Goal: Task Accomplishment & Management: Manage account settings

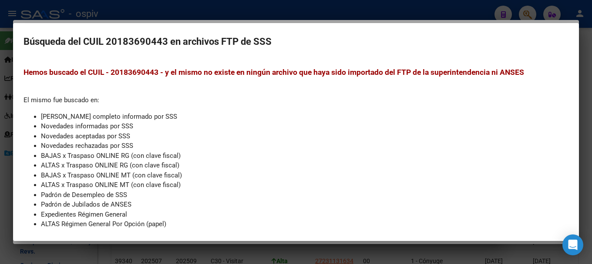
scroll to position [44, 0]
click at [528, 11] on div at bounding box center [296, 132] width 592 height 264
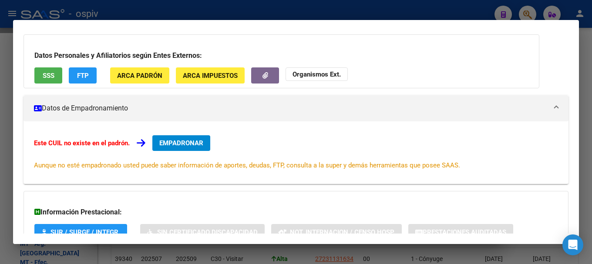
click at [523, 13] on div at bounding box center [296, 132] width 592 height 264
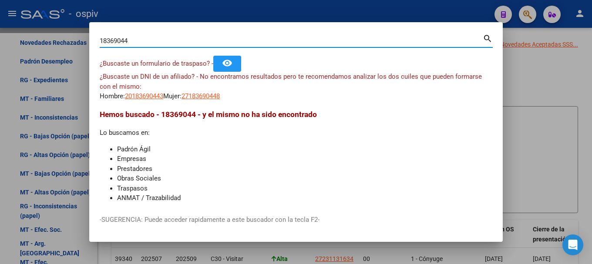
drag, startPoint x: 141, startPoint y: 40, endPoint x: 53, endPoint y: 28, distance: 88.7
click at [53, 28] on div "18369044 Buscar (apellido, dni, cuil, nro traspaso, cuit, obra social) search ¿…" at bounding box center [296, 132] width 592 height 264
type input "37542405"
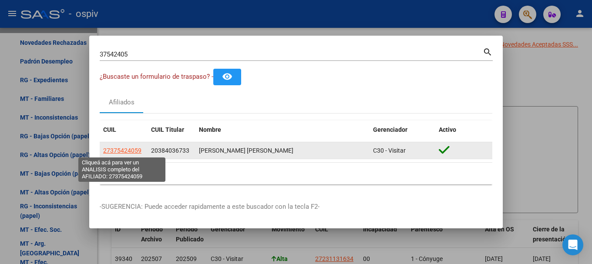
click at [129, 152] on span "27375424059" at bounding box center [122, 150] width 38 height 7
type textarea "27375424059"
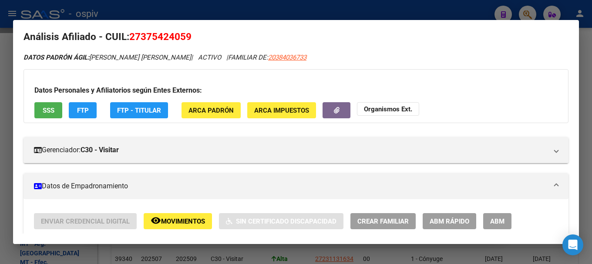
scroll to position [0, 0]
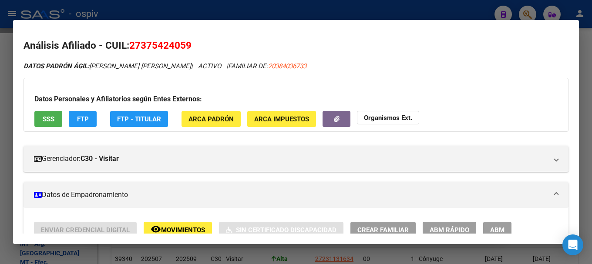
click at [0, 123] on div at bounding box center [296, 132] width 592 height 264
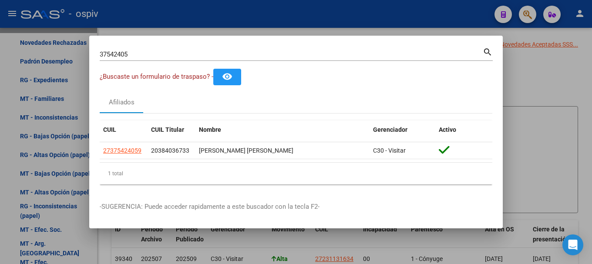
click at [54, 49] on div at bounding box center [296, 132] width 592 height 264
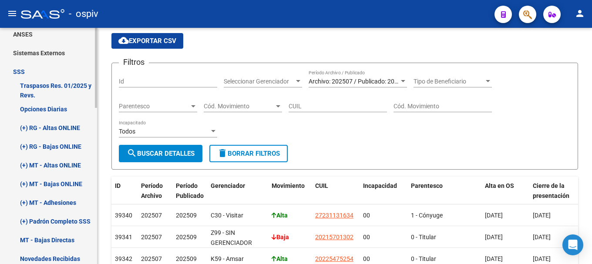
scroll to position [149, 0]
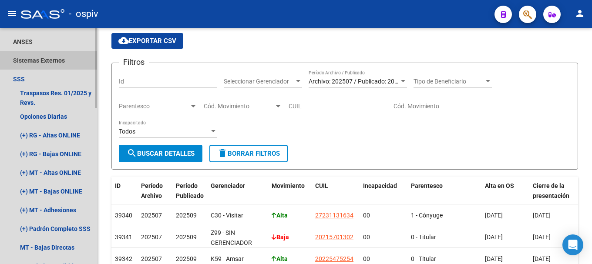
click at [28, 60] on link "Sistemas Externos" at bounding box center [48, 60] width 97 height 19
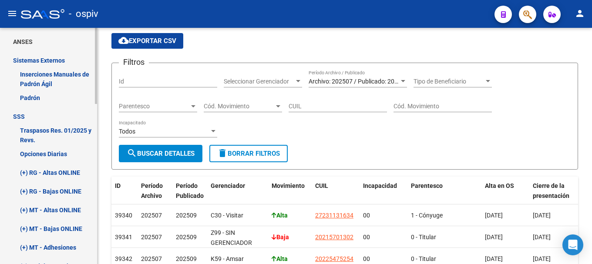
click at [22, 35] on link "ANSES" at bounding box center [48, 41] width 97 height 19
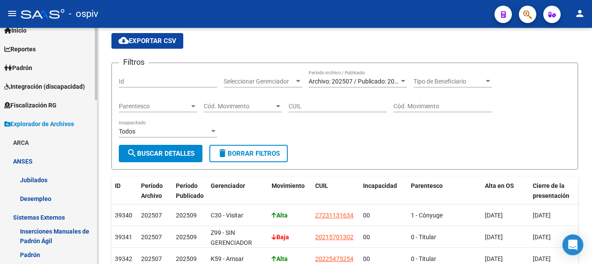
scroll to position [0, 0]
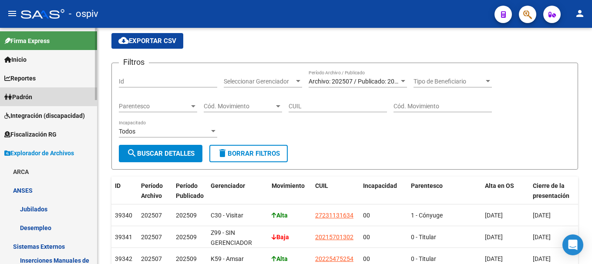
click at [31, 91] on link "Padrón" at bounding box center [48, 97] width 97 height 19
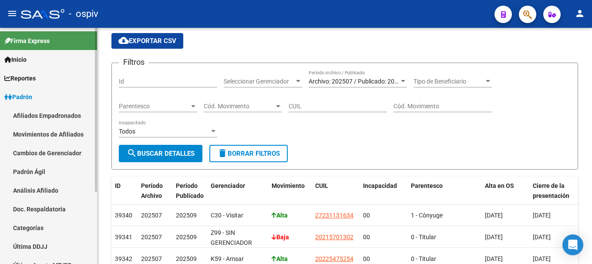
click at [35, 115] on link "Afiliados Empadronados" at bounding box center [48, 115] width 97 height 19
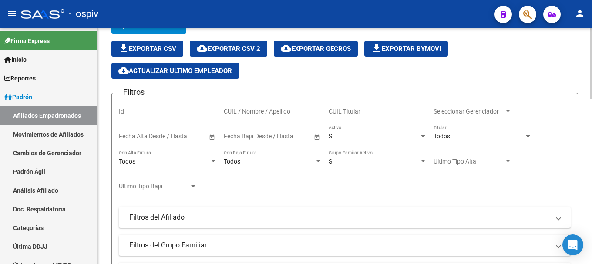
scroll to position [264, 0]
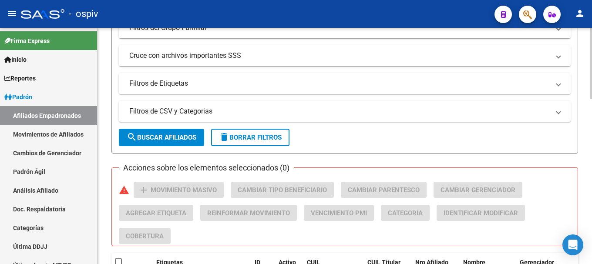
click at [183, 85] on mat-panel-title "Filtros de Etiquetas" at bounding box center [339, 84] width 421 height 10
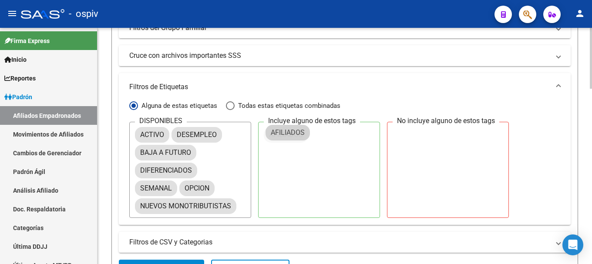
drag, startPoint x: 169, startPoint y: 152, endPoint x: 313, endPoint y: 127, distance: 146.4
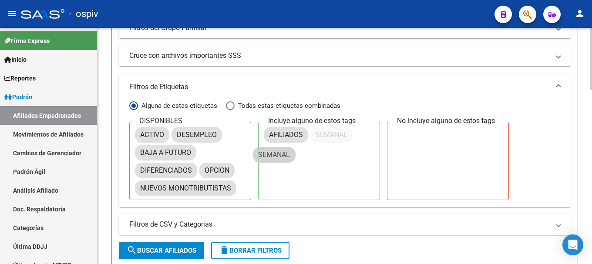
drag, startPoint x: 150, startPoint y: 189, endPoint x: 285, endPoint y: 154, distance: 139.1
click at [236, 108] on span "Todas estas etiquetas combinadas" at bounding box center [288, 106] width 106 height 10
click at [235, 108] on input "Todas estas etiquetas combinadas" at bounding box center [230, 106] width 9 height 9
radio input "true"
click at [182, 249] on span "search Buscar Afiliados" at bounding box center [162, 251] width 70 height 8
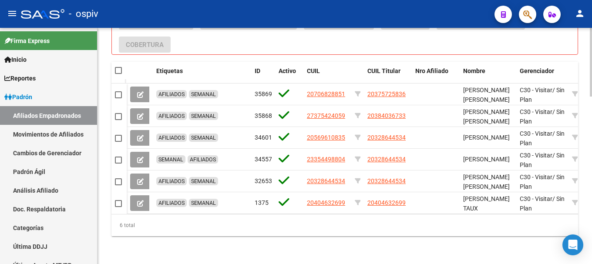
scroll to position [525, 0]
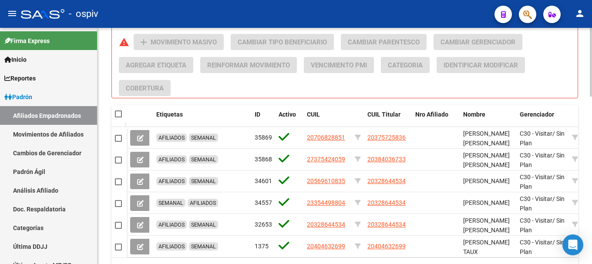
click at [123, 112] on div at bounding box center [119, 114] width 8 height 9
click at [113, 115] on datatable-header-cell at bounding box center [119, 113] width 15 height 17
click at [122, 112] on span at bounding box center [118, 114] width 7 height 7
click at [118, 118] on input "checkbox" at bounding box center [118, 118] width 0 height 0
checkbox input "true"
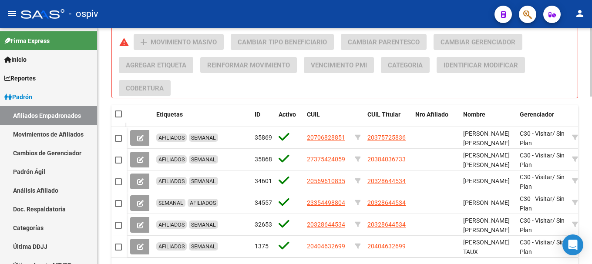
checkbox input "true"
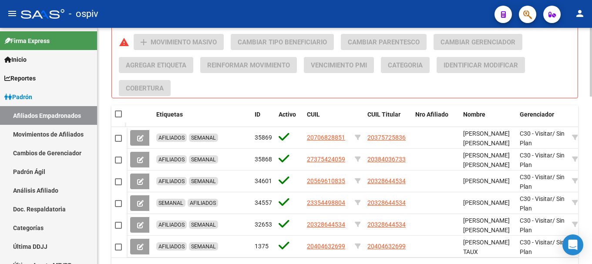
checkbox input "true"
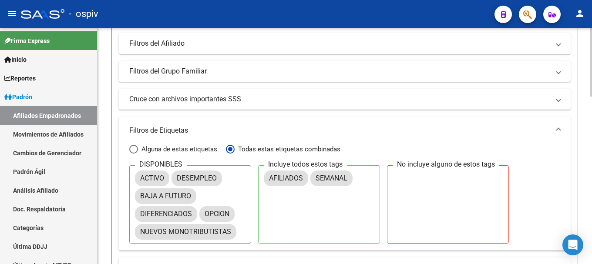
scroll to position [0, 0]
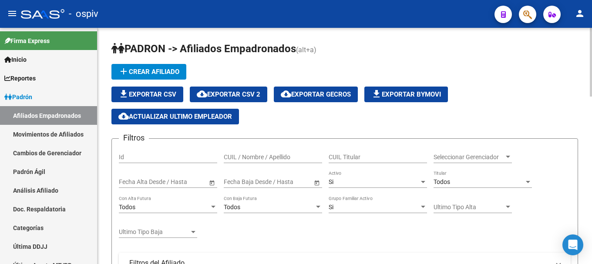
click at [231, 98] on span "cloud_download Exportar CSV 2" at bounding box center [229, 95] width 64 height 8
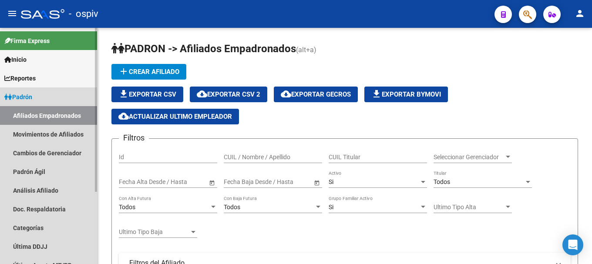
click at [41, 115] on link "Afiliados Empadronados" at bounding box center [48, 115] width 97 height 19
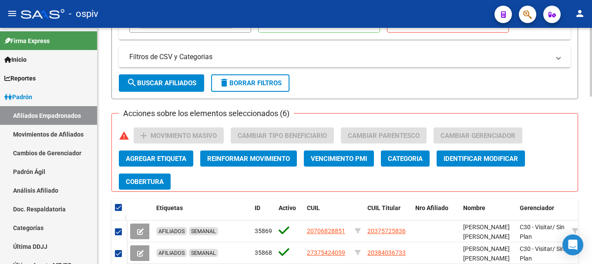
scroll to position [479, 0]
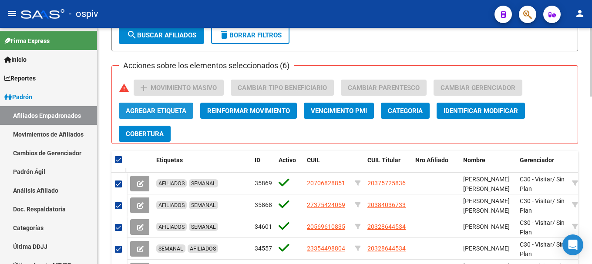
click at [150, 111] on span "Agregar Etiqueta" at bounding box center [156, 111] width 61 height 8
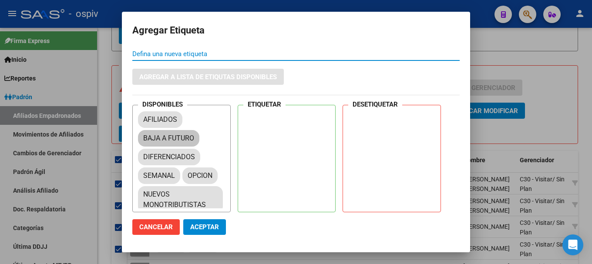
scroll to position [41, 0]
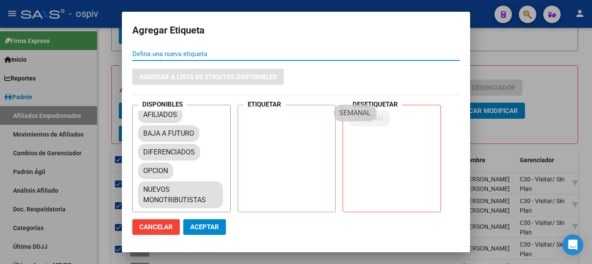
drag, startPoint x: 157, startPoint y: 169, endPoint x: 354, endPoint y: 112, distance: 205.1
click at [208, 225] on span "Aceptar" at bounding box center [204, 227] width 29 height 8
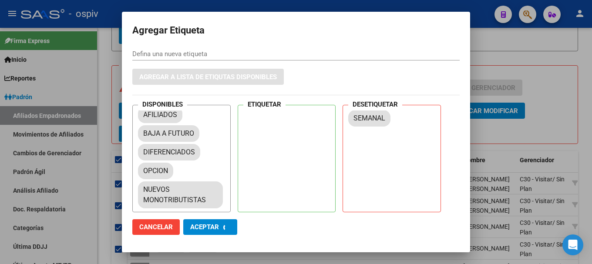
checkbox input "false"
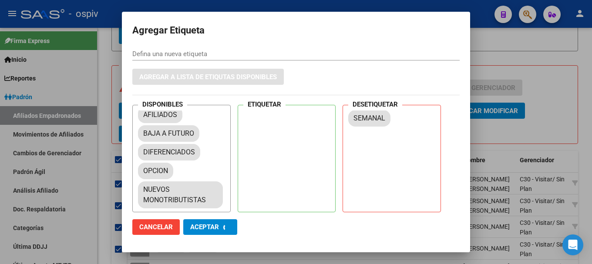
checkbox input "false"
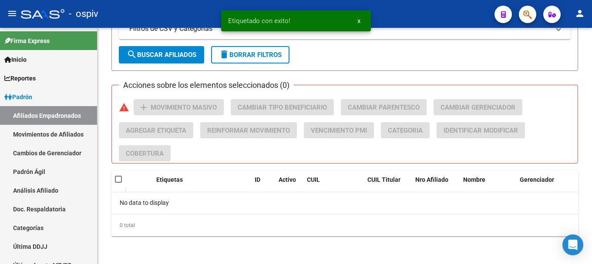
scroll to position [489, 0]
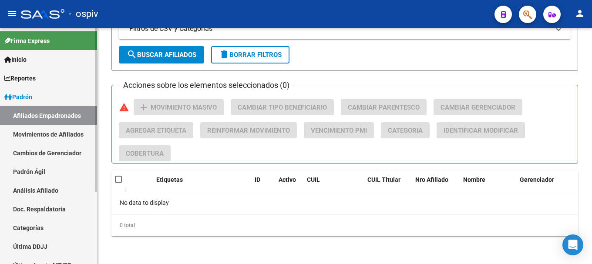
click at [35, 109] on link "Afiliados Empadronados" at bounding box center [48, 115] width 97 height 19
click at [52, 125] on link "Afiliados Empadronados" at bounding box center [48, 115] width 97 height 19
drag, startPoint x: 64, startPoint y: 118, endPoint x: 71, endPoint y: 116, distance: 7.9
click at [64, 118] on link "Afiliados Empadronados" at bounding box center [48, 115] width 97 height 19
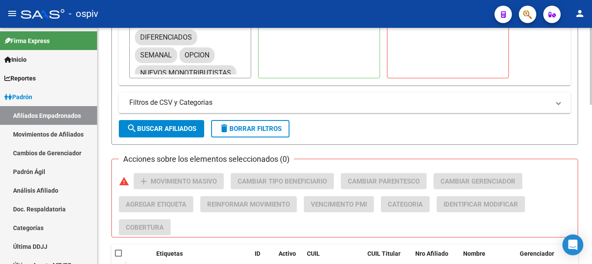
scroll to position [315, 0]
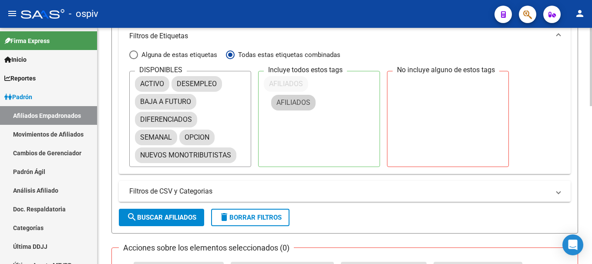
drag, startPoint x: 161, startPoint y: 103, endPoint x: 295, endPoint y: 101, distance: 134.6
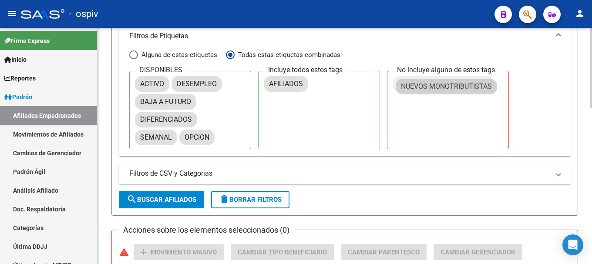
drag, startPoint x: 182, startPoint y: 156, endPoint x: 443, endPoint y: 88, distance: 270.2
click at [173, 203] on span "search Buscar Afiliados" at bounding box center [162, 200] width 70 height 8
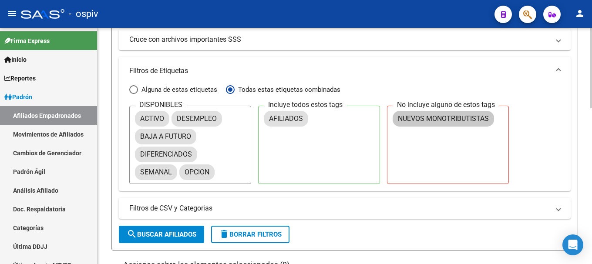
scroll to position [155, 0]
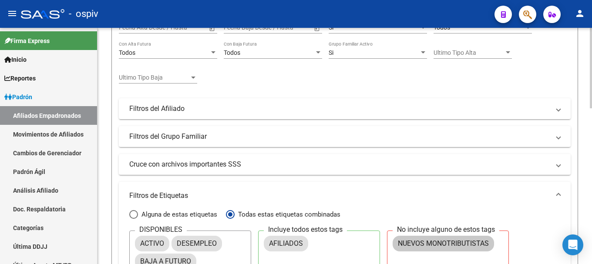
click at [145, 215] on span "Alguna de estas etiquetas" at bounding box center [177, 215] width 79 height 10
click at [138, 215] on input "Alguna de estas etiquetas" at bounding box center [133, 214] width 9 height 9
radio input "true"
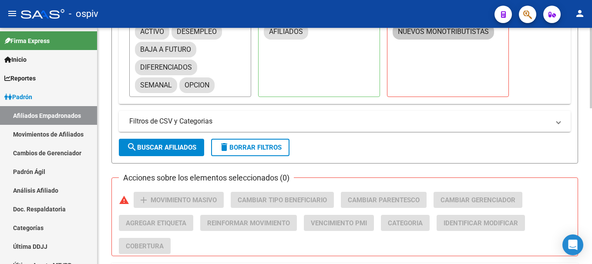
scroll to position [372, 0]
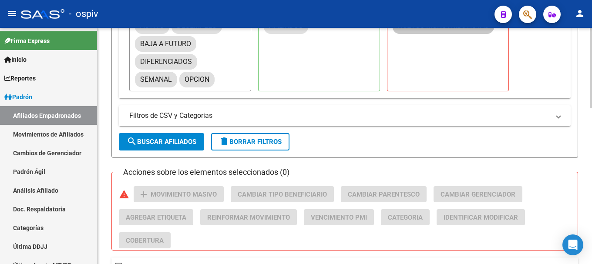
click at [158, 146] on span "search Buscar Afiliados" at bounding box center [162, 142] width 70 height 8
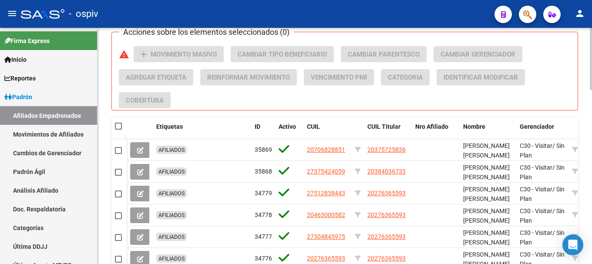
scroll to position [547, 0]
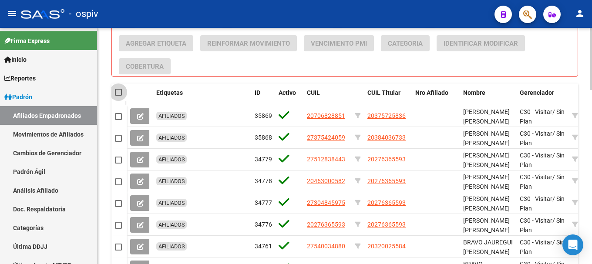
click at [120, 91] on span at bounding box center [118, 92] width 7 height 7
click at [118, 96] on input "checkbox" at bounding box center [118, 96] width 0 height 0
checkbox input "true"
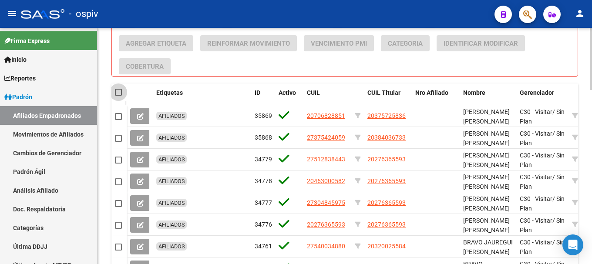
checkbox input "true"
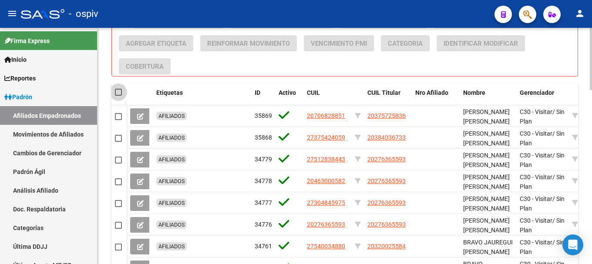
checkbox input "true"
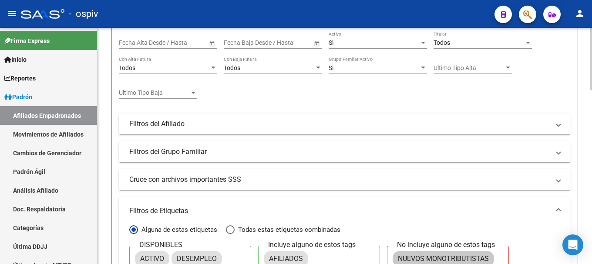
scroll to position [0, 0]
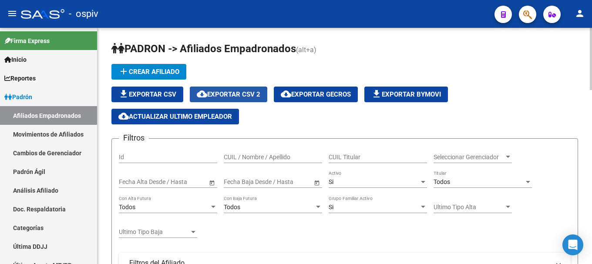
click at [247, 94] on span "cloud_download Exportar CSV 2" at bounding box center [229, 95] width 64 height 8
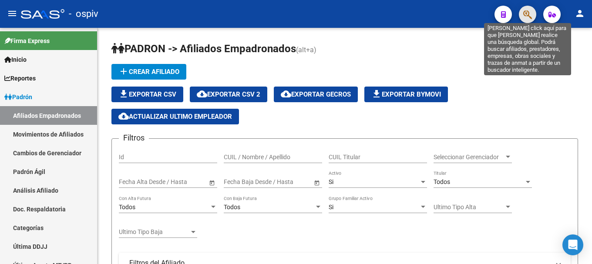
click at [525, 10] on icon "button" at bounding box center [528, 15] width 9 height 10
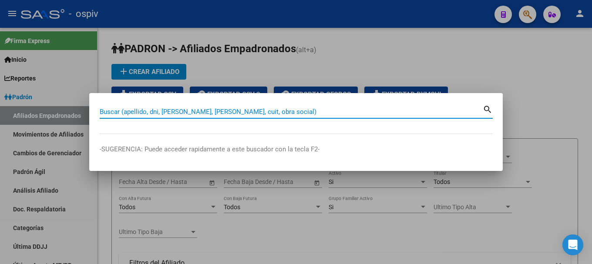
paste input "32113686"
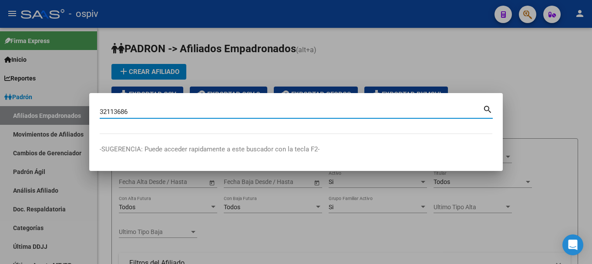
type input "32113686"
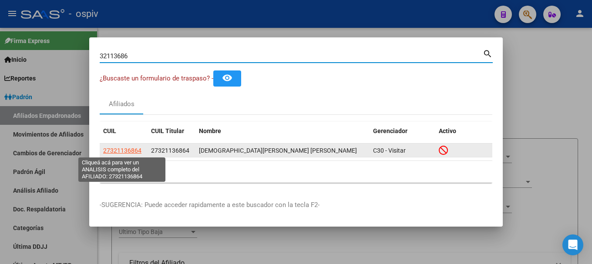
click at [130, 151] on span "27321136864" at bounding box center [122, 150] width 38 height 7
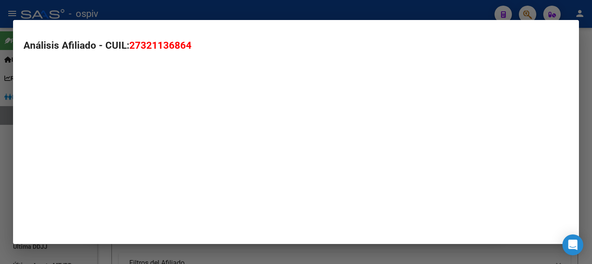
type textarea "27321136864"
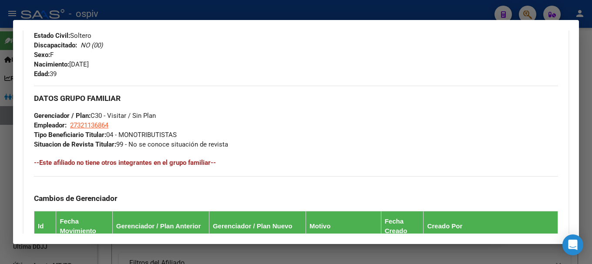
scroll to position [392, 0]
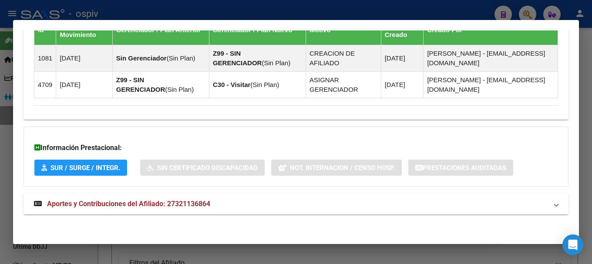
click at [142, 206] on span "Aportes y Contribuciones del Afiliado: 27321136864" at bounding box center [128, 204] width 163 height 8
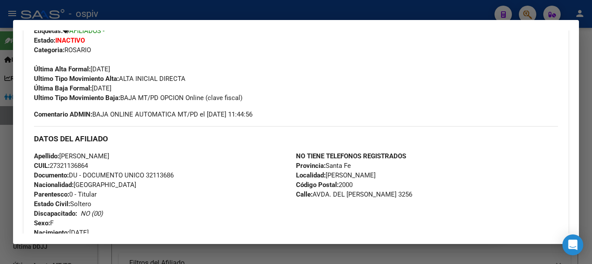
scroll to position [159, 0]
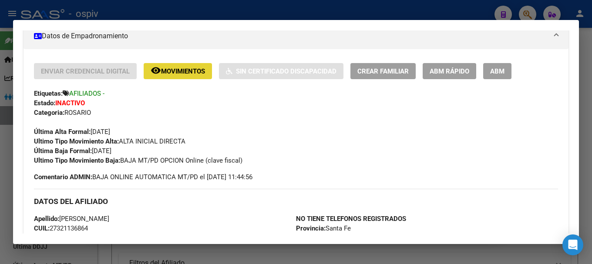
click at [181, 76] on button "remove_red_eye Movimientos" at bounding box center [178, 71] width 68 height 16
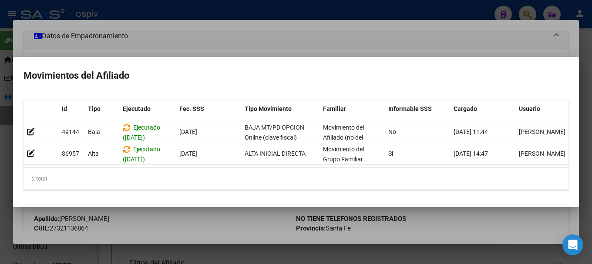
click at [237, 39] on div at bounding box center [296, 132] width 592 height 264
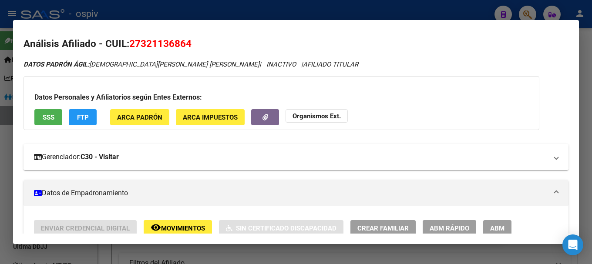
scroll to position [0, 0]
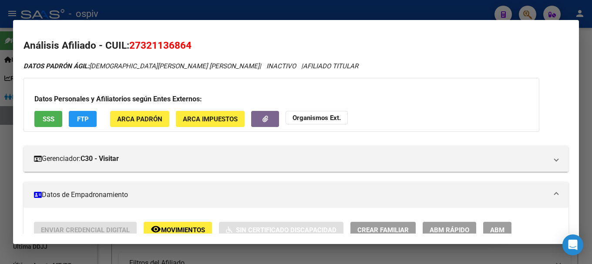
drag, startPoint x: 134, startPoint y: 41, endPoint x: 215, endPoint y: 45, distance: 81.1
click at [215, 45] on h2 "Análisis Afiliado - CUIL: 27321136864" at bounding box center [296, 45] width 545 height 15
click at [164, 53] on h2 "Análisis Afiliado - CUIL: 27321136864" at bounding box center [296, 45] width 545 height 15
drag, startPoint x: 132, startPoint y: 43, endPoint x: 197, endPoint y: 40, distance: 65.0
click at [197, 40] on h2 "Análisis Afiliado - CUIL: 27321136864" at bounding box center [296, 45] width 545 height 15
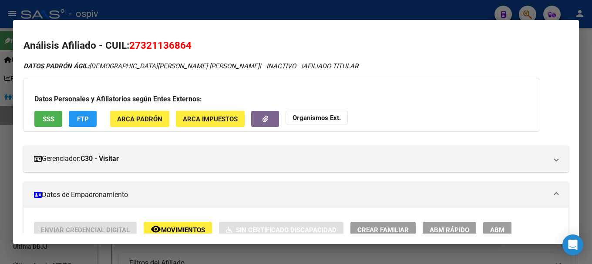
copy span "27321136864"
click at [527, 14] on div at bounding box center [296, 132] width 592 height 264
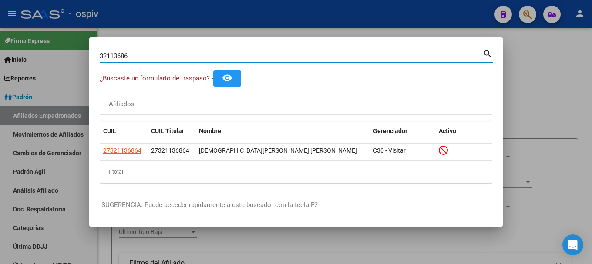
drag, startPoint x: 147, startPoint y: 55, endPoint x: 50, endPoint y: 49, distance: 97.3
click at [50, 49] on div "32113686 Buscar (apellido, dni, cuil, nro traspaso, cuit, obra social) search ¿…" at bounding box center [296, 132] width 592 height 264
paste input "13496633"
type input "13496633"
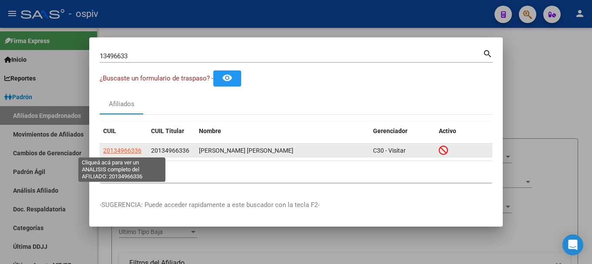
click at [132, 150] on span "20134966336" at bounding box center [122, 150] width 38 height 7
type textarea "20134966336"
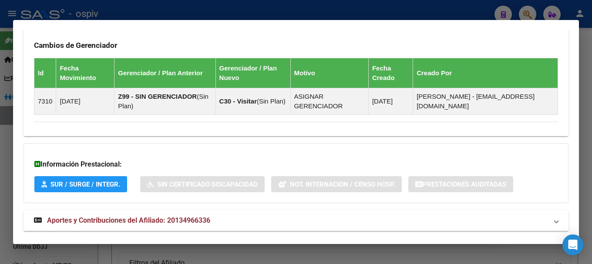
scroll to position [560, 0]
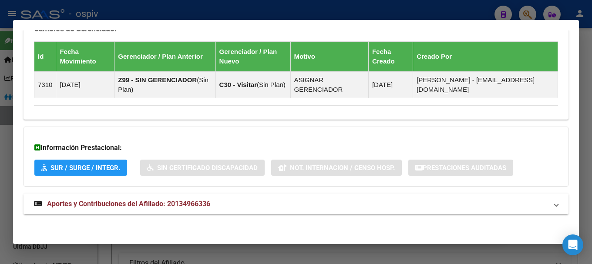
click at [123, 200] on span "Aportes y Contribuciones del Afiliado: 20134966336" at bounding box center [128, 204] width 163 height 8
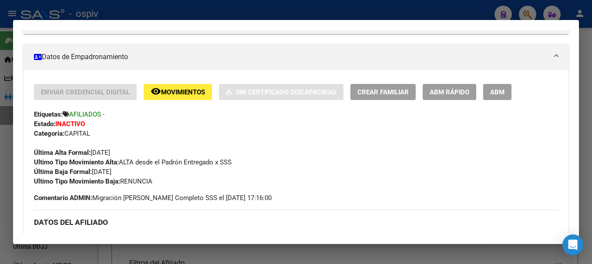
scroll to position [132, 0]
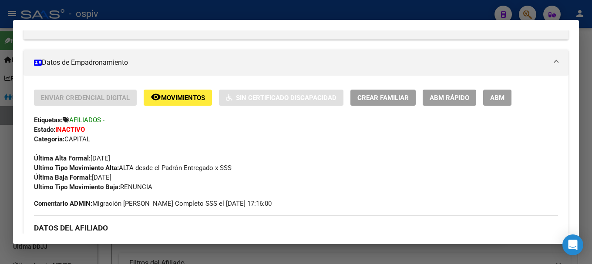
click at [525, 11] on div at bounding box center [296, 132] width 592 height 264
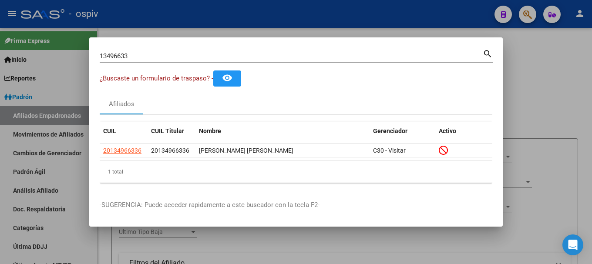
click at [76, 47] on div "13496633 Buscar (apellido, dni, cuil, nro traspaso, cuit, obra social) search ¿…" at bounding box center [296, 132] width 592 height 264
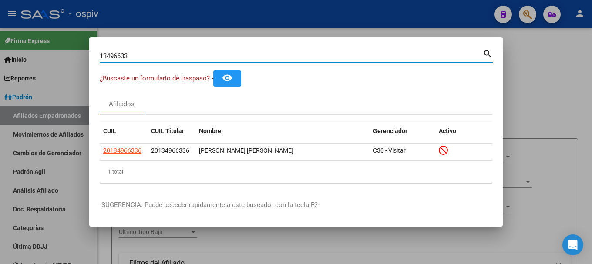
paste input "8372756"
type input "18372756"
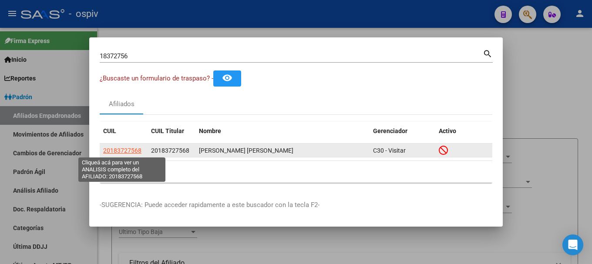
click at [121, 152] on span "20183727568" at bounding box center [122, 150] width 38 height 7
type textarea "20183727568"
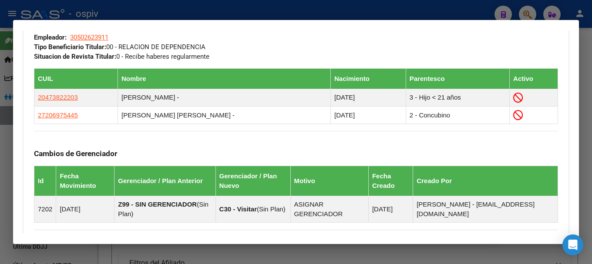
scroll to position [603, 0]
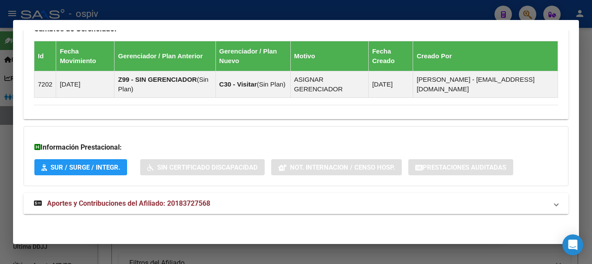
click at [122, 207] on span "Aportes y Contribuciones del Afiliado: 20183727568" at bounding box center [128, 204] width 163 height 8
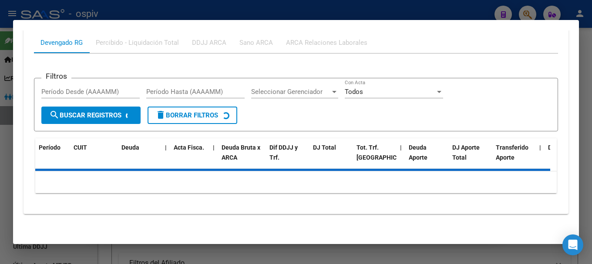
scroll to position [836, 0]
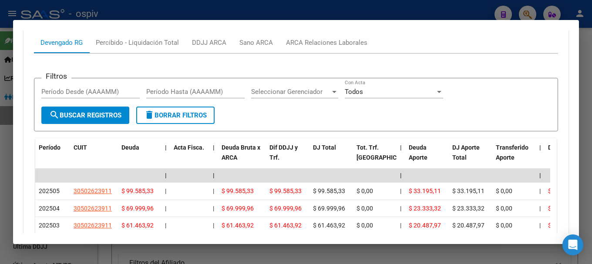
click at [525, 12] on div at bounding box center [296, 132] width 592 height 264
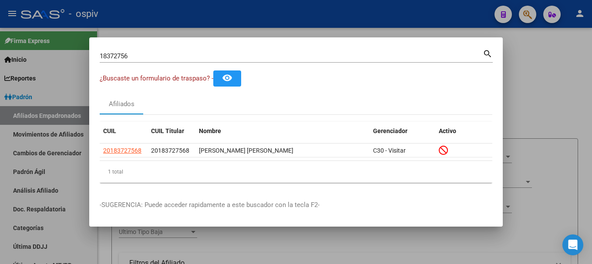
drag, startPoint x: 142, startPoint y: 51, endPoint x: 74, endPoint y: 45, distance: 67.3
click at [74, 45] on div "18372756 Buscar (apellido, dni, cuil, nro traspaso, cuit, obra social) search ¿…" at bounding box center [296, 132] width 592 height 264
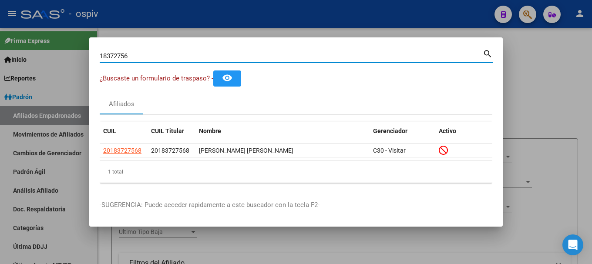
drag, startPoint x: 137, startPoint y: 52, endPoint x: 63, endPoint y: 47, distance: 74.2
click at [63, 47] on div "18372756 Buscar (apellido, dni, cuil, nro traspaso, cuit, obra social) search ¿…" at bounding box center [296, 132] width 592 height 264
paste input "3621690"
type input "13621690"
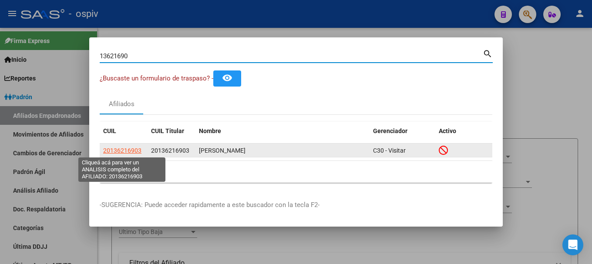
click at [116, 151] on span "20136216903" at bounding box center [122, 150] width 38 height 7
type textarea "20136216903"
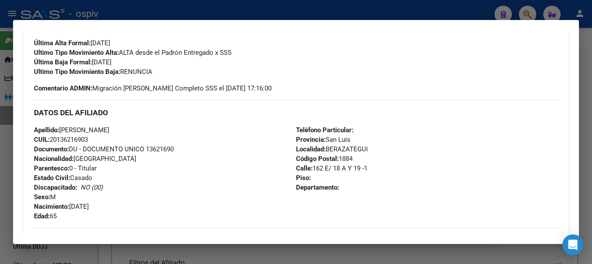
scroll to position [263, 0]
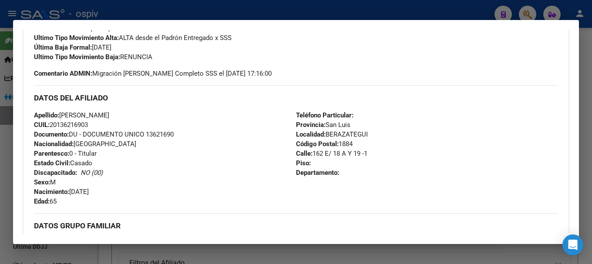
click at [225, 132] on div "Apellido: CARDOZO HUGO ANGEL CUIL: 20136216903 Documento: DU - DOCUMENTO UNICO …" at bounding box center [165, 159] width 262 height 96
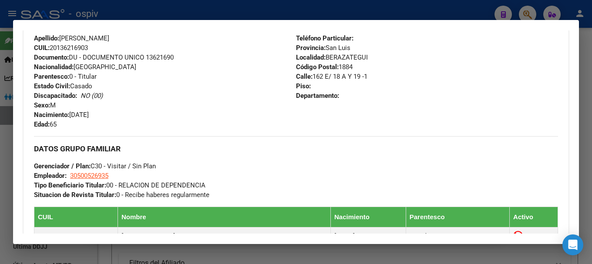
scroll to position [437, 0]
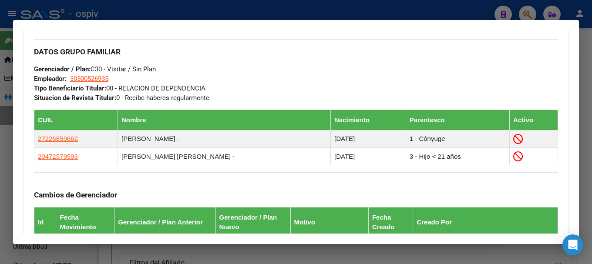
drag, startPoint x: 524, startPoint y: 13, endPoint x: 234, endPoint y: 20, distance: 290.7
click at [525, 13] on div at bounding box center [296, 132] width 592 height 264
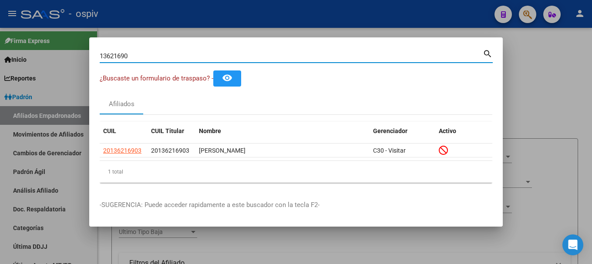
drag, startPoint x: 137, startPoint y: 52, endPoint x: 0, endPoint y: 38, distance: 137.9
click at [0, 46] on div "13621690 Buscar (apellido, dni, cuil, nro traspaso, cuit, obra social) search ¿…" at bounding box center [296, 132] width 592 height 264
paste input "448301"
type input "14483010"
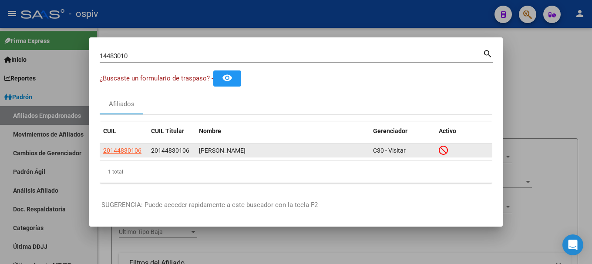
click at [124, 146] on app-link-go-to "20144830106" at bounding box center [122, 151] width 38 height 10
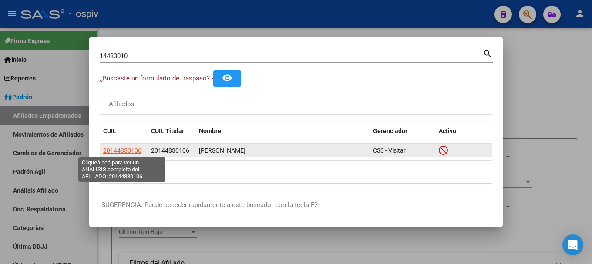
click at [123, 149] on span "20144830106" at bounding box center [122, 150] width 38 height 7
type textarea "20144830106"
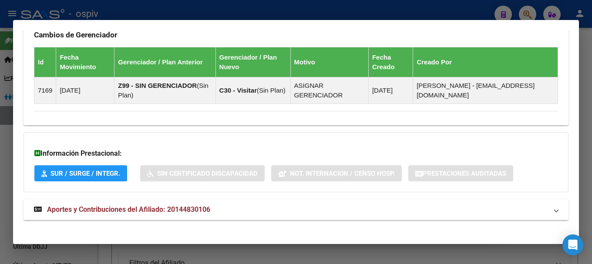
scroll to position [586, 0]
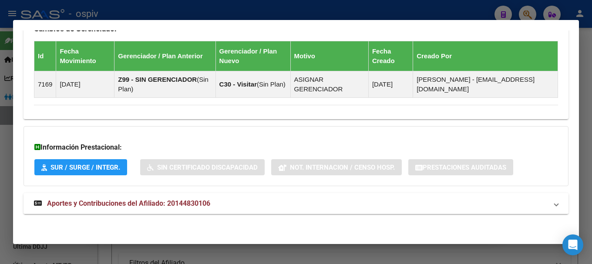
click at [129, 205] on span "Aportes y Contribuciones del Afiliado: 20144830106" at bounding box center [128, 204] width 163 height 8
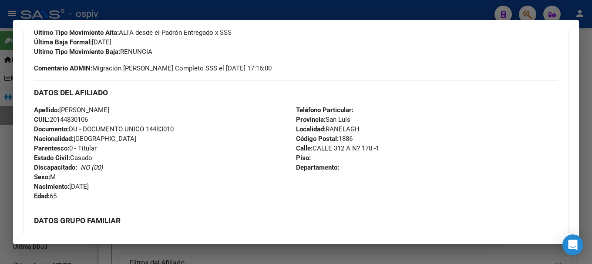
scroll to position [165, 0]
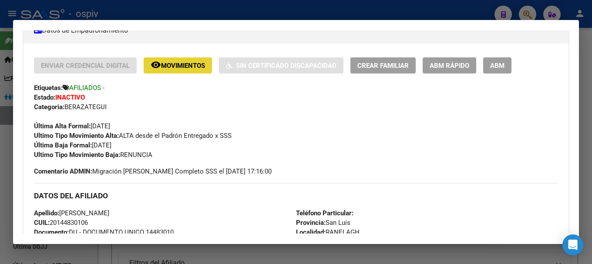
click at [182, 67] on span "Movimientos" at bounding box center [183, 66] width 44 height 8
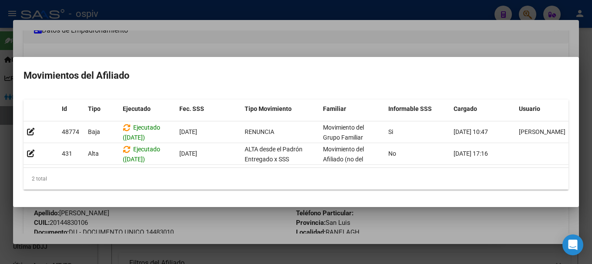
click at [229, 45] on div at bounding box center [296, 132] width 592 height 264
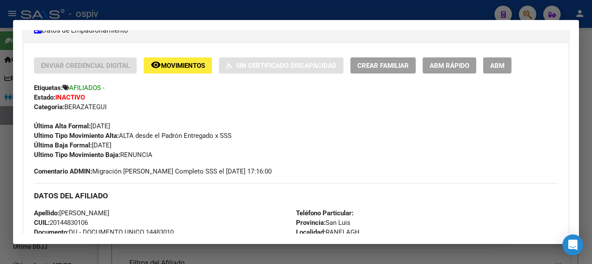
click at [522, 15] on div at bounding box center [296, 132] width 592 height 264
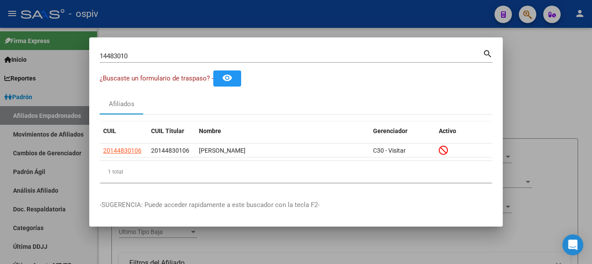
drag, startPoint x: 157, startPoint y: 61, endPoint x: 29, endPoint y: 46, distance: 129.0
click at [29, 46] on div "14483010 Buscar (apellido, dni, cuil, nro traspaso, cuit, obra social) search ¿…" at bounding box center [296, 132] width 592 height 264
click at [134, 55] on input "14483010" at bounding box center [291, 56] width 383 height 8
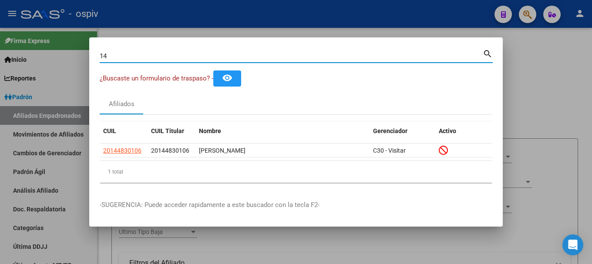
type input "1"
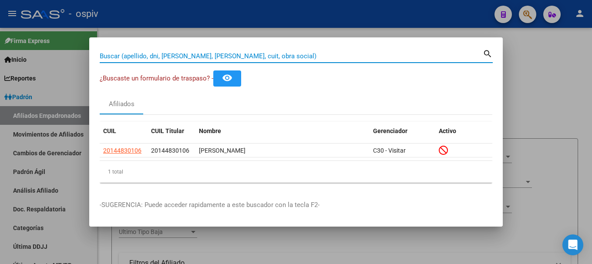
paste input "13389602"
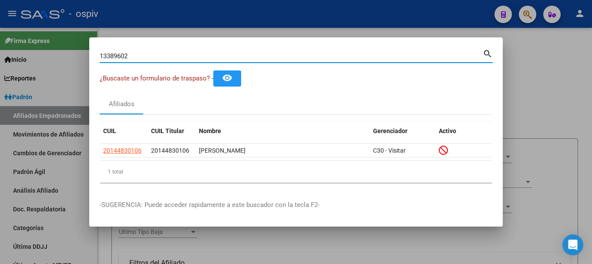
type input "13389602"
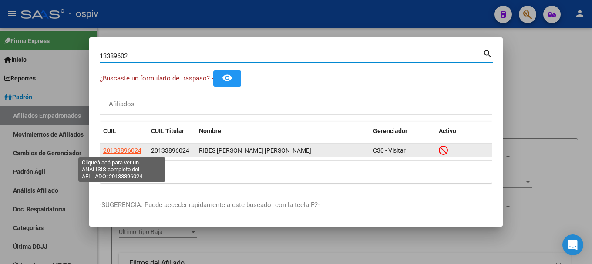
click at [129, 149] on span "20133896024" at bounding box center [122, 150] width 38 height 7
type textarea "20133896024"
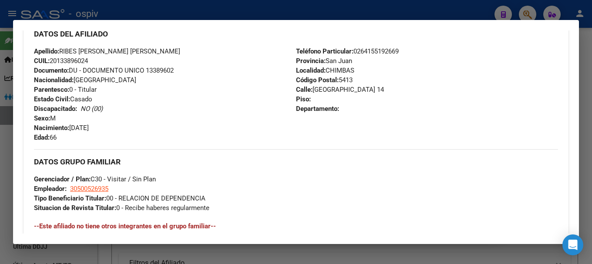
scroll to position [306, 0]
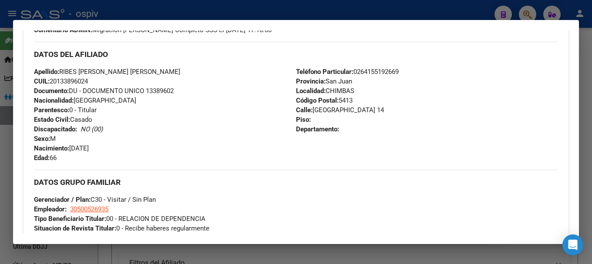
click at [528, 13] on div at bounding box center [296, 132] width 592 height 264
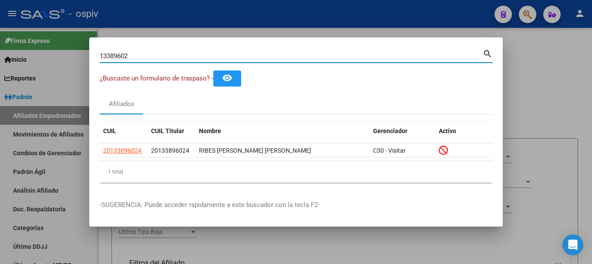
drag, startPoint x: 138, startPoint y: 54, endPoint x: 52, endPoint y: 30, distance: 89.2
click at [52, 30] on div "13389602 Buscar (apellido, dni, cuil, nro traspaso, cuit, obra social) search ¿…" at bounding box center [296, 132] width 592 height 264
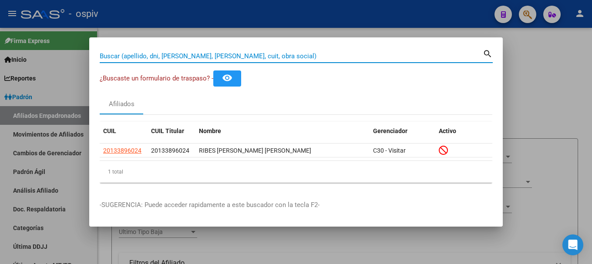
paste input "32692709"
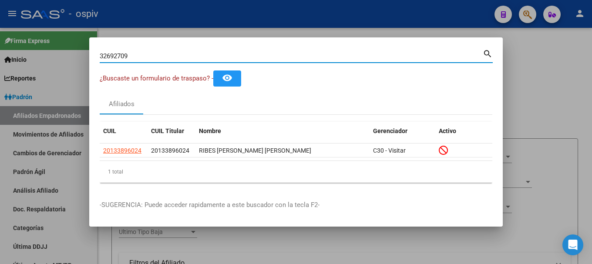
type input "32692709"
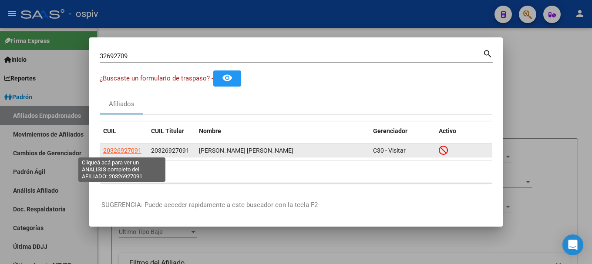
click at [133, 148] on span "20326927091" at bounding box center [122, 150] width 38 height 7
type textarea "20326927091"
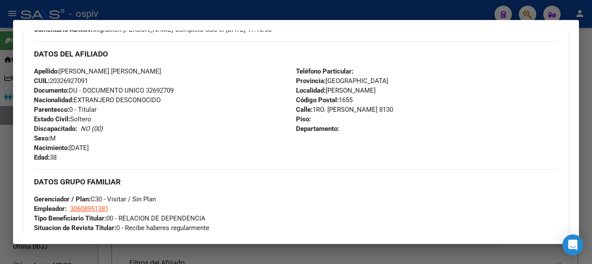
scroll to position [481, 0]
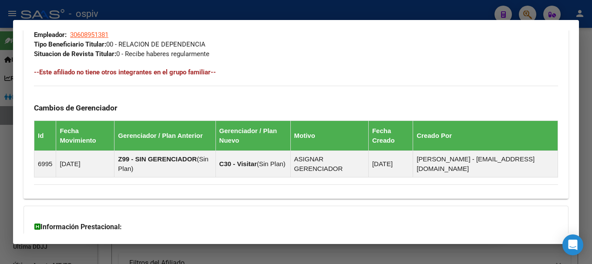
click at [528, 13] on div at bounding box center [296, 132] width 592 height 264
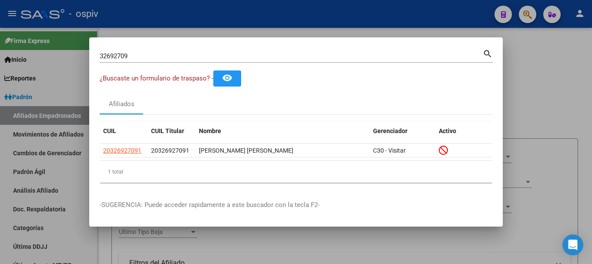
drag, startPoint x: 149, startPoint y: 51, endPoint x: 57, endPoint y: 43, distance: 92.3
click at [57, 43] on div "32692709 Buscar (apellido, dni, cuil, nro traspaso, cuit, obra social) search ¿…" at bounding box center [296, 132] width 592 height 264
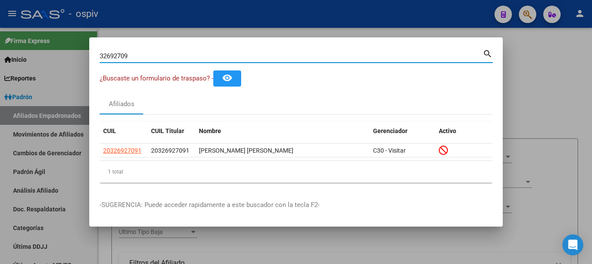
drag, startPoint x: 131, startPoint y: 53, endPoint x: 65, endPoint y: 36, distance: 68.1
click at [65, 36] on div "32692709 Buscar (apellido, dni, cuil, nro traspaso, cuit, obra social) search ¿…" at bounding box center [296, 132] width 592 height 264
paste input "0231245"
type input "30231245"
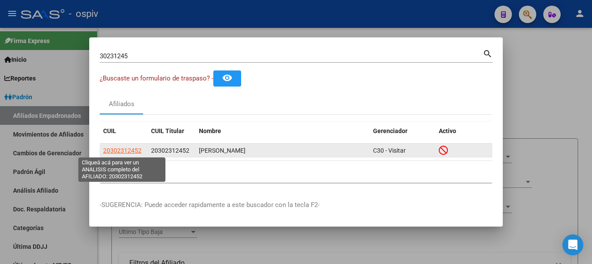
drag, startPoint x: 110, startPoint y: 149, endPoint x: 116, endPoint y: 149, distance: 6.1
click at [116, 149] on span "20302312452" at bounding box center [122, 150] width 38 height 7
type textarea "20302312452"
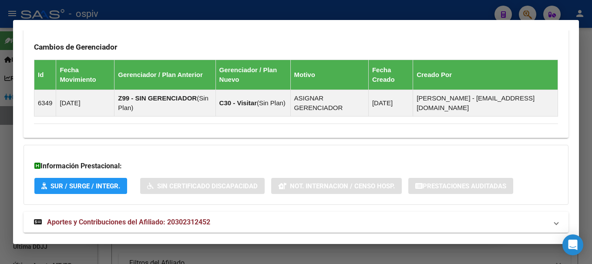
scroll to position [560, 0]
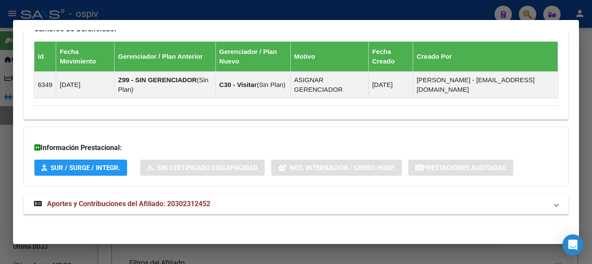
click at [148, 205] on span "Aportes y Contribuciones del Afiliado: 20302312452" at bounding box center [128, 204] width 163 height 8
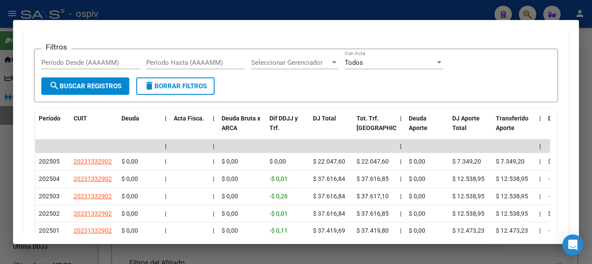
scroll to position [823, 0]
click at [523, 15] on div at bounding box center [296, 132] width 592 height 264
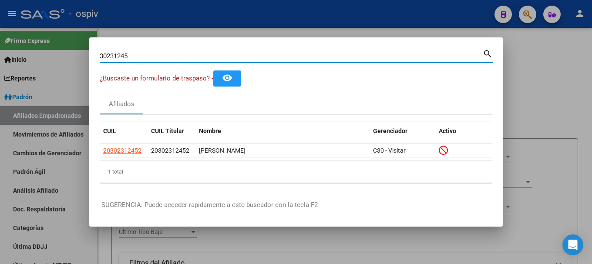
drag, startPoint x: 142, startPoint y: 58, endPoint x: 68, endPoint y: 42, distance: 75.8
click at [68, 42] on div "30231245 Buscar (apellido, dni, cuil, nro traspaso, cuit, obra social) search ¿…" at bounding box center [296, 132] width 592 height 264
paste input "27672612"
type input "27672612"
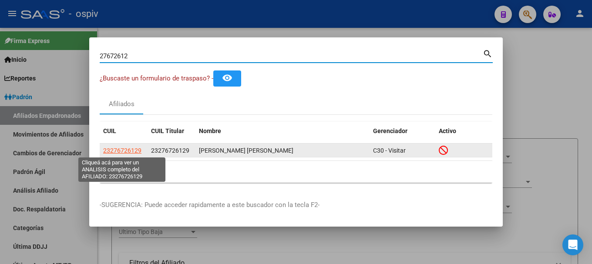
click at [135, 150] on span "23276726129" at bounding box center [122, 150] width 38 height 7
type textarea "23276726129"
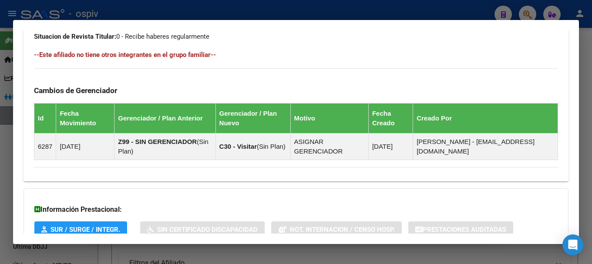
scroll to position [541, 0]
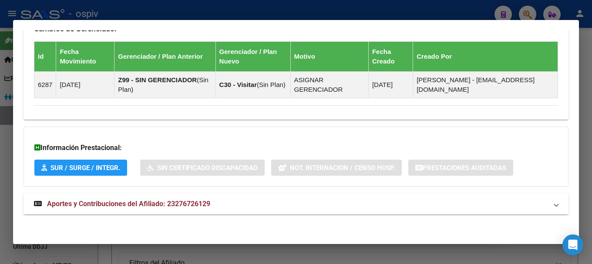
drag, startPoint x: 523, startPoint y: 14, endPoint x: 244, endPoint y: 31, distance: 280.2
click at [522, 13] on div at bounding box center [296, 132] width 592 height 264
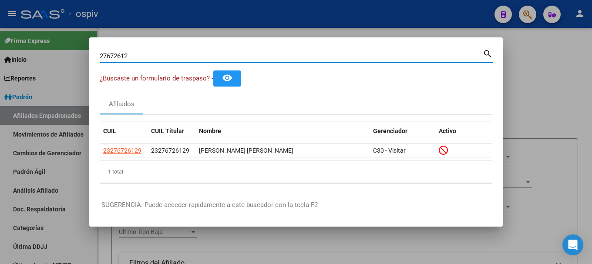
drag, startPoint x: 103, startPoint y: 62, endPoint x: 63, endPoint y: 63, distance: 40.5
click at [63, 63] on div "27672612 Buscar (apellido, dni, cuil, nro traspaso, cuit, obra social) search ¿…" at bounding box center [296, 132] width 592 height 264
paste input "42463409"
type input "42463409"
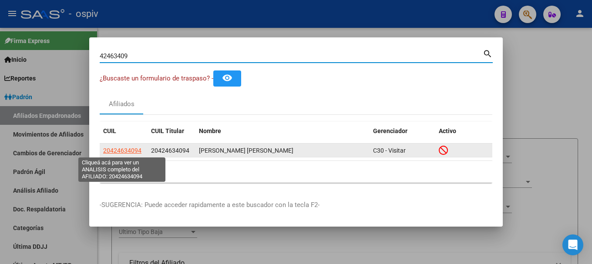
click at [121, 153] on span "20424634094" at bounding box center [122, 150] width 38 height 7
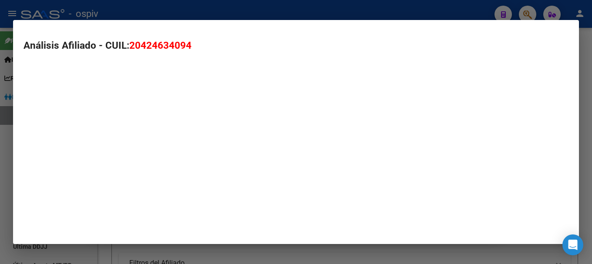
type textarea "20424634094"
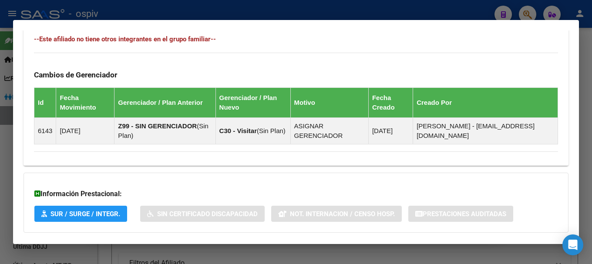
scroll to position [551, 0]
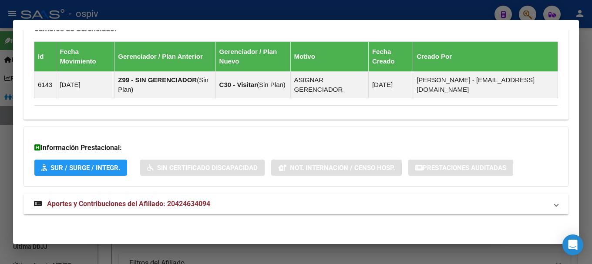
drag, startPoint x: 139, startPoint y: 201, endPoint x: 222, endPoint y: 201, distance: 83.2
click at [140, 201] on span "Aportes y Contribuciones del Afiliado: 20424634094" at bounding box center [128, 204] width 163 height 8
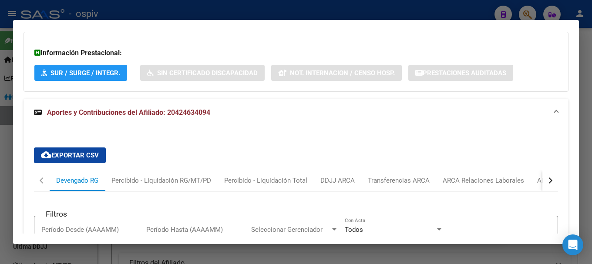
scroll to position [820, 0]
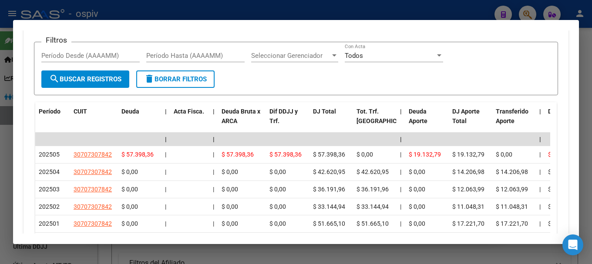
drag, startPoint x: 534, startPoint y: 11, endPoint x: 130, endPoint y: 53, distance: 405.6
click at [533, 11] on div at bounding box center [296, 132] width 592 height 264
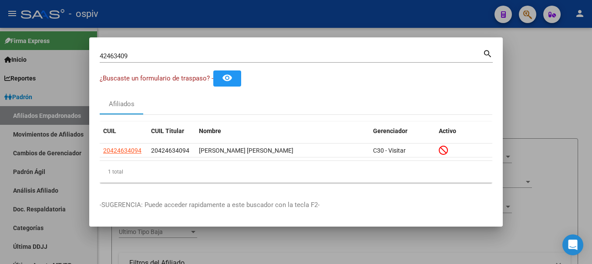
drag, startPoint x: 150, startPoint y: 63, endPoint x: 84, endPoint y: 42, distance: 69.4
click at [84, 42] on div "42463409 Buscar (apellido, dni, cuil, nro traspaso, cuit, obra social) search ¿…" at bounding box center [296, 132] width 592 height 264
click at [141, 60] on div "42463409 Buscar (apellido, dni, cuil, nro traspaso, cuit, obra social)" at bounding box center [291, 56] width 383 height 13
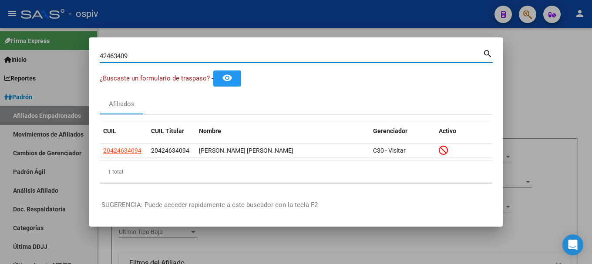
drag, startPoint x: 141, startPoint y: 57, endPoint x: 32, endPoint y: 28, distance: 112.2
click at [32, 28] on div "42463409 Buscar (apellido, dni, cuil, nro traspaso, cuit, obra social) search ¿…" at bounding box center [296, 132] width 592 height 264
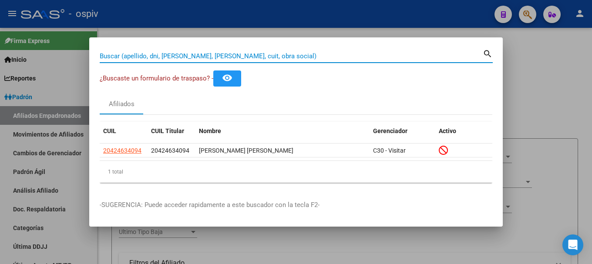
paste input "20027013"
type input "20027013"
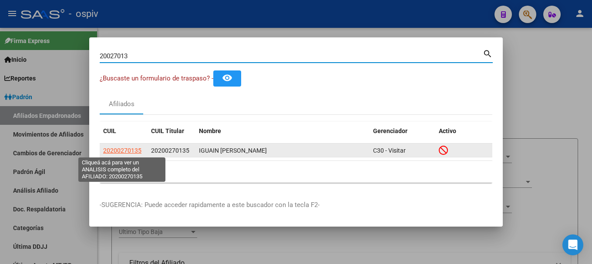
click at [136, 147] on span "20200270135" at bounding box center [122, 150] width 38 height 7
type textarea "20200270135"
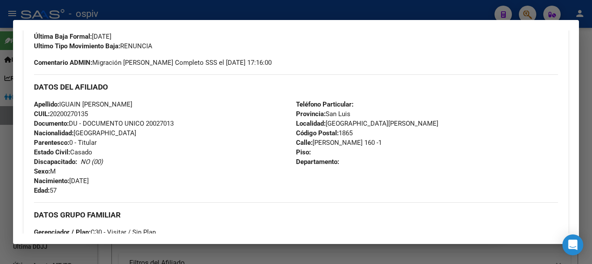
scroll to position [218, 0]
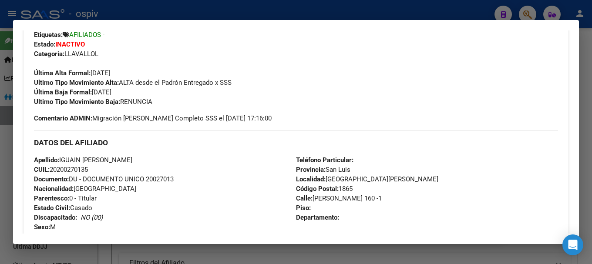
click at [525, 14] on div at bounding box center [296, 132] width 592 height 264
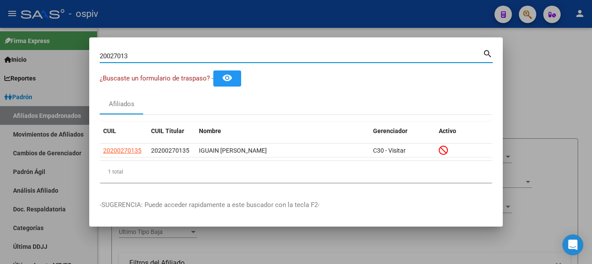
drag, startPoint x: 132, startPoint y: 52, endPoint x: 0, endPoint y: 22, distance: 135.8
click at [0, 22] on div "20027013 Buscar (apellido, dni, cuil, nro traspaso, cuit, obra social) search ¿…" at bounding box center [296, 132] width 592 height 264
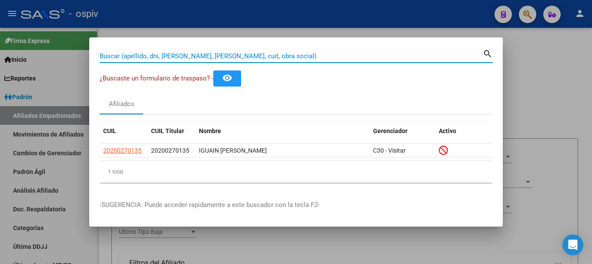
paste input "44079367"
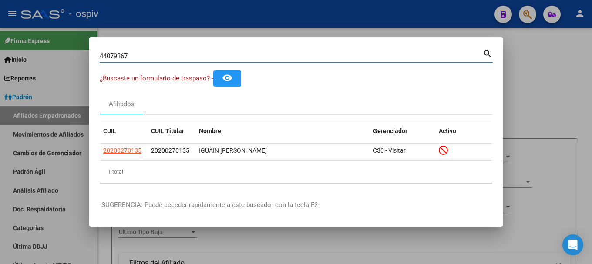
type input "44079367"
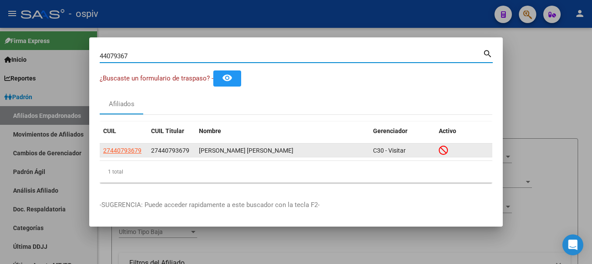
click at [130, 145] on datatable-body-cell "27440793679" at bounding box center [124, 151] width 48 height 14
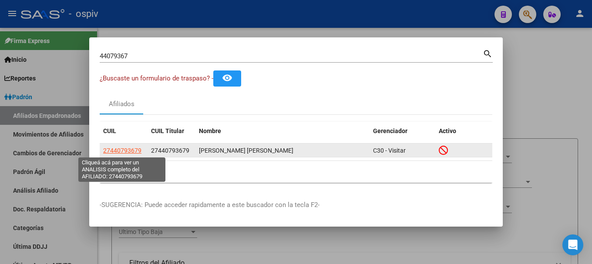
click at [129, 151] on span "27440793679" at bounding box center [122, 150] width 38 height 7
type textarea "27440793679"
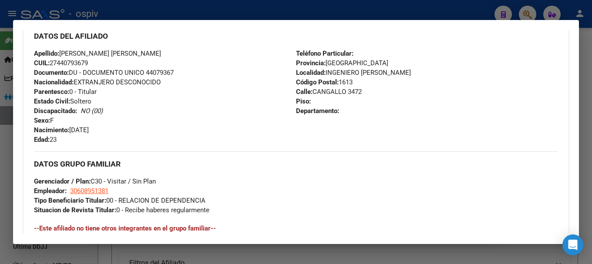
scroll to position [305, 0]
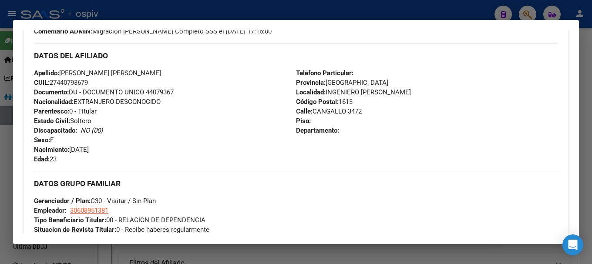
click at [525, 12] on div at bounding box center [296, 132] width 592 height 264
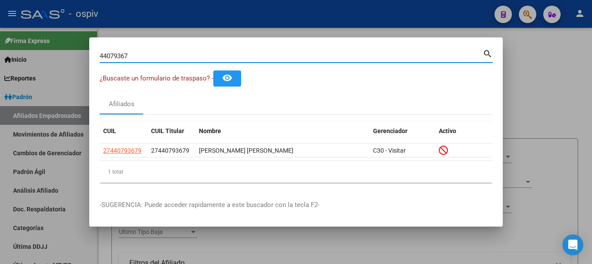
drag, startPoint x: 142, startPoint y: 54, endPoint x: 37, endPoint y: 46, distance: 105.3
click at [37, 46] on div "44079367 Buscar (apellido, dni, cuil, nro traspaso, cuit, obra social) search ¿…" at bounding box center [296, 132] width 592 height 264
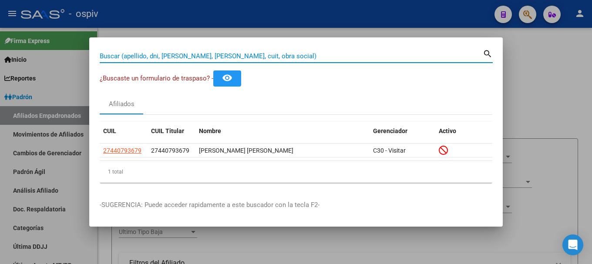
paste input "37926334"
type input "37926334"
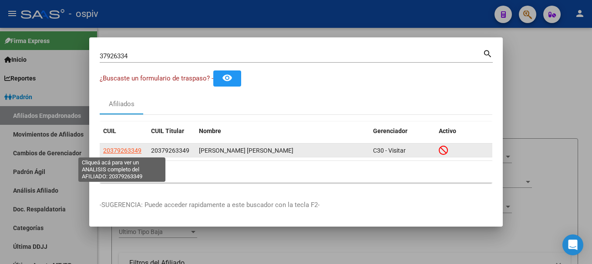
click at [131, 152] on span "20379263349" at bounding box center [122, 150] width 38 height 7
type textarea "20379263349"
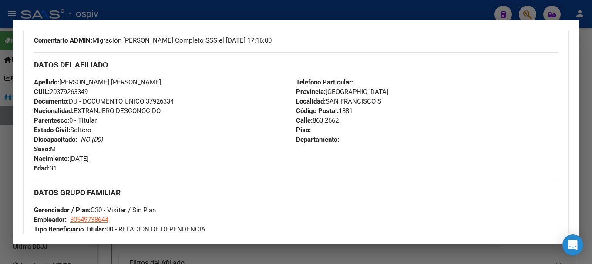
scroll to position [212, 0]
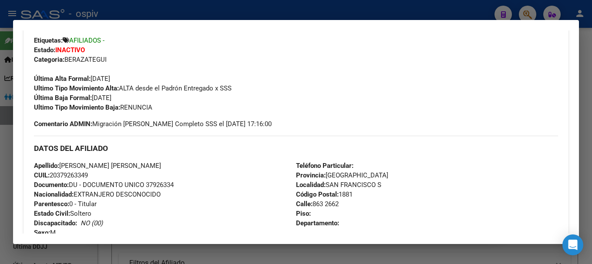
click at [528, 10] on div at bounding box center [296, 132] width 592 height 264
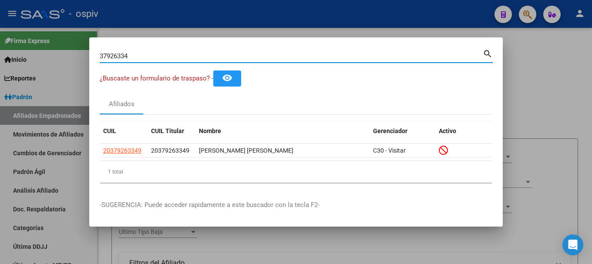
drag, startPoint x: 128, startPoint y: 53, endPoint x: 73, endPoint y: 47, distance: 55.3
click at [73, 47] on div "37926334 Buscar (apellido, dni, cuil, nro traspaso, cuit, obra social) search ¿…" at bounding box center [296, 132] width 592 height 264
paste input "16095401"
type input "16095401"
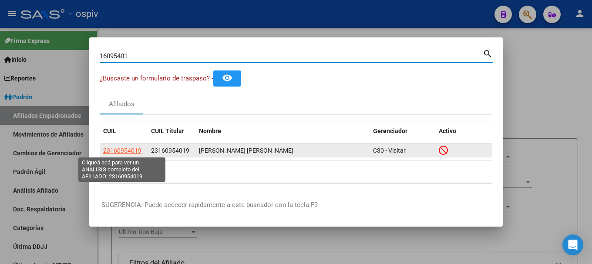
click at [127, 148] on span "23160954019" at bounding box center [122, 150] width 38 height 7
type textarea "23160954019"
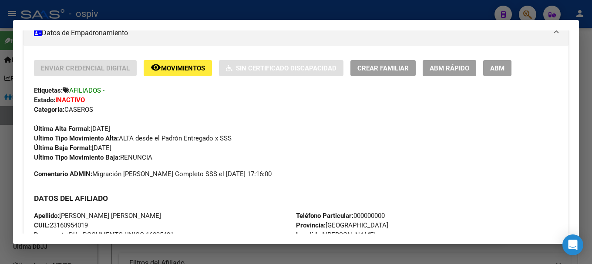
scroll to position [176, 0]
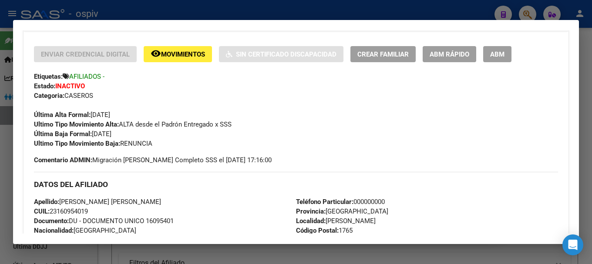
click at [529, 9] on div at bounding box center [296, 132] width 592 height 264
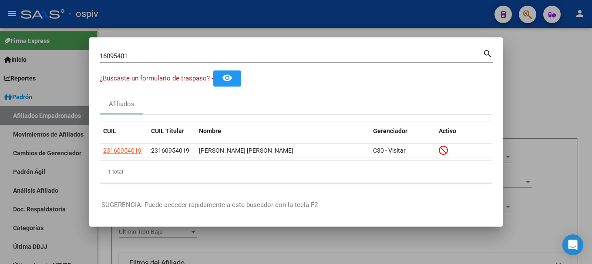
drag, startPoint x: 138, startPoint y: 51, endPoint x: 83, endPoint y: 46, distance: 54.6
click at [83, 46] on div "16095401 Buscar (apellido, dni, cuil, nro traspaso, cuit, obra social) search ¿…" at bounding box center [296, 132] width 592 height 264
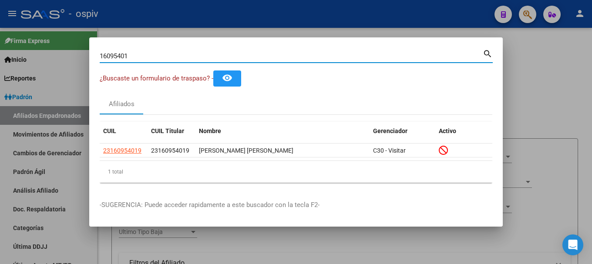
drag, startPoint x: 69, startPoint y: 41, endPoint x: 64, endPoint y: 41, distance: 5.3
click at [64, 41] on div "16095401 Buscar (apellido, dni, cuil, nro traspaso, cuit, obra social) search ¿…" at bounding box center [296, 132] width 592 height 264
paste input "4001951"
type input "40019511"
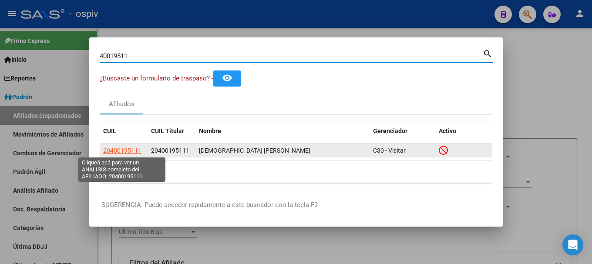
click at [122, 154] on span "20400195111" at bounding box center [122, 150] width 38 height 7
type textarea "20400195111"
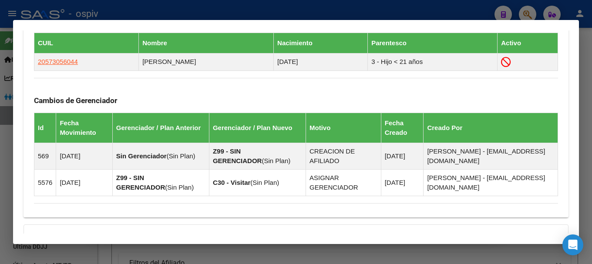
scroll to position [613, 0]
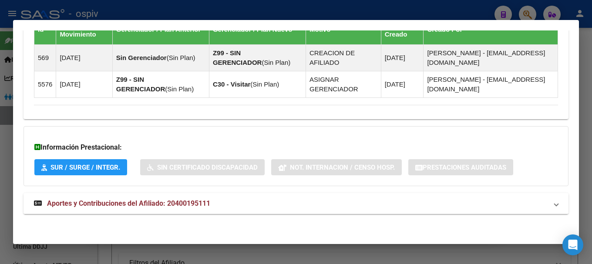
click at [121, 203] on span "Aportes y Contribuciones del Afiliado: 20400195111" at bounding box center [128, 204] width 163 height 8
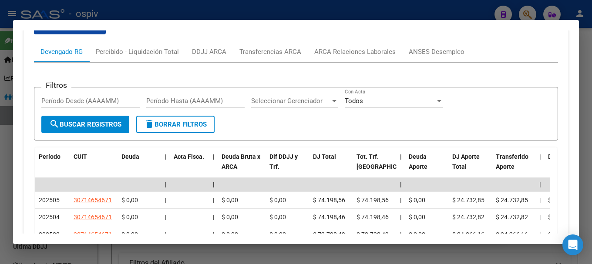
scroll to position [838, 0]
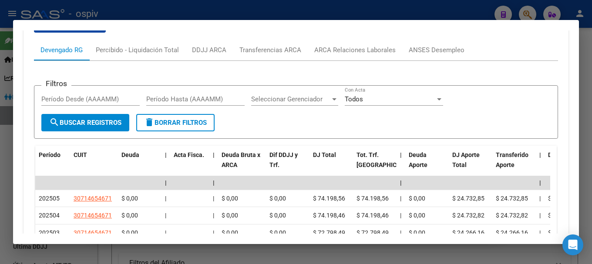
drag, startPoint x: 529, startPoint y: 13, endPoint x: 147, endPoint y: 80, distance: 388.0
click at [529, 13] on div at bounding box center [296, 132] width 592 height 264
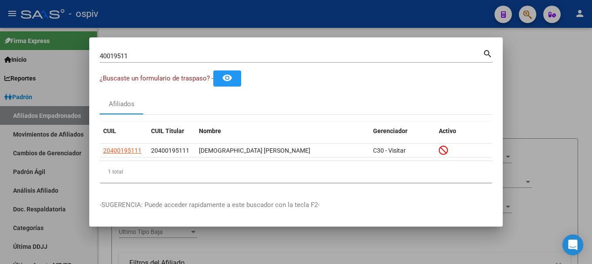
drag, startPoint x: 147, startPoint y: 60, endPoint x: 65, endPoint y: 53, distance: 82.2
click at [65, 53] on div "40019511 Buscar (apellido, dni, cuil, nro traspaso, cuit, obra social) search ¿…" at bounding box center [296, 132] width 592 height 264
click at [131, 63] on div "40019511 Buscar (apellido, dni, cuil, nro traspaso, cuit, obra social) search" at bounding box center [296, 59] width 393 height 23
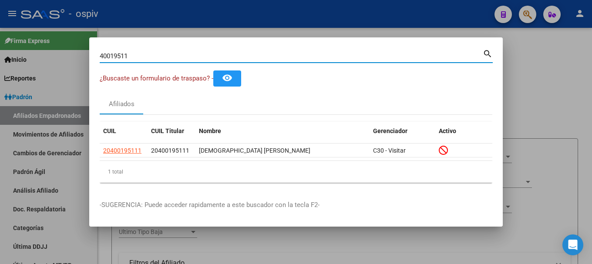
drag, startPoint x: 111, startPoint y: 56, endPoint x: 73, endPoint y: 55, distance: 37.9
click at [73, 55] on div "40019511 Buscar (apellido, dni, cuil, nro traspaso, cuit, obra social) search ¿…" at bounding box center [296, 132] width 592 height 264
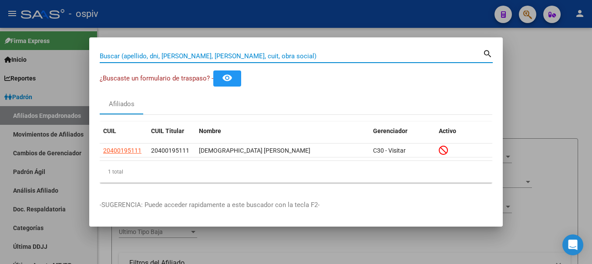
paste input "42114203"
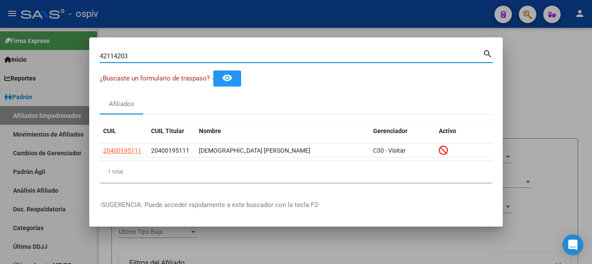
type input "42114203"
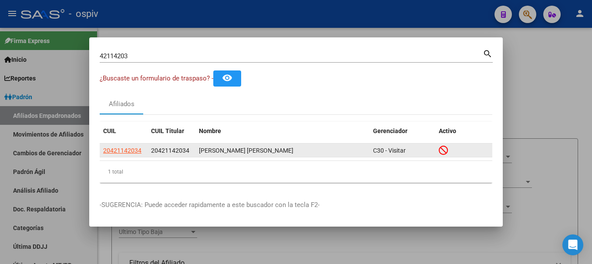
click at [112, 156] on datatable-body-cell "20421142034" at bounding box center [124, 151] width 48 height 14
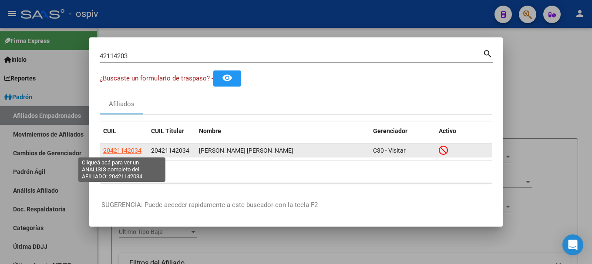
click at [118, 152] on span "20421142034" at bounding box center [122, 150] width 38 height 7
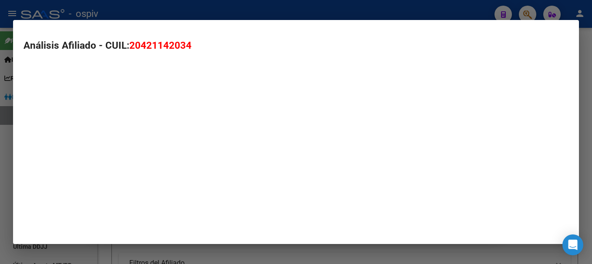
type textarea "20421142034"
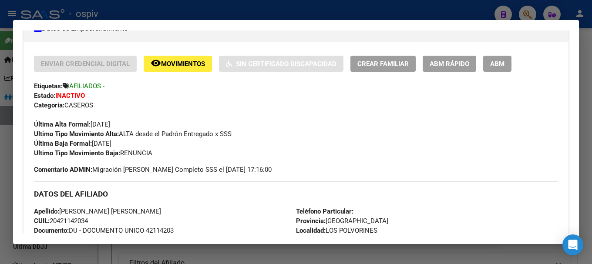
scroll to position [174, 0]
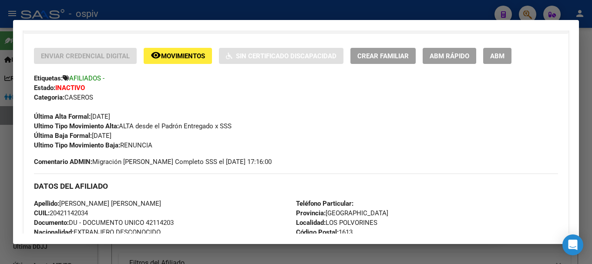
drag, startPoint x: 531, startPoint y: 12, endPoint x: 476, endPoint y: 12, distance: 55.3
click at [526, 12] on div at bounding box center [296, 132] width 592 height 264
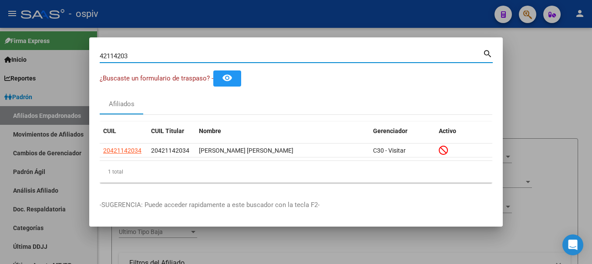
drag, startPoint x: 160, startPoint y: 56, endPoint x: 85, endPoint y: 47, distance: 75.5
click at [85, 47] on div "42114203 Buscar (apellido, dni, cuil, nro traspaso, cuit, obra social) search ¿…" at bounding box center [296, 132] width 592 height 264
paste input "1854300"
type input "41854300"
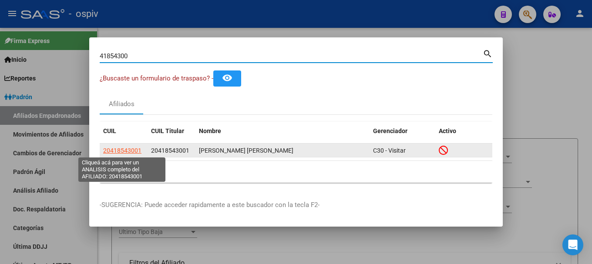
click at [128, 148] on span "20418543001" at bounding box center [122, 150] width 38 height 7
type textarea "20418543001"
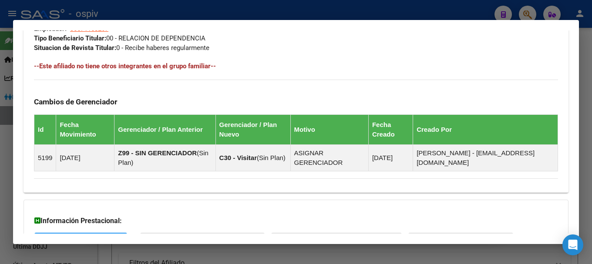
scroll to position [560, 0]
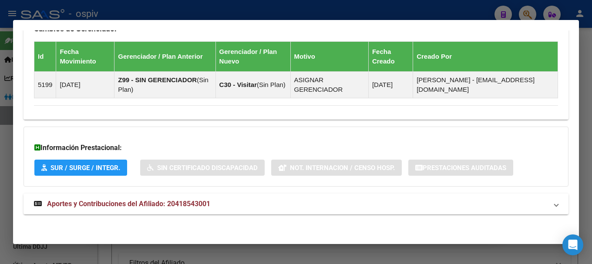
drag, startPoint x: 153, startPoint y: 202, endPoint x: 265, endPoint y: 227, distance: 114.8
click at [154, 202] on span "Aportes y Contribuciones del Afiliado: 20418543001" at bounding box center [128, 204] width 163 height 8
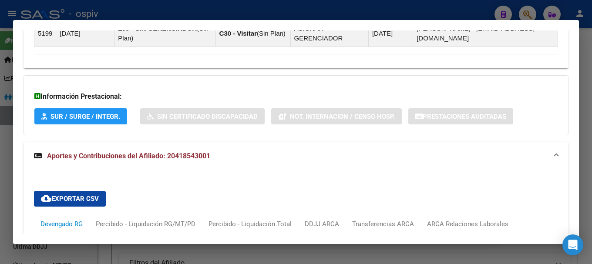
scroll to position [786, 0]
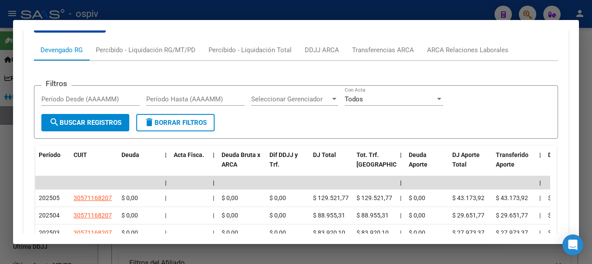
click at [522, 12] on div at bounding box center [296, 132] width 592 height 264
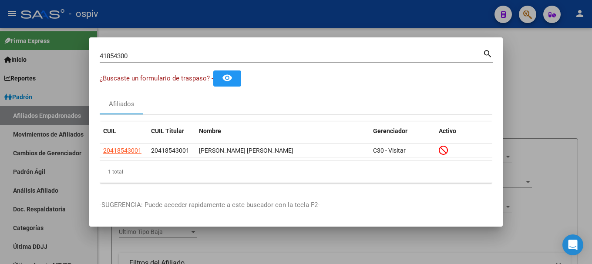
drag, startPoint x: 141, startPoint y: 61, endPoint x: 71, endPoint y: 57, distance: 69.9
click at [71, 57] on div "41854300 Buscar (apellido, dni, cuil, nro traspaso, cuit, obra social) search ¿…" at bounding box center [296, 132] width 592 height 264
click at [143, 62] on div "41854300 Buscar (apellido, dni, cuil, nro traspaso, cuit, obra social)" at bounding box center [291, 56] width 383 height 13
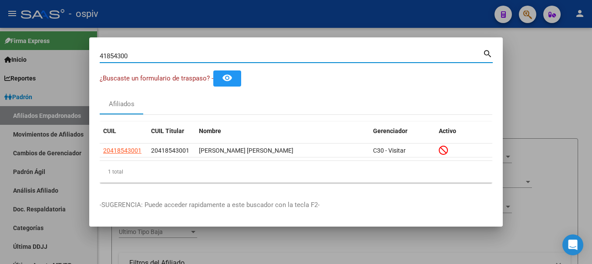
drag, startPoint x: 143, startPoint y: 58, endPoint x: 59, endPoint y: 41, distance: 85.7
click at [59, 41] on div "41854300 Buscar (apellido, dni, cuil, nro traspaso, cuit, obra social) search ¿…" at bounding box center [296, 132] width 592 height 264
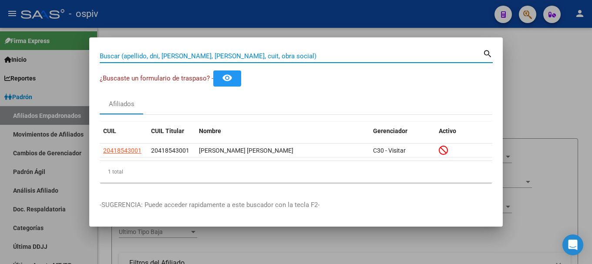
paste input "46198953"
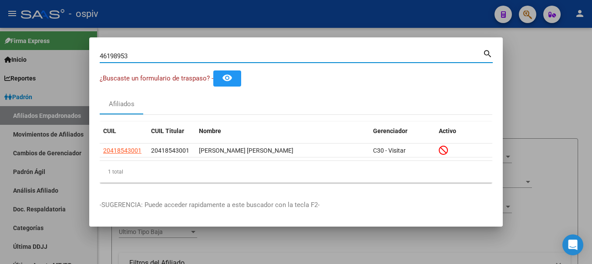
type input "46198953"
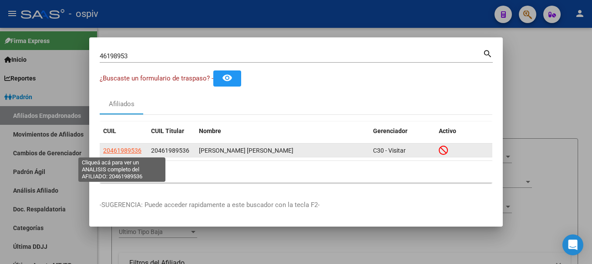
click at [137, 151] on span "20461989536" at bounding box center [122, 150] width 38 height 7
type textarea "20461989536"
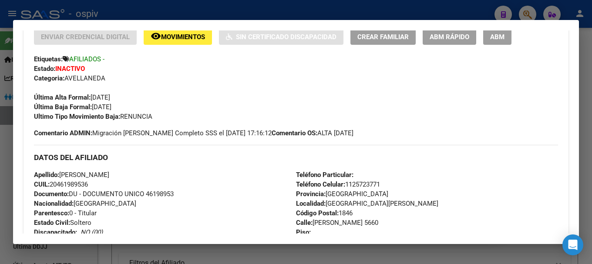
scroll to position [220, 0]
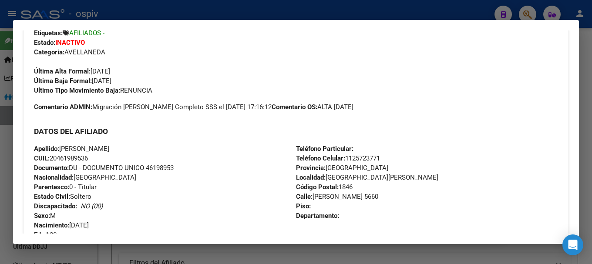
drag, startPoint x: 583, startPoint y: 258, endPoint x: 535, endPoint y: 239, distance: 52.3
click at [583, 258] on div at bounding box center [296, 132] width 592 height 264
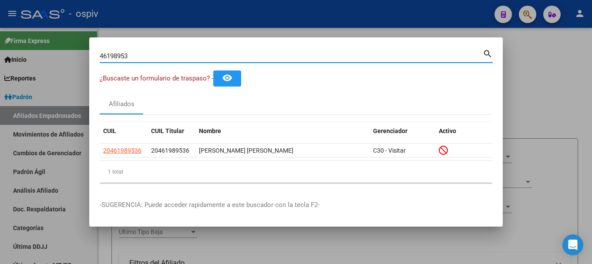
drag, startPoint x: 131, startPoint y: 53, endPoint x: 47, endPoint y: 44, distance: 84.1
click at [47, 44] on div "46198953 Buscar (apellido, dni, cuil, nro traspaso, cuit, obra social) search ¿…" at bounding box center [296, 132] width 592 height 264
paste input "33172107"
drag, startPoint x: 140, startPoint y: 52, endPoint x: 41, endPoint y: 39, distance: 99.3
click at [41, 39] on div "33172107 Buscar (apellido, dni, cuil, nro traspaso, cuit, obra social) search ¿…" at bounding box center [296, 132] width 592 height 264
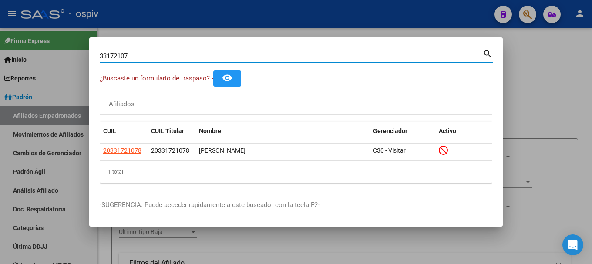
paste input "0329508"
type input "30329508"
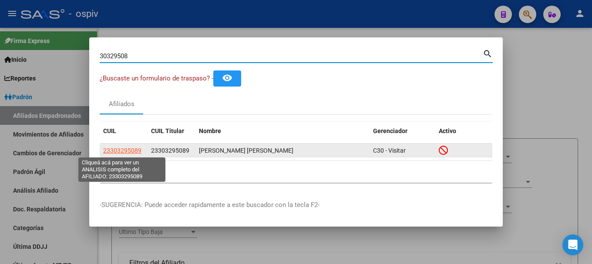
click at [118, 150] on span "23303295089" at bounding box center [122, 150] width 38 height 7
type textarea "23303295089"
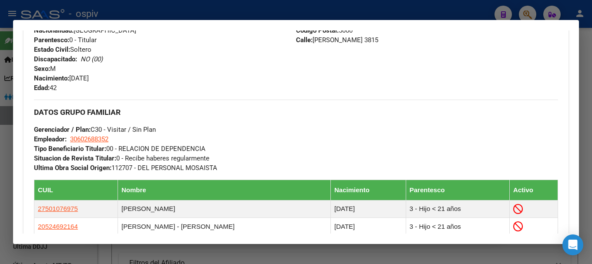
scroll to position [479, 0]
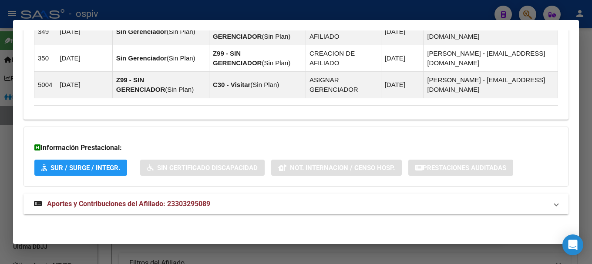
click at [130, 207] on span "Aportes y Contribuciones del Afiliado: 23303295089" at bounding box center [128, 204] width 163 height 8
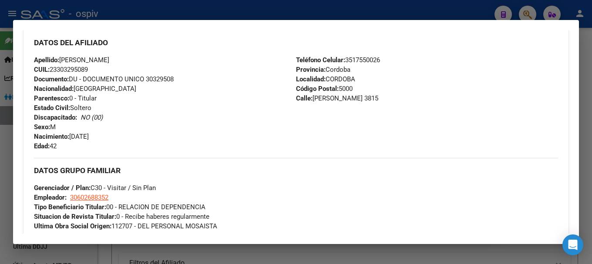
scroll to position [112, 0]
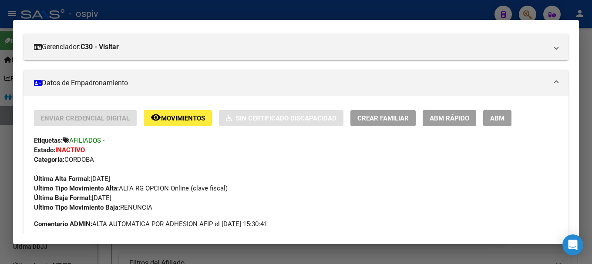
click at [529, 16] on div at bounding box center [296, 132] width 592 height 264
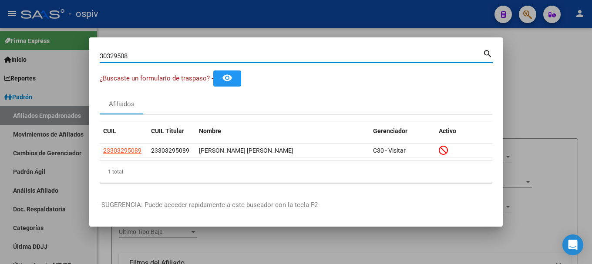
drag, startPoint x: 128, startPoint y: 56, endPoint x: 71, endPoint y: 48, distance: 57.6
click at [71, 48] on div "30329508 Buscar (apellido, dni, cuil, nro traspaso, cuit, obra social) search ¿…" at bounding box center [296, 132] width 592 height 264
paste input "44255"
type input "44255508"
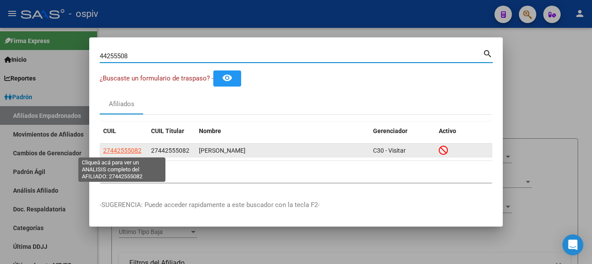
click at [117, 153] on span "27442555082" at bounding box center [122, 150] width 38 height 7
type textarea "27442555082"
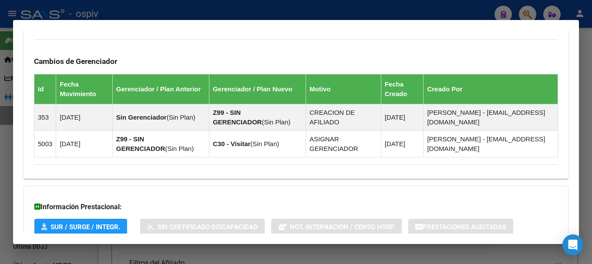
scroll to position [523, 0]
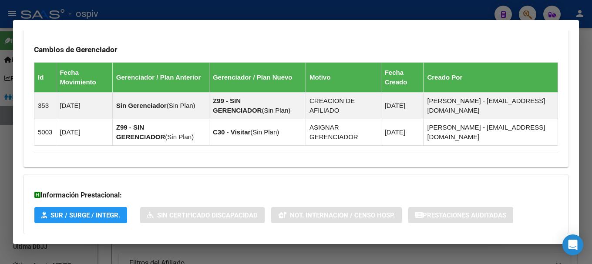
click at [531, 15] on div at bounding box center [296, 132] width 592 height 264
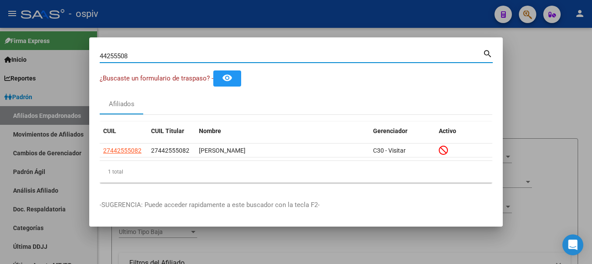
drag, startPoint x: 149, startPoint y: 55, endPoint x: 44, endPoint y: 44, distance: 106.5
click at [44, 44] on div "44255508 Buscar (apellido, dni, cuil, nro traspaso, cuit, obra social) search ¿…" at bounding box center [296, 132] width 592 height 264
paste input "1385669"
type input "41385669"
drag, startPoint x: 158, startPoint y: 58, endPoint x: 0, endPoint y: 54, distance: 157.8
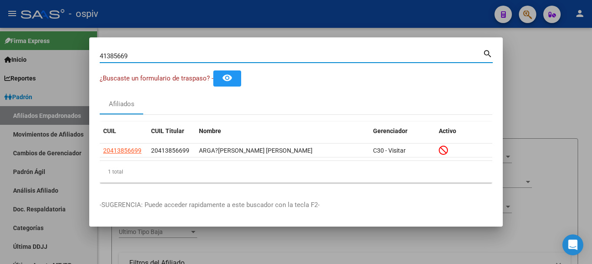
click at [0, 57] on div "41385669 Buscar (apellido, dni, cuil, nro traspaso, cuit, obra social) search ¿…" at bounding box center [296, 132] width 592 height 264
paste input
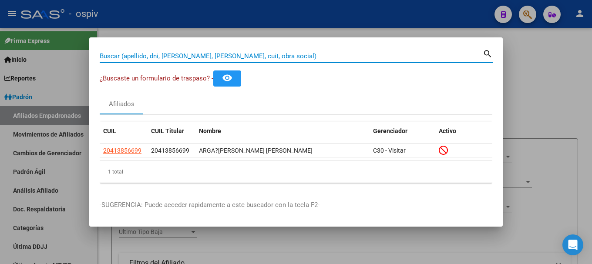
paste input
paste input "38435521"
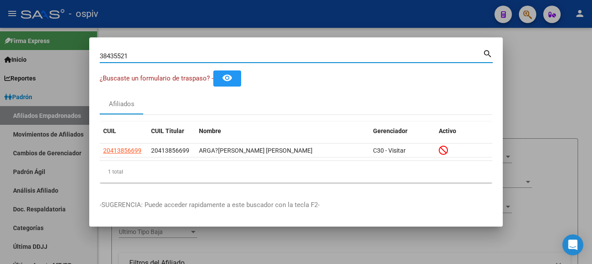
type input "38435521"
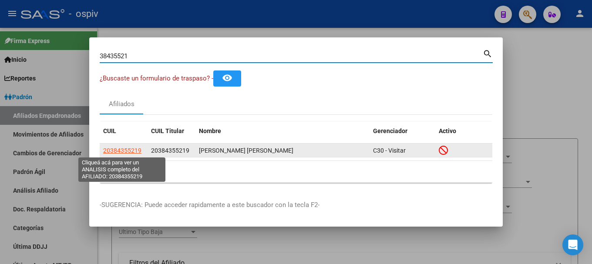
click at [120, 151] on span "20384355219" at bounding box center [122, 150] width 38 height 7
type textarea "20384355219"
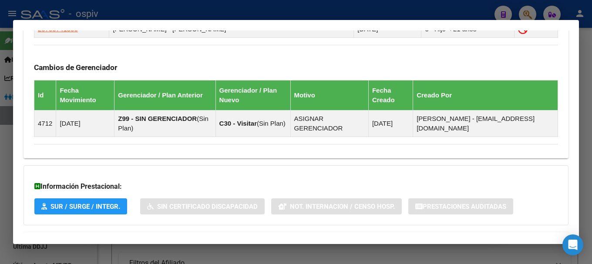
scroll to position [621, 0]
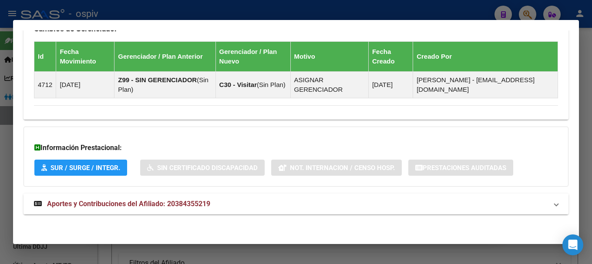
click at [143, 207] on span "Aportes y Contribuciones del Afiliado: 20384355219" at bounding box center [128, 204] width 163 height 8
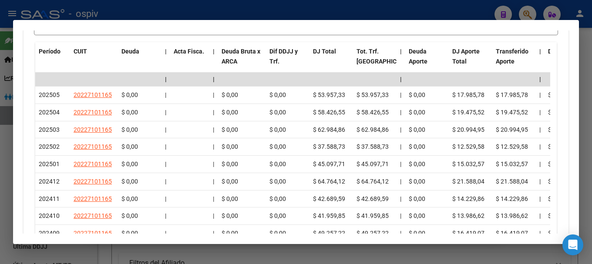
scroll to position [977, 0]
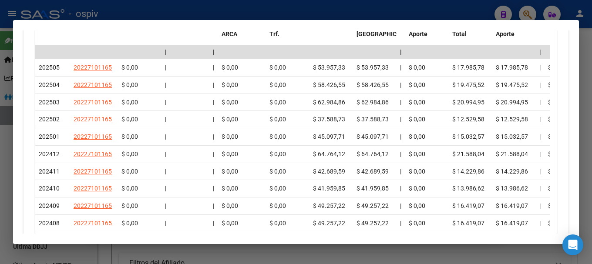
drag, startPoint x: 535, startPoint y: 12, endPoint x: 523, endPoint y: 8, distance: 12.7
click at [535, 11] on div at bounding box center [296, 132] width 592 height 264
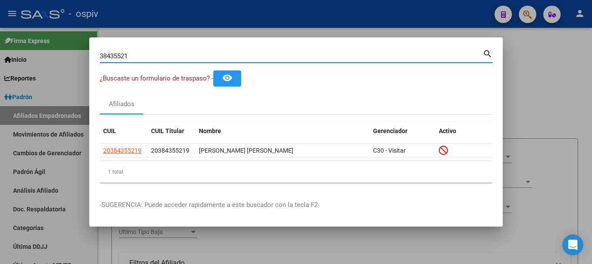
drag, startPoint x: 134, startPoint y: 54, endPoint x: 70, endPoint y: 46, distance: 65.0
click at [71, 47] on div "38435521 Buscar (apellido, dni, cuil, nro traspaso, cuit, obra social) search ¿…" at bounding box center [296, 132] width 592 height 264
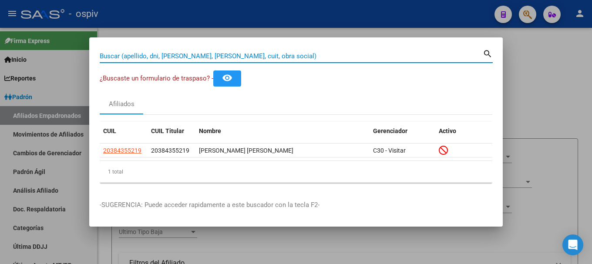
paste input "22298028"
type input "22298028"
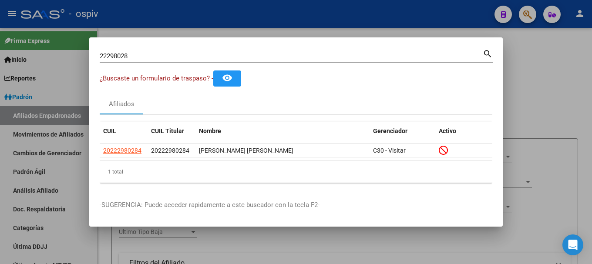
drag, startPoint x: 125, startPoint y: 58, endPoint x: 59, endPoint y: 43, distance: 67.0
click at [59, 43] on div "22298028 Buscar (apellido, dni, cuil, nro traspaso, cuit, obra social) search ¿…" at bounding box center [296, 132] width 592 height 264
click at [165, 61] on div "22298028 Buscar (apellido, dni, cuil, nro traspaso, cuit, obra social)" at bounding box center [291, 56] width 383 height 13
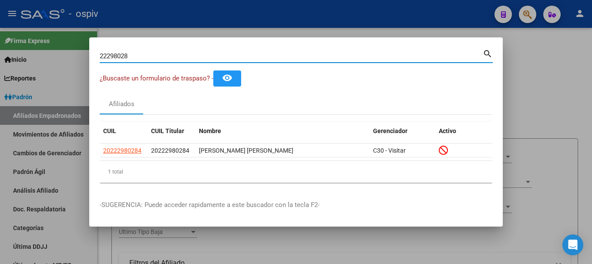
drag, startPoint x: 158, startPoint y: 57, endPoint x: 71, endPoint y: 51, distance: 86.9
click at [71, 51] on div "22298028 Buscar (apellido, dni, cuil, nro traspaso, cuit, obra social) search ¿…" at bounding box center [296, 132] width 592 height 264
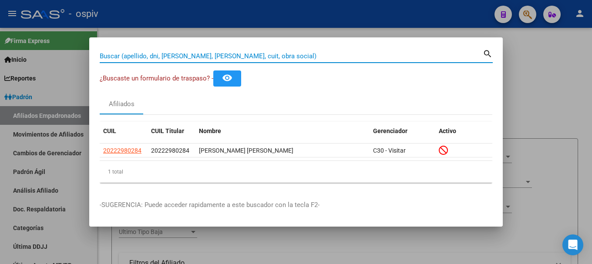
paste input "50267887"
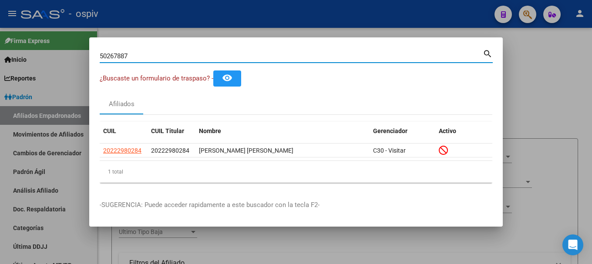
type input "50267887"
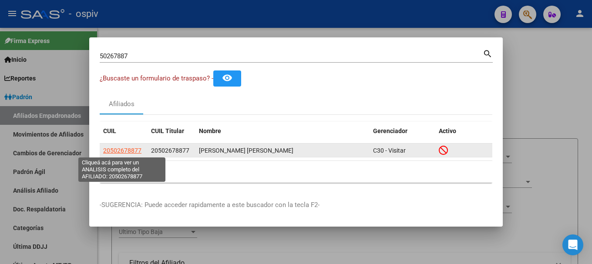
click at [123, 149] on span "20502678877" at bounding box center [122, 150] width 38 height 7
type textarea "20502678877"
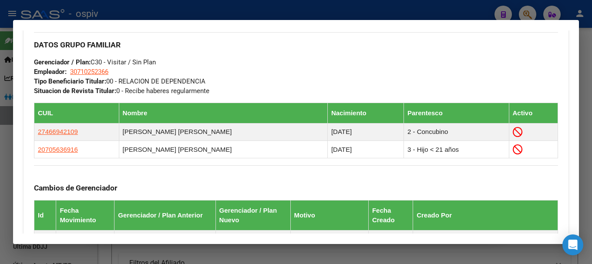
scroll to position [479, 0]
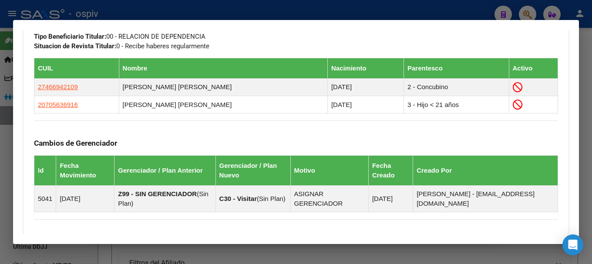
drag, startPoint x: 529, startPoint y: 14, endPoint x: 239, endPoint y: 0, distance: 290.1
click at [527, 14] on div at bounding box center [296, 132] width 592 height 264
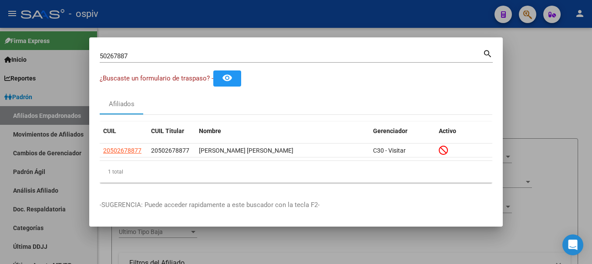
drag, startPoint x: 144, startPoint y: 65, endPoint x: 90, endPoint y: 48, distance: 56.6
click at [90, 48] on mat-dialog-content "50267887 Buscar (apellido, dni, cuil, nro traspaso, cuit, obra social) search ¿…" at bounding box center [296, 119] width 414 height 142
click at [145, 56] on input "50267887" at bounding box center [291, 56] width 383 height 8
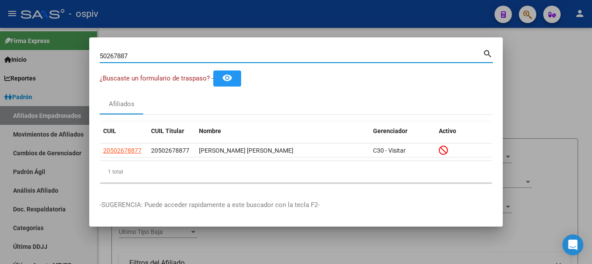
drag, startPoint x: 145, startPoint y: 56, endPoint x: 39, endPoint y: 41, distance: 106.9
click at [39, 41] on div "50267887 Buscar (apellido, dni, cuil, nro traspaso, cuit, obra social) search ¿…" at bounding box center [296, 132] width 592 height 264
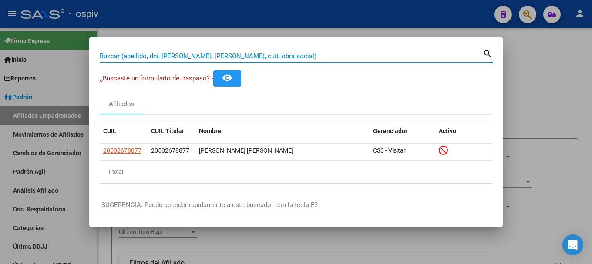
paste input "45203945"
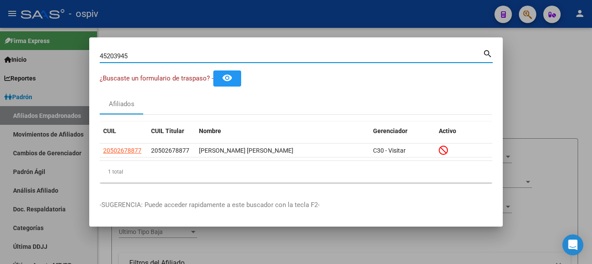
type input "45203945"
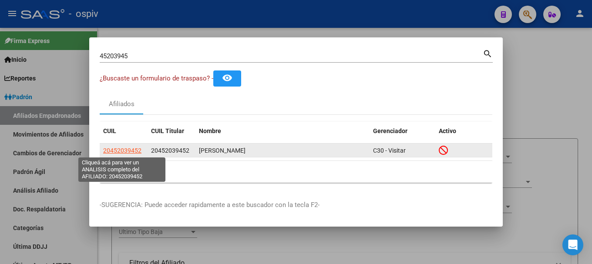
click at [137, 151] on span "20452039452" at bounding box center [122, 150] width 38 height 7
type textarea "20452039452"
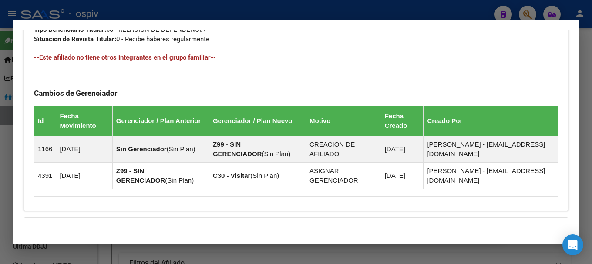
scroll to position [570, 0]
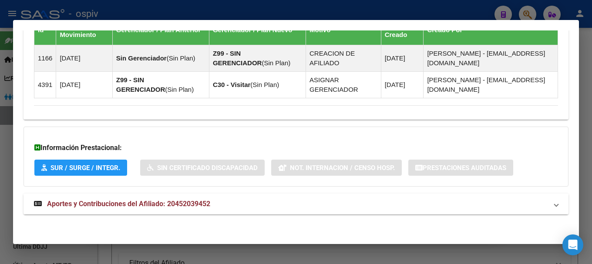
click at [153, 210] on mat-expansion-panel-header "Aportes y Contribuciones del Afiliado: 20452039452" at bounding box center [296, 204] width 545 height 21
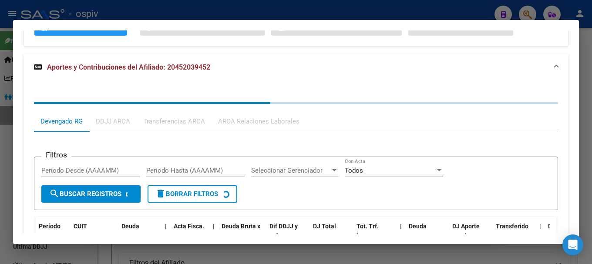
scroll to position [803, 0]
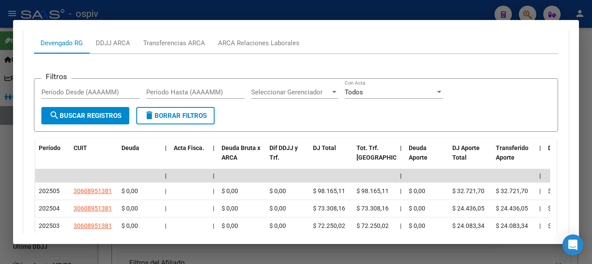
click at [528, 9] on div at bounding box center [296, 132] width 592 height 264
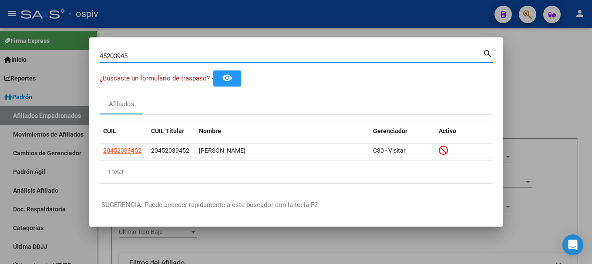
drag, startPoint x: 142, startPoint y: 55, endPoint x: 74, endPoint y: 46, distance: 69.1
click at [74, 46] on div "45203945 Buscar (apellido, dni, cuil, nro traspaso, cuit, obra social) search ¿…" at bounding box center [296, 132] width 592 height 264
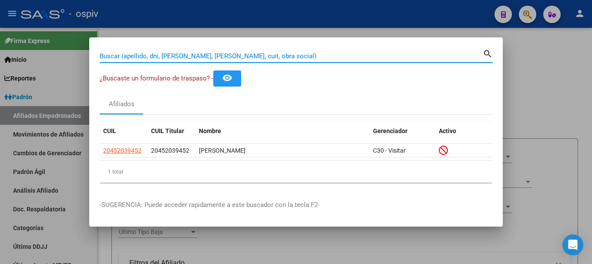
paste input "36991686"
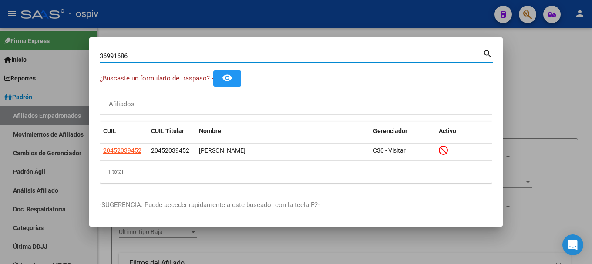
type input "36991686"
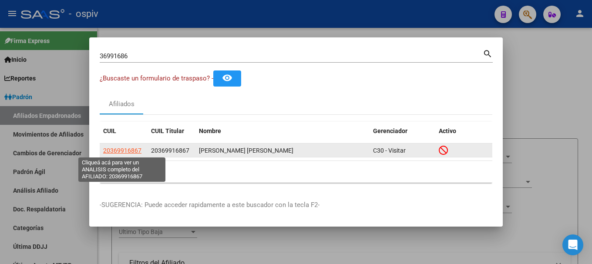
click at [116, 152] on span "20369916867" at bounding box center [122, 150] width 38 height 7
type textarea "20369916867"
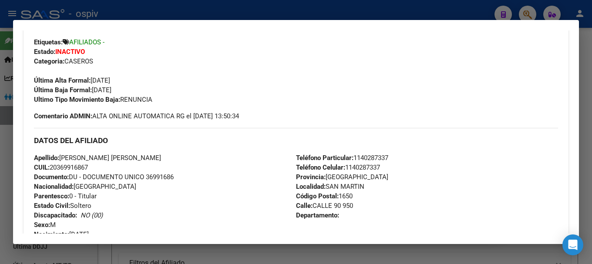
scroll to position [392, 0]
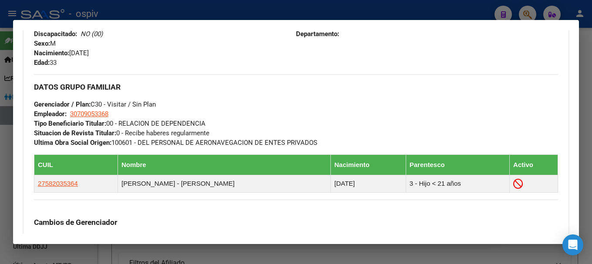
click at [532, 8] on div at bounding box center [296, 132] width 592 height 264
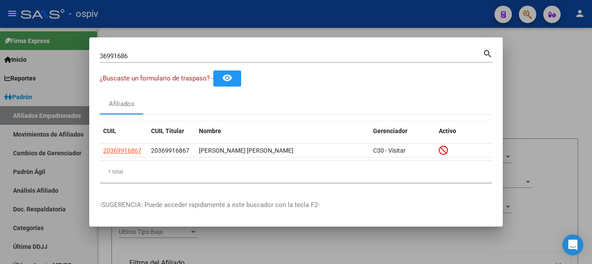
drag, startPoint x: 144, startPoint y: 57, endPoint x: 79, endPoint y: 44, distance: 66.2
click at [80, 44] on div "36991686 Buscar (apellido, dni, cuil, nro traspaso, cuit, obra social) search ¿…" at bounding box center [296, 132] width 592 height 264
click at [167, 48] on div "36991686 Buscar (apellido, dni, cuil, nro traspaso, cuit, obra social) search" at bounding box center [296, 55] width 393 height 15
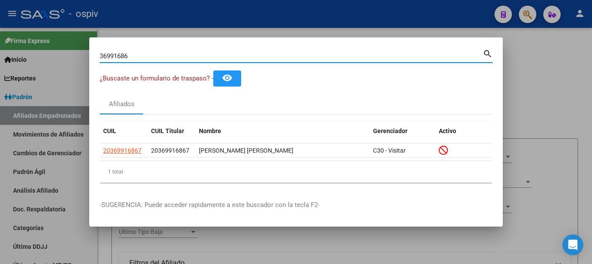
drag, startPoint x: 163, startPoint y: 58, endPoint x: 87, endPoint y: 46, distance: 77.2
click at [87, 46] on div "36991686 Buscar (apellido, dni, cuil, nro traspaso, cuit, obra social) search ¿…" at bounding box center [296, 132] width 592 height 264
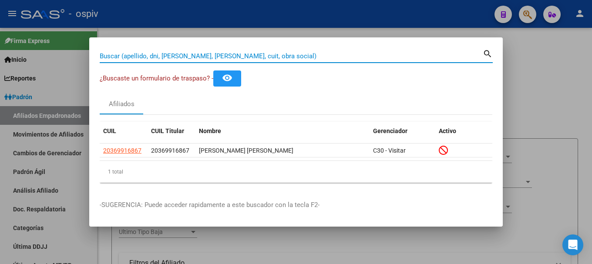
paste input "23340033574"
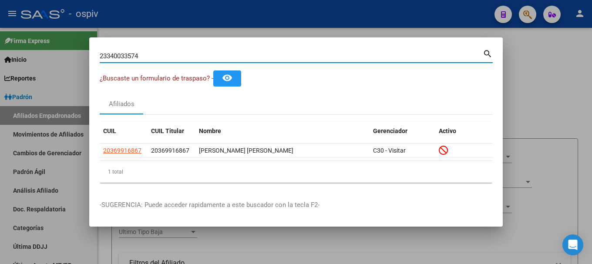
type input "23340033574"
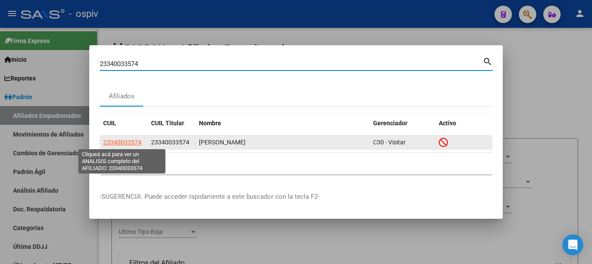
click at [120, 141] on span "23340033574" at bounding box center [122, 142] width 38 height 7
type textarea "23340033574"
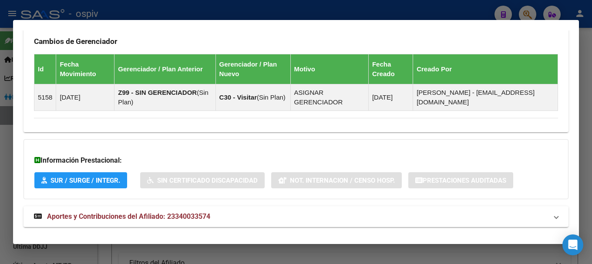
scroll to position [611, 0]
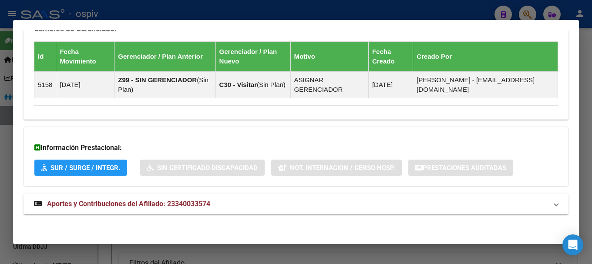
click at [140, 201] on span "Aportes y Contribuciones del Afiliado: 23340033574" at bounding box center [128, 204] width 163 height 8
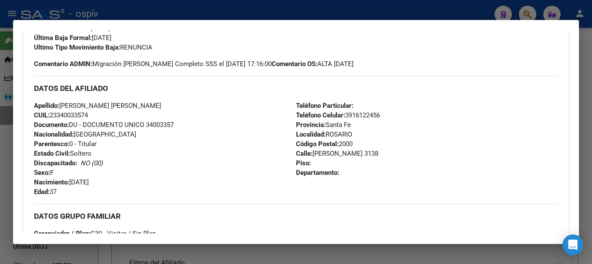
scroll to position [219, 0]
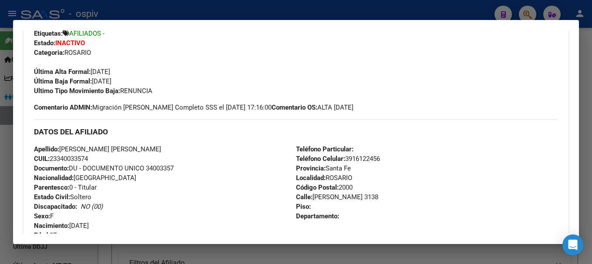
drag, startPoint x: 526, startPoint y: 12, endPoint x: 200, endPoint y: 45, distance: 327.9
click at [519, 12] on div at bounding box center [296, 132] width 592 height 264
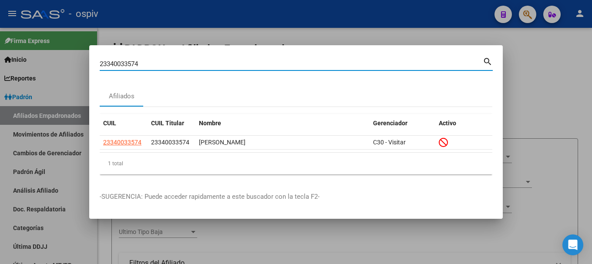
drag, startPoint x: 126, startPoint y: 63, endPoint x: 72, endPoint y: 62, distance: 54.0
click at [72, 62] on div "23340033574 Buscar (apellido, dni, cuil, nro traspaso, cuit, obra social) searc…" at bounding box center [296, 132] width 592 height 264
paste input "1519948"
type input "21519948"
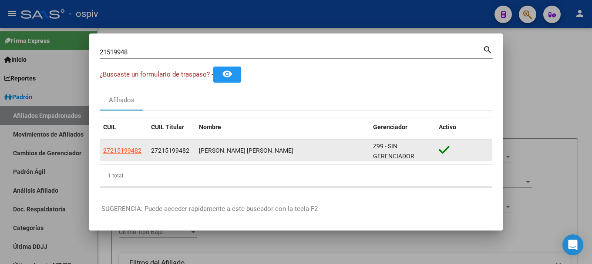
click at [115, 145] on datatable-body-cell "27215199482" at bounding box center [124, 150] width 48 height 21
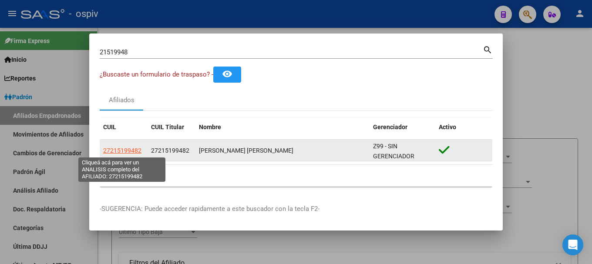
click at [115, 148] on span "27215199482" at bounding box center [122, 150] width 38 height 7
type textarea "27215199482"
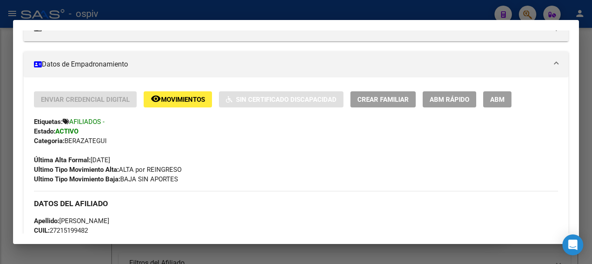
scroll to position [131, 0]
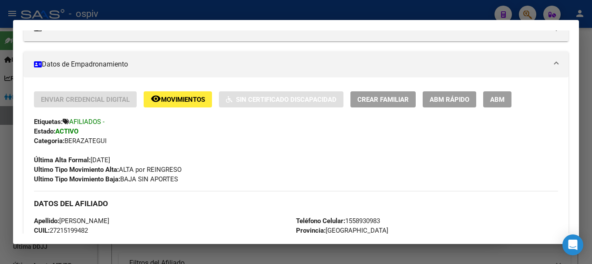
click at [528, 11] on div at bounding box center [296, 132] width 592 height 264
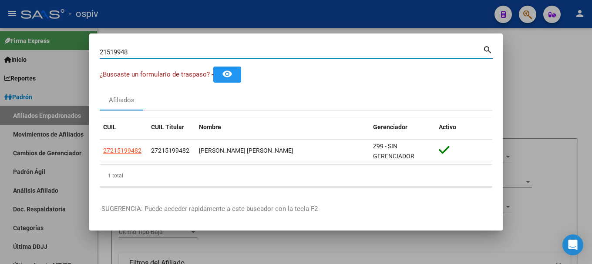
drag, startPoint x: 143, startPoint y: 54, endPoint x: 59, endPoint y: 45, distance: 84.5
click at [59, 45] on div "21519948 Buscar (apellido, dni, cuil, nro traspaso, cuit, obra social) search ¿…" at bounding box center [296, 132] width 592 height 264
paste input
paste input "37381172"
type input "37381172"
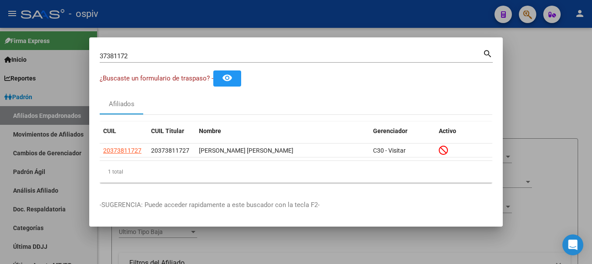
drag, startPoint x: 171, startPoint y: 62, endPoint x: 62, endPoint y: 43, distance: 110.9
click at [62, 43] on div "37381172 Buscar (apellido, dni, cuil, nro traspaso, cuit, obra social) search ¿…" at bounding box center [296, 132] width 592 height 264
click at [136, 57] on input "37381172" at bounding box center [291, 56] width 383 height 8
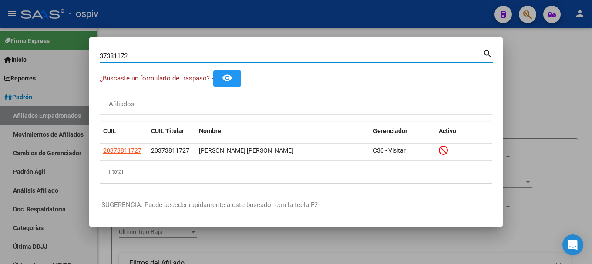
drag, startPoint x: 136, startPoint y: 56, endPoint x: 47, endPoint y: 43, distance: 90.3
click at [47, 43] on div "37381172 Buscar (apellido, dni, cuil, nro traspaso, cuit, obra social) search ¿…" at bounding box center [296, 132] width 592 height 264
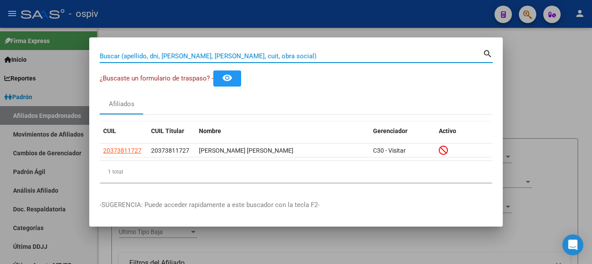
paste input
paste input "28517262"
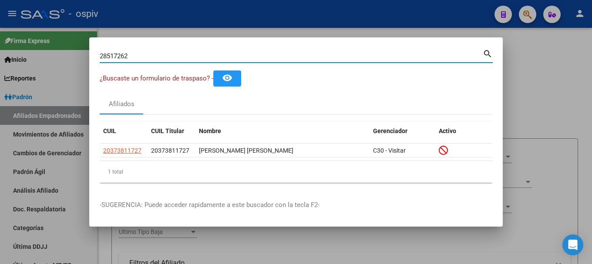
type input "28517262"
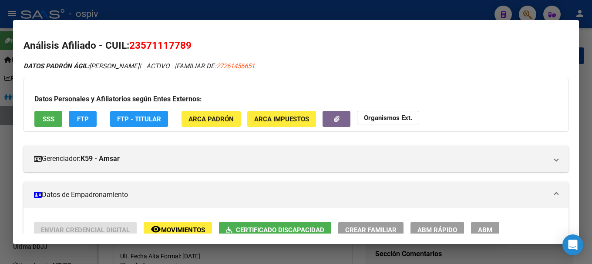
scroll to position [349, 0]
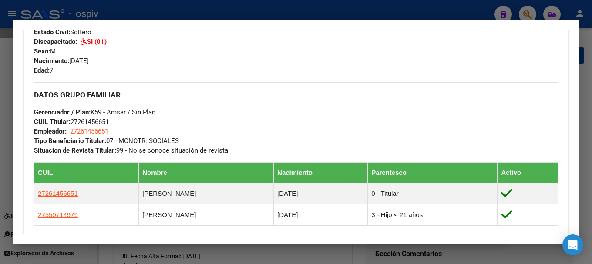
click at [3, 155] on div at bounding box center [296, 132] width 592 height 264
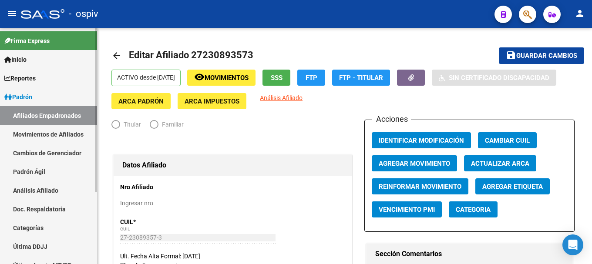
radio input "true"
type input "30-70890220-5"
click at [68, 134] on link "Movimientos de Afiliados" at bounding box center [48, 134] width 97 height 19
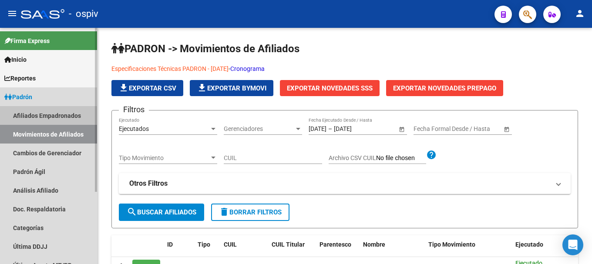
click at [61, 113] on link "Afiliados Empadronados" at bounding box center [48, 115] width 97 height 19
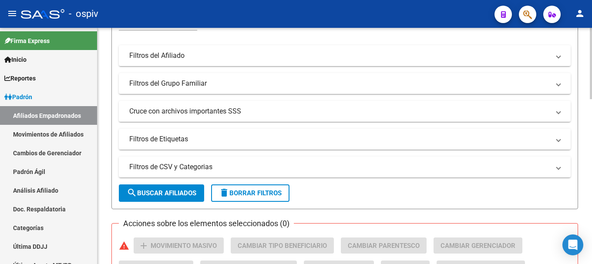
scroll to position [218, 0]
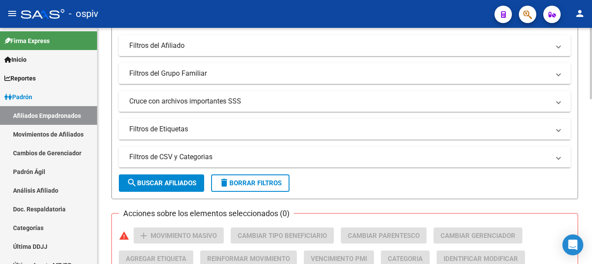
click at [162, 127] on mat-panel-title "Filtros de Etiquetas" at bounding box center [339, 130] width 421 height 10
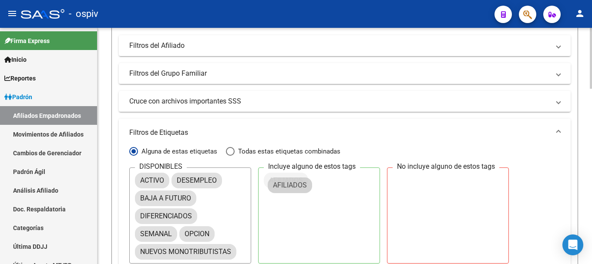
drag, startPoint x: 159, startPoint y: 196, endPoint x: 290, endPoint y: 183, distance: 132.2
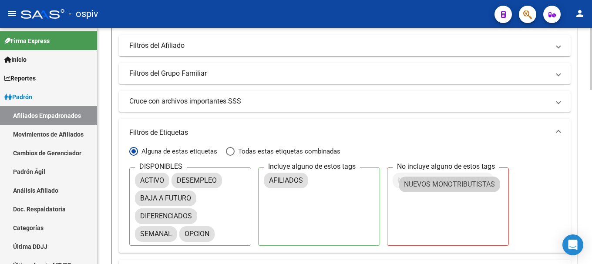
drag, startPoint x: 267, startPoint y: 255, endPoint x: 446, endPoint y: 185, distance: 191.6
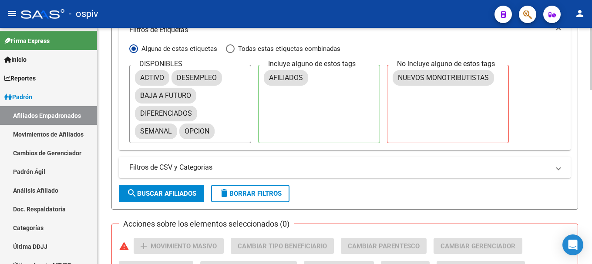
scroll to position [349, 0]
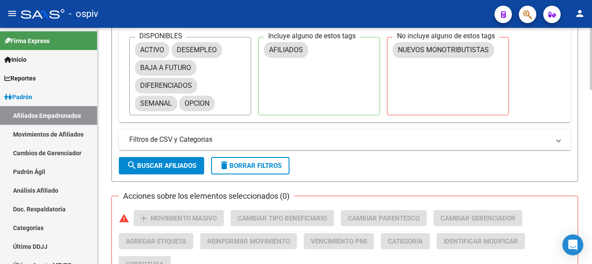
click at [169, 170] on button "search Buscar Afiliados" at bounding box center [161, 165] width 85 height 17
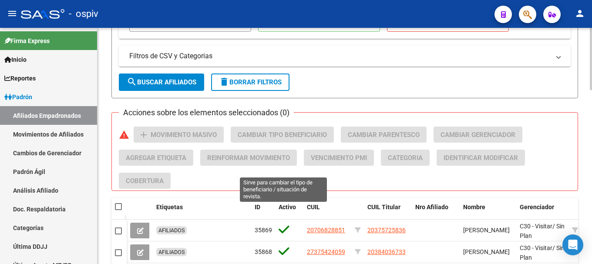
scroll to position [401, 0]
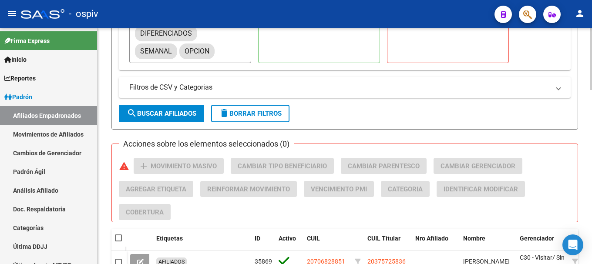
click at [119, 237] on span at bounding box center [118, 238] width 7 height 7
click at [118, 242] on input "checkbox" at bounding box center [118, 242] width 0 height 0
checkbox input "true"
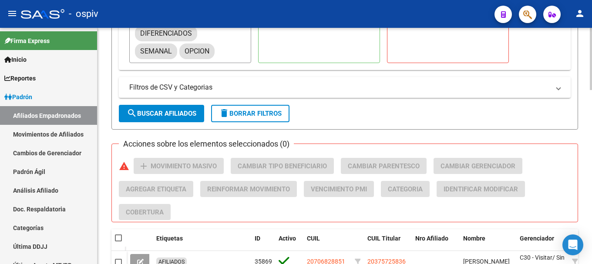
checkbox input "true"
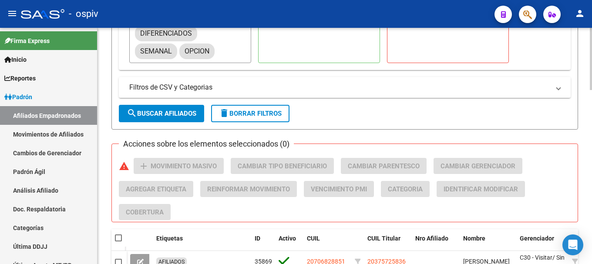
checkbox input "true"
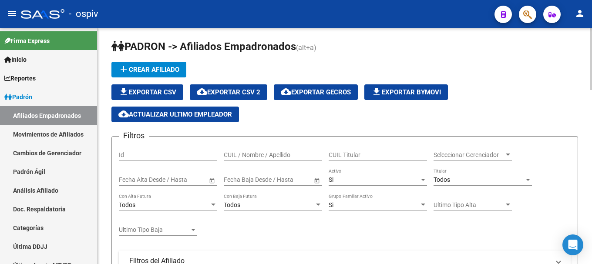
scroll to position [0, 0]
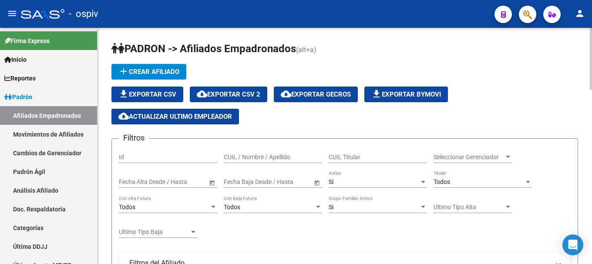
click at [243, 95] on span "cloud_download Exportar CSV 2" at bounding box center [229, 95] width 64 height 8
click at [251, 91] on span "cloud_download Exportar CSV 2" at bounding box center [229, 95] width 64 height 8
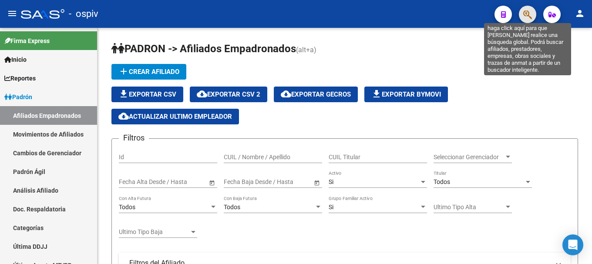
click at [525, 13] on icon "button" at bounding box center [528, 15] width 9 height 10
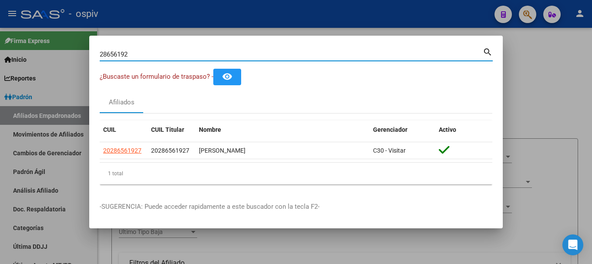
drag, startPoint x: 131, startPoint y: 51, endPoint x: 54, endPoint y: 41, distance: 77.7
click at [54, 41] on div "28656192 Buscar (apellido, dni, cuil, nro traspaso, cuit, obra social) search ¿…" at bounding box center [296, 132] width 592 height 264
paste input "32692709"
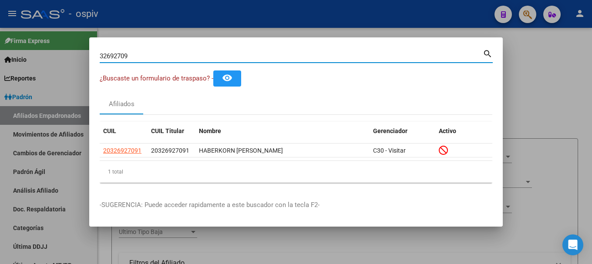
drag, startPoint x: 113, startPoint y: 44, endPoint x: 36, endPoint y: 32, distance: 78.0
click at [36, 32] on div "32692709 Buscar (apellido, dni, cuil, nro traspaso, cuit, obra social) search ¿…" at bounding box center [296, 132] width 592 height 264
paste input "42564115"
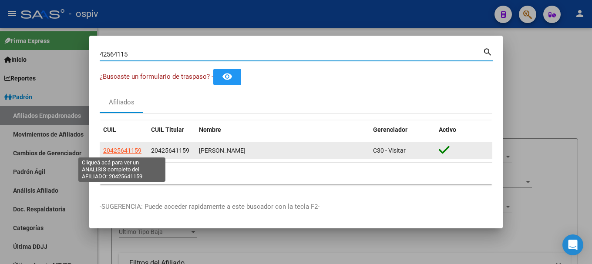
click at [120, 154] on span "20425641159" at bounding box center [122, 150] width 38 height 7
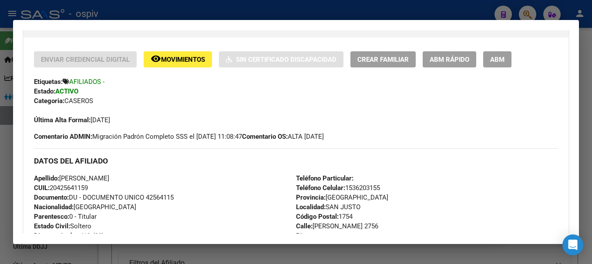
scroll to position [174, 0]
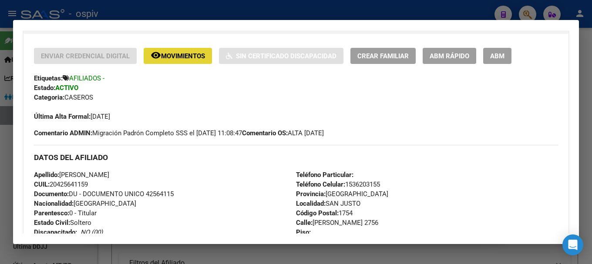
click at [180, 52] on span "remove_red_eye Movimientos" at bounding box center [178, 56] width 54 height 8
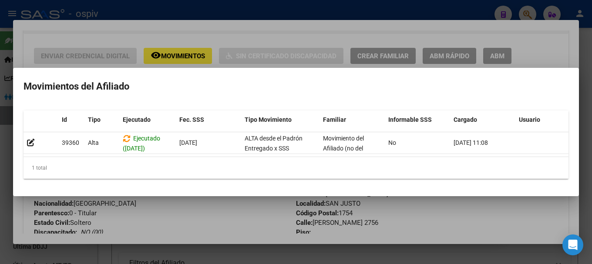
click at [0, 173] on div at bounding box center [296, 132] width 592 height 264
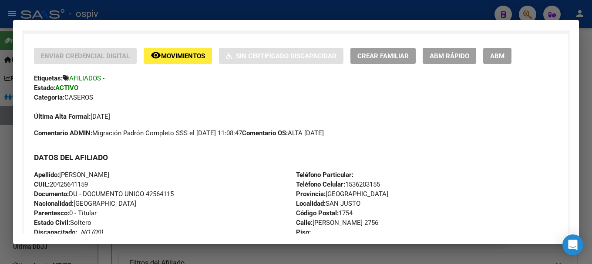
drag, startPoint x: 528, startPoint y: 10, endPoint x: 338, endPoint y: 18, distance: 190.1
click at [528, 10] on div at bounding box center [296, 132] width 592 height 264
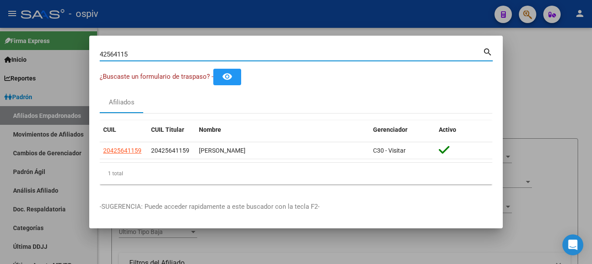
drag, startPoint x: 133, startPoint y: 57, endPoint x: 93, endPoint y: 52, distance: 40.4
click at [93, 52] on mat-dialog-content "42564115 Buscar (apellido, dni, cuil, nro traspaso, cuit, obra social) search ¿…" at bounding box center [296, 119] width 414 height 146
paste input "32692709"
type input "32692709"
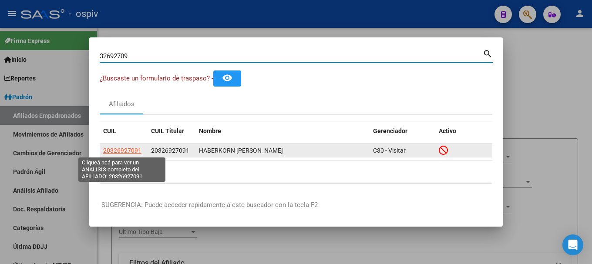
click at [122, 151] on span "20326927091" at bounding box center [122, 150] width 38 height 7
type textarea "20326927091"
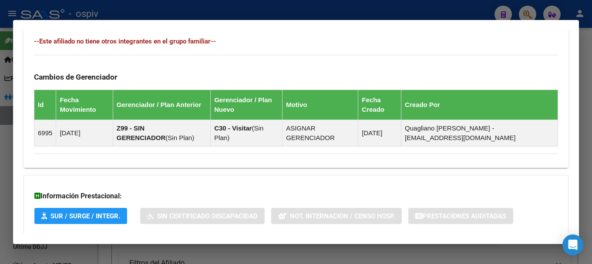
scroll to position [560, 0]
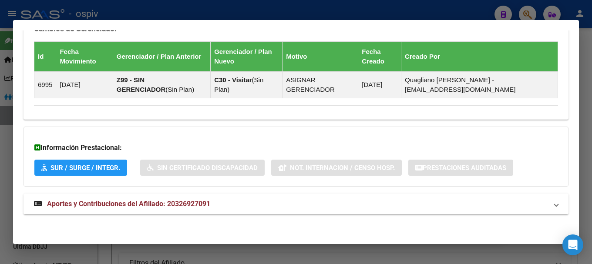
drag, startPoint x: 527, startPoint y: 15, endPoint x: 382, endPoint y: 24, distance: 145.4
click at [521, 15] on div at bounding box center [296, 132] width 592 height 264
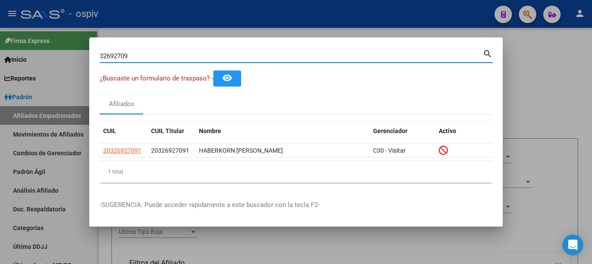
drag, startPoint x: 129, startPoint y: 58, endPoint x: 97, endPoint y: 58, distance: 32.2
click at [97, 58] on mat-dialog-content "32692709 Buscar (apellido, dni, cuil, nro traspaso, cuit, obra social) search ¿…" at bounding box center [296, 119] width 414 height 142
paste input "44079367"
drag, startPoint x: 137, startPoint y: 59, endPoint x: 37, endPoint y: 55, distance: 99.4
click at [37, 55] on div "44079367 Buscar (apellido, dni, cuil, nro traspaso, cuit, obra social) search ¿…" at bounding box center [296, 132] width 592 height 264
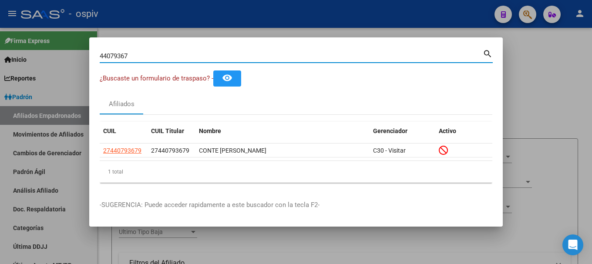
paste input "16095401"
type input "16095401"
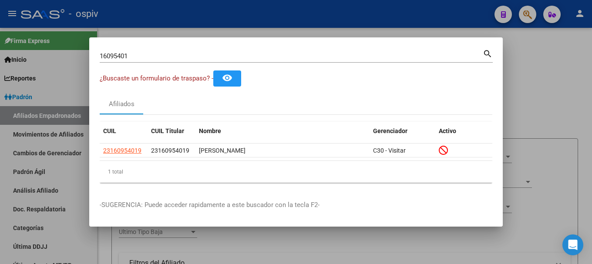
drag, startPoint x: 143, startPoint y: 54, endPoint x: 70, endPoint y: 54, distance: 73.2
click at [70, 54] on div "16095401 Buscar (apellido, dni, cuil, nro traspaso, cuit, obra social) search ¿…" at bounding box center [296, 132] width 592 height 264
click at [99, 34] on div at bounding box center [296, 132] width 592 height 264
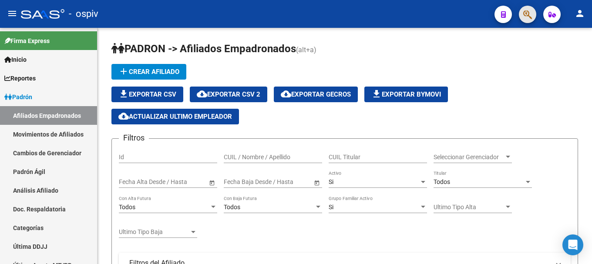
click at [523, 12] on button "button" at bounding box center [527, 14] width 17 height 17
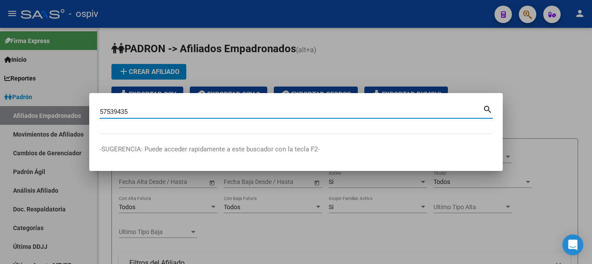
type input "57539435"
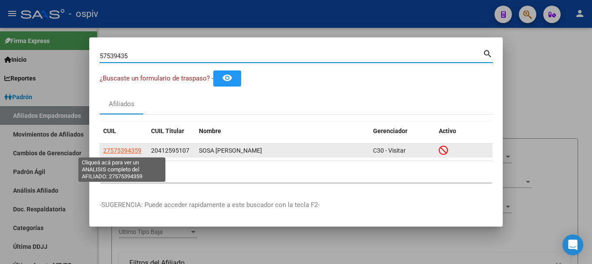
click at [128, 151] on span "27575394359" at bounding box center [122, 150] width 38 height 7
type textarea "27575394359"
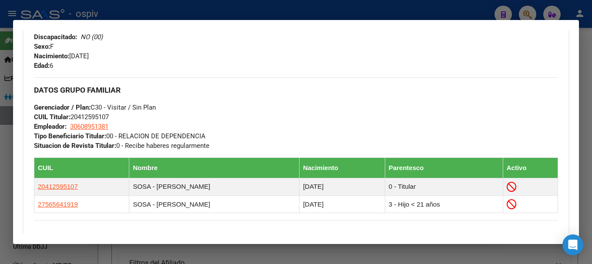
scroll to position [392, 0]
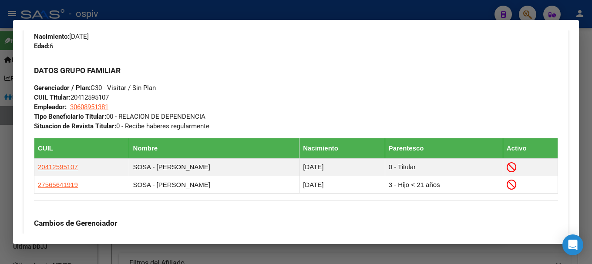
click at [529, 7] on div at bounding box center [296, 132] width 592 height 264
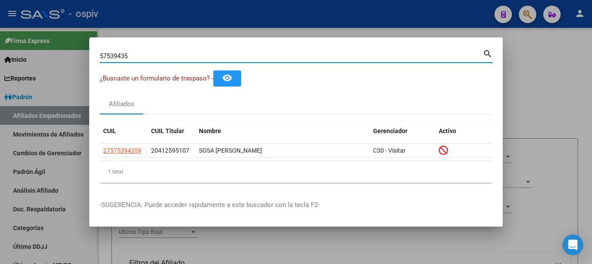
drag, startPoint x: 144, startPoint y: 58, endPoint x: 56, endPoint y: 52, distance: 88.2
click at [56, 52] on div "57539435 Buscar (apellido, dni, cuil, nro traspaso, cuit, obra social) search ¿…" at bounding box center [296, 132] width 592 height 264
paste input "4256411"
type input "42564115"
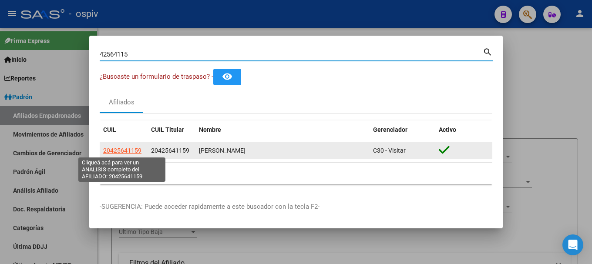
click at [116, 150] on span "20425641159" at bounding box center [122, 150] width 38 height 7
type textarea "20425641159"
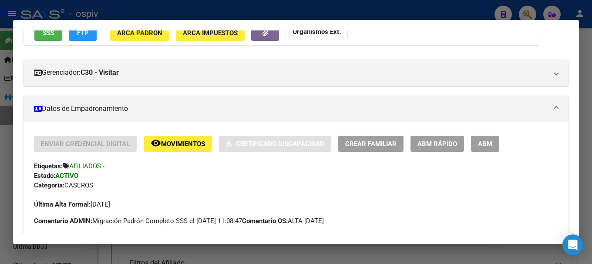
scroll to position [87, 0]
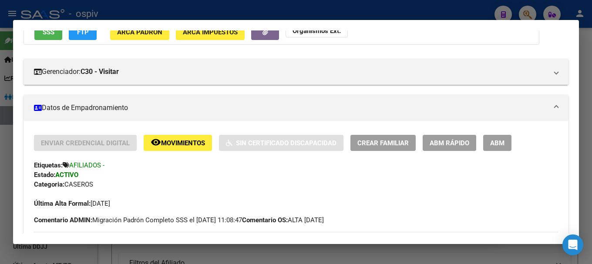
click at [525, 8] on div at bounding box center [296, 132] width 592 height 264
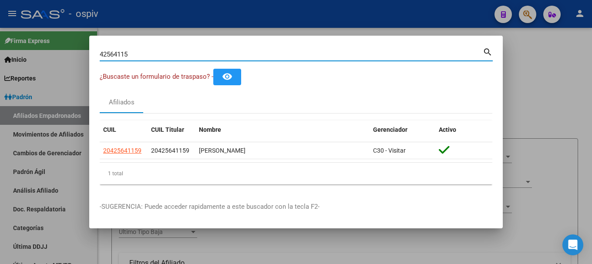
drag, startPoint x: 111, startPoint y: 53, endPoint x: 63, endPoint y: 45, distance: 49.1
click at [63, 45] on div "42564115 Buscar (apellido, dni, cuil, nro traspaso, cuit, obra social) search ¿…" at bounding box center [296, 132] width 592 height 264
drag, startPoint x: 153, startPoint y: 54, endPoint x: 64, endPoint y: 42, distance: 90.6
click at [64, 42] on div "42564115 Buscar (apellido, dni, cuil, nro traspaso, cuit, obra social) search ¿…" at bounding box center [296, 132] width 592 height 264
paste input "39537281"
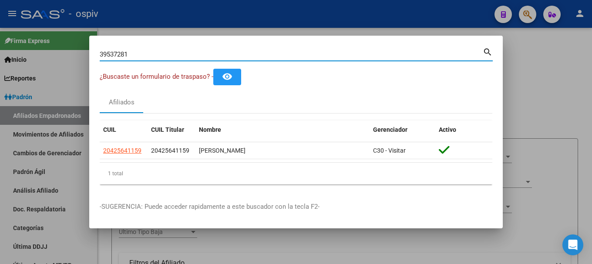
type input "39537281"
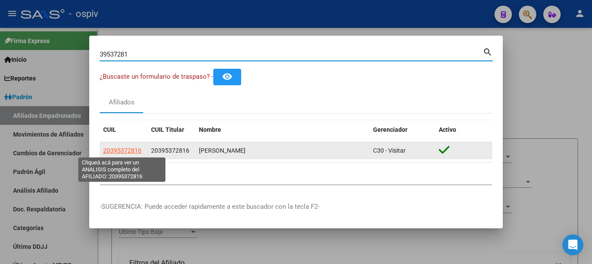
click at [126, 149] on span "20395372816" at bounding box center [122, 150] width 38 height 7
type textarea "20395372816"
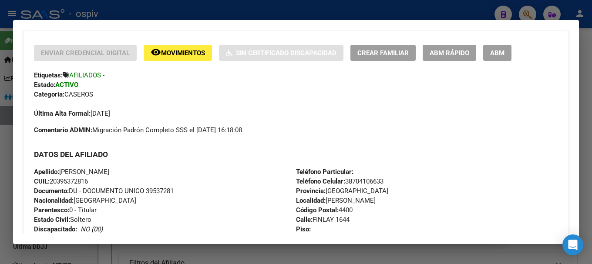
scroll to position [174, 0]
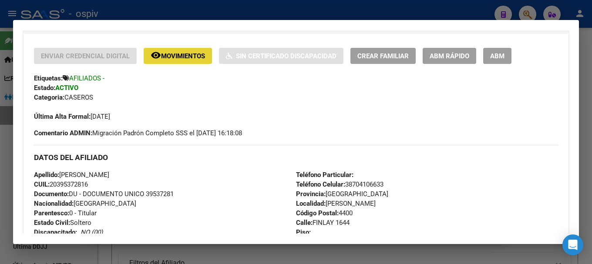
click at [178, 58] on span "Movimientos" at bounding box center [183, 56] width 44 height 8
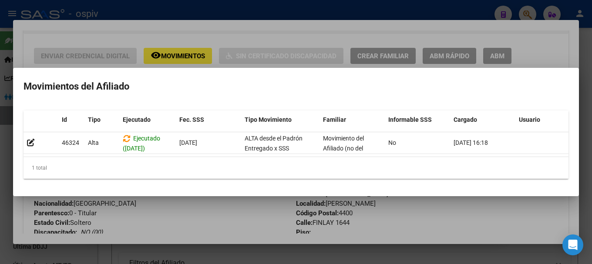
click at [0, 167] on div at bounding box center [296, 132] width 592 height 264
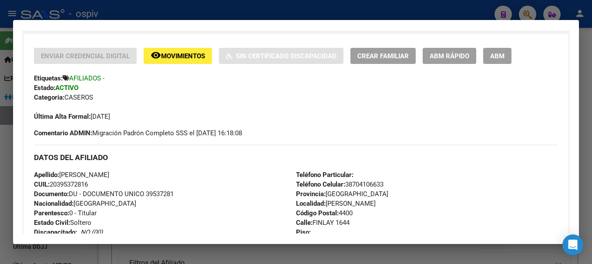
click at [535, 10] on div at bounding box center [296, 132] width 592 height 264
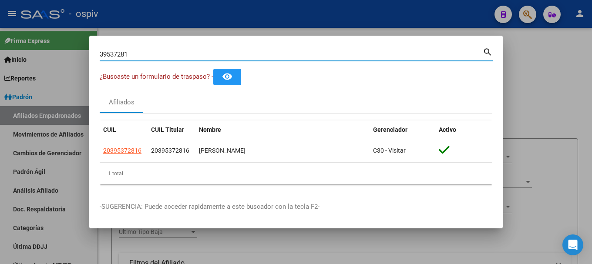
click at [68, 34] on div "39537281 Buscar (apellido, dni, cuil, nro traspaso, cuit, obra social) search ¿…" at bounding box center [296, 132] width 592 height 264
paste input "41299225"
type input "41299225"
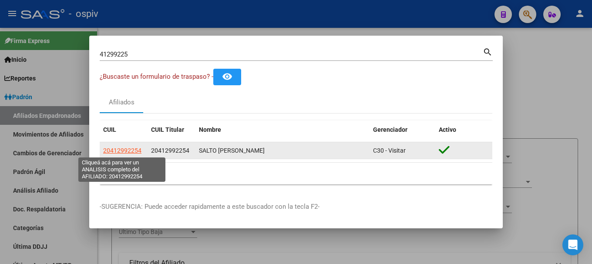
click at [135, 150] on span "20412992254" at bounding box center [122, 150] width 38 height 7
type textarea "20412992254"
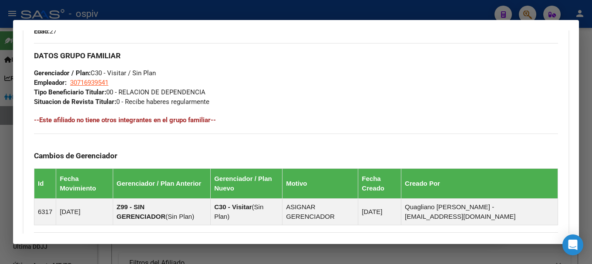
scroll to position [392, 0]
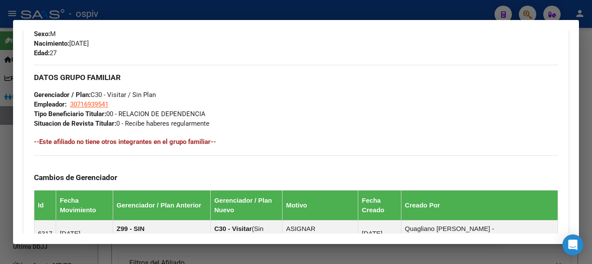
click at [533, 9] on div at bounding box center [296, 132] width 592 height 264
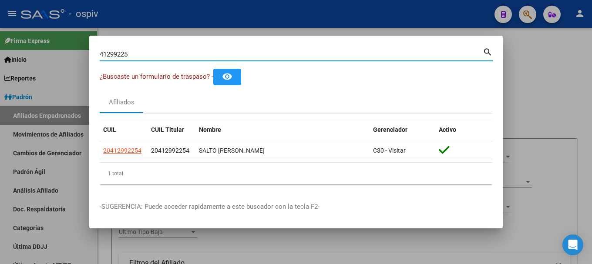
drag, startPoint x: 142, startPoint y: 53, endPoint x: 7, endPoint y: 20, distance: 138.9
click at [7, 20] on div "41299225 Buscar (apellido, dni, cuil, nro traspaso, cuit, obra social) search ¿…" at bounding box center [296, 132] width 592 height 264
paste input "3933536"
type input "43933536"
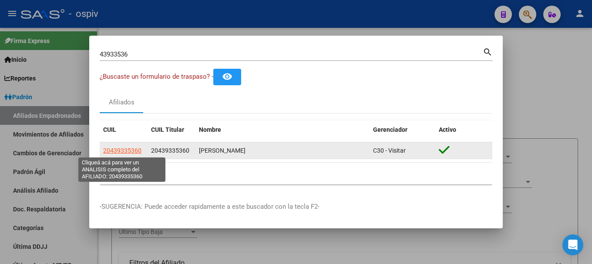
click at [116, 147] on span "20439335360" at bounding box center [122, 150] width 38 height 7
type textarea "20439335360"
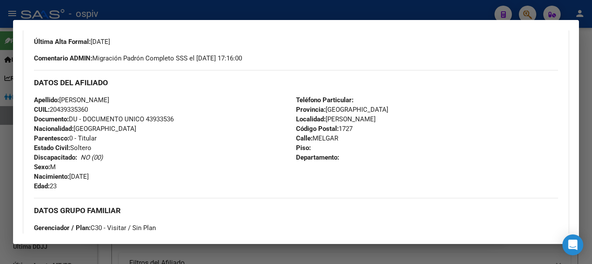
scroll to position [261, 0]
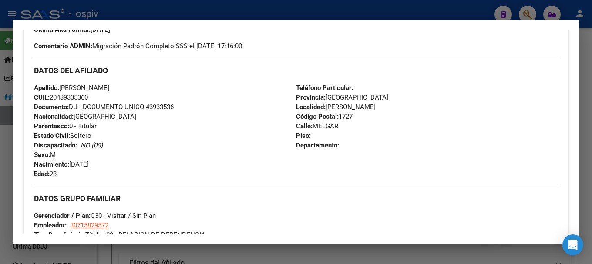
click at [532, 10] on div at bounding box center [296, 132] width 592 height 264
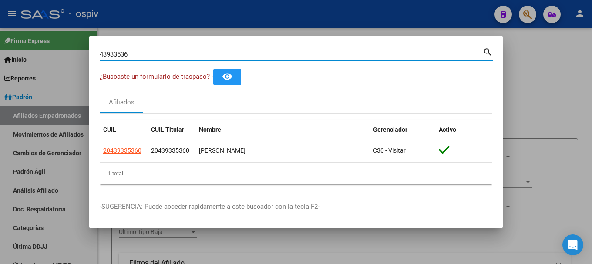
drag, startPoint x: 121, startPoint y: 51, endPoint x: 73, endPoint y: 38, distance: 49.8
click at [73, 38] on div "43933536 Buscar (apellido, dni, cuil, nro traspaso, cuit, obra social) search ¿…" at bounding box center [296, 132] width 592 height 264
paste input "7395200"
type input "47395200"
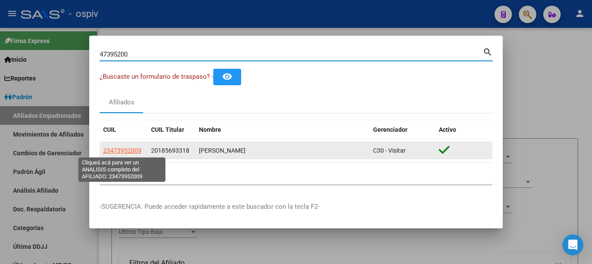
click at [128, 150] on span "23473952009" at bounding box center [122, 150] width 38 height 7
type textarea "23473952009"
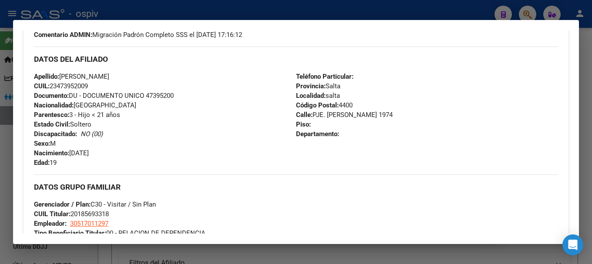
scroll to position [284, 0]
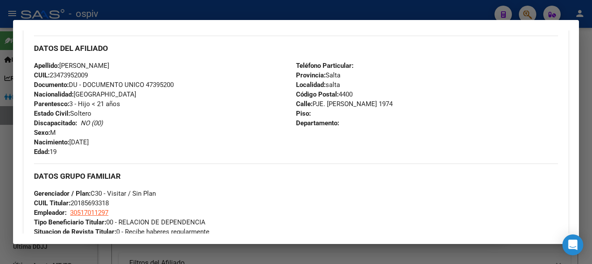
click at [525, 14] on div at bounding box center [296, 132] width 592 height 264
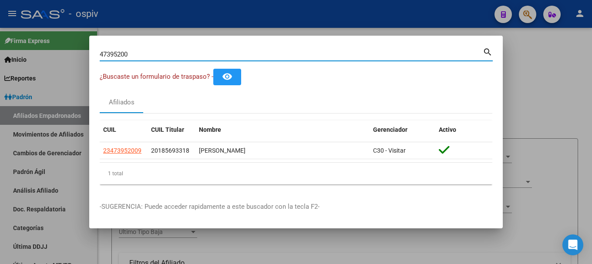
drag, startPoint x: 142, startPoint y: 54, endPoint x: 39, endPoint y: 41, distance: 103.2
click at [39, 41] on div "47395200 Buscar (apellido, dni, cuil, nro traspaso, cuit, obra social) search ¿…" at bounding box center [296, 132] width 592 height 264
paste input "39188513"
type input "39188513"
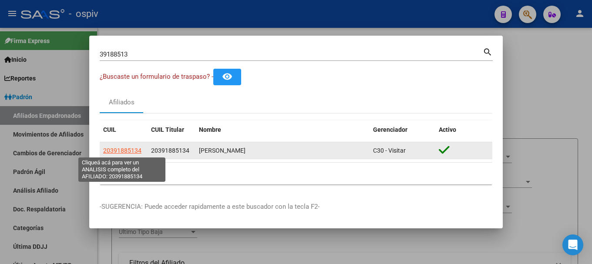
click at [121, 147] on span "20391885134" at bounding box center [122, 150] width 38 height 7
type textarea "20391885134"
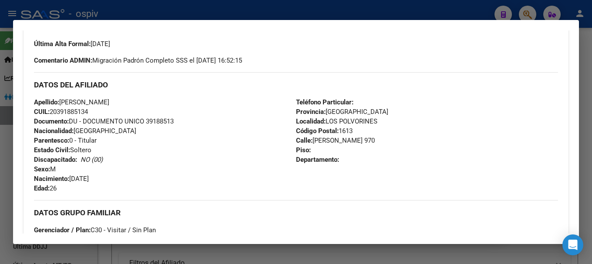
scroll to position [305, 0]
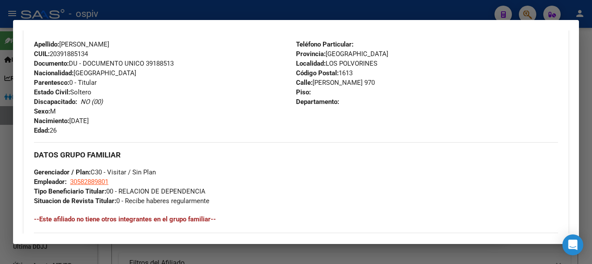
click at [530, 13] on div at bounding box center [296, 132] width 592 height 264
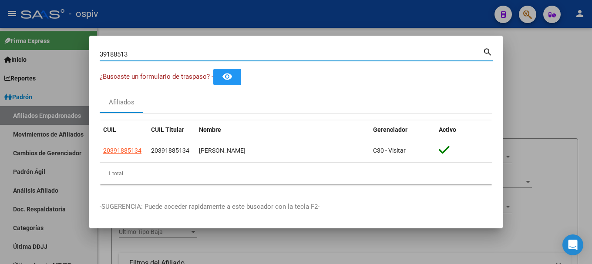
drag, startPoint x: 126, startPoint y: 53, endPoint x: 21, endPoint y: 44, distance: 105.4
click at [21, 44] on div "39188513 Buscar (apellido, dni, cuil, nro traspaso, cuit, obra social) search ¿…" at bounding box center [296, 132] width 592 height 264
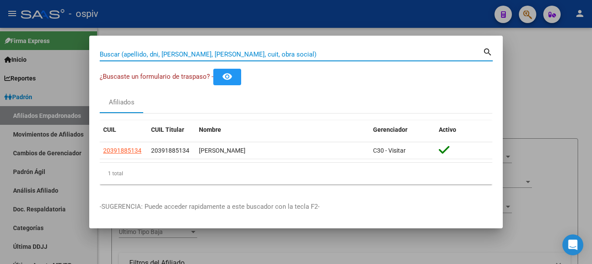
paste input "20391885134"
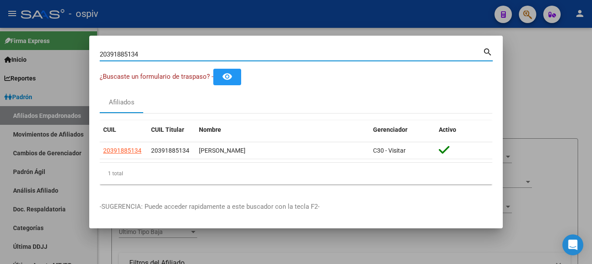
type input "20391885134"
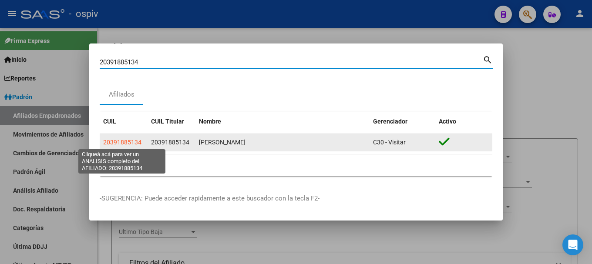
click at [121, 140] on span "20391885134" at bounding box center [122, 142] width 38 height 7
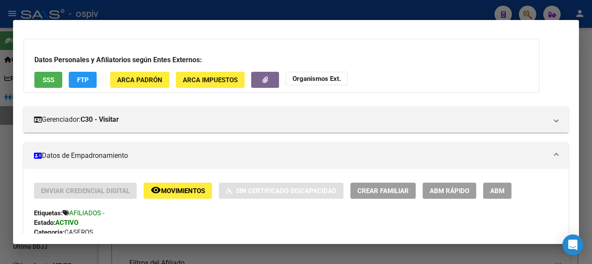
scroll to position [0, 0]
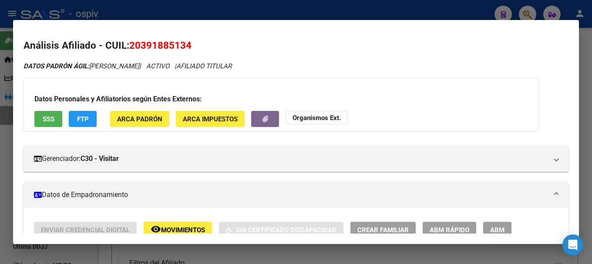
click at [523, 7] on div at bounding box center [296, 132] width 592 height 264
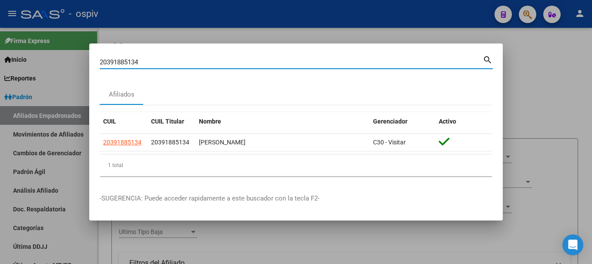
drag, startPoint x: 148, startPoint y: 64, endPoint x: 49, endPoint y: 56, distance: 99.2
click at [49, 56] on div "20391885134 Buscar (apellido, dni, cuil, nro traspaso, cuit, obra social) searc…" at bounding box center [296, 132] width 592 height 264
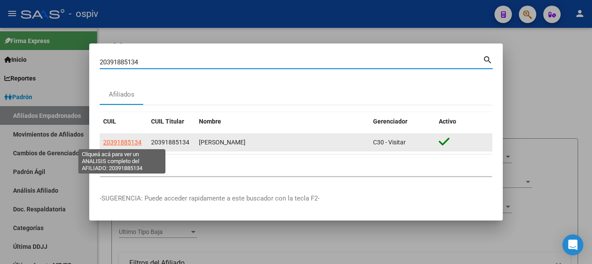
click at [115, 143] on span "20391885134" at bounding box center [122, 142] width 38 height 7
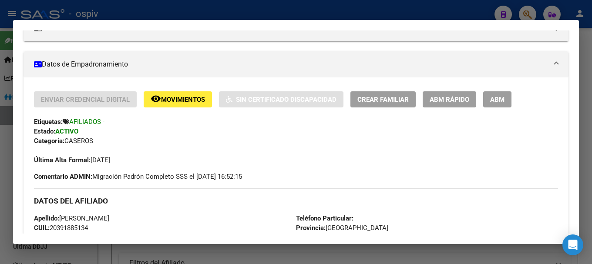
scroll to position [218, 0]
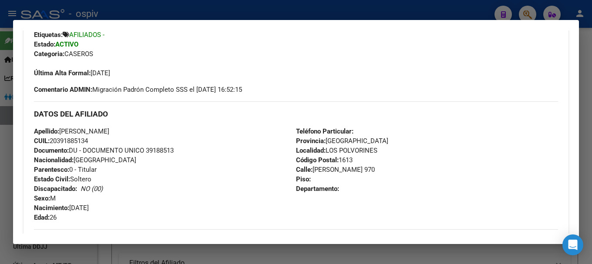
click at [526, 12] on div at bounding box center [296, 132] width 592 height 264
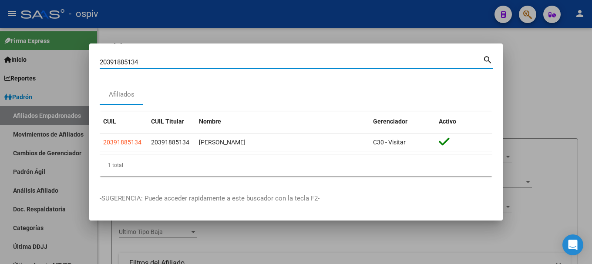
drag, startPoint x: 142, startPoint y: 65, endPoint x: 15, endPoint y: 27, distance: 133.2
click at [15, 27] on div "20391885134 Buscar (apellido, dni, cuil, nro traspaso, cuit, obra social) searc…" at bounding box center [296, 132] width 592 height 264
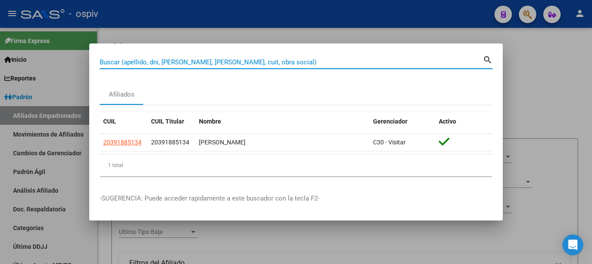
paste input "24904085"
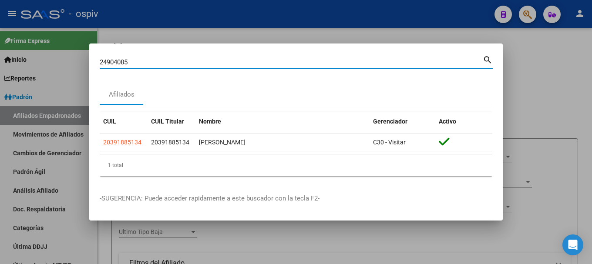
type input "24904085"
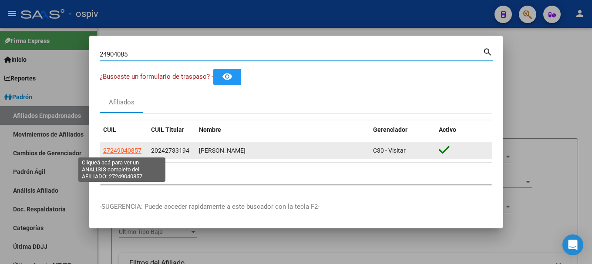
click at [111, 149] on span "27249040857" at bounding box center [122, 150] width 38 height 7
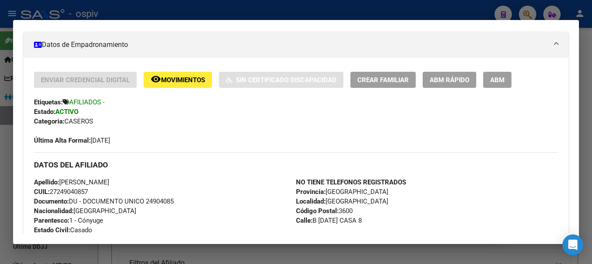
scroll to position [174, 0]
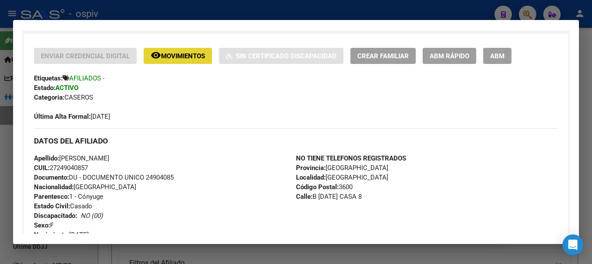
click at [176, 57] on span "Movimientos" at bounding box center [183, 56] width 44 height 8
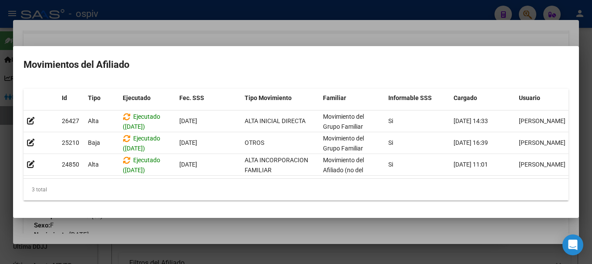
click at [0, 74] on div at bounding box center [296, 132] width 592 height 264
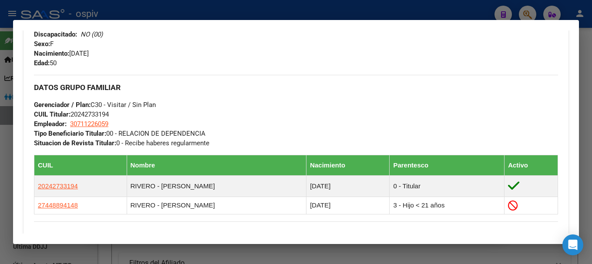
scroll to position [341, 0]
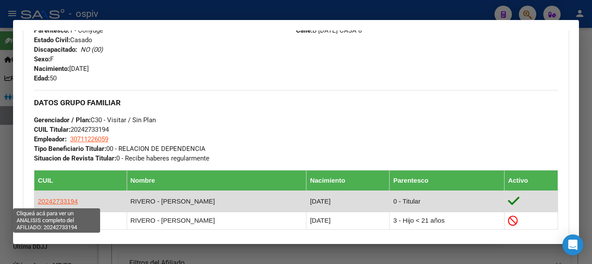
click at [65, 198] on span "20242733194" at bounding box center [58, 201] width 40 height 7
type textarea "20242733194"
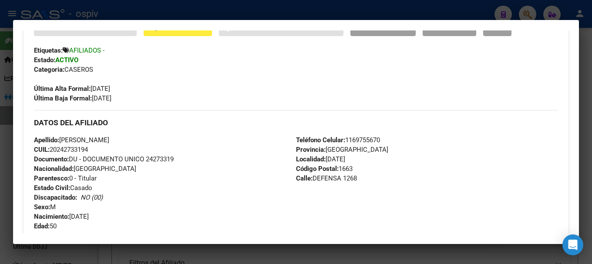
scroll to position [263, 0]
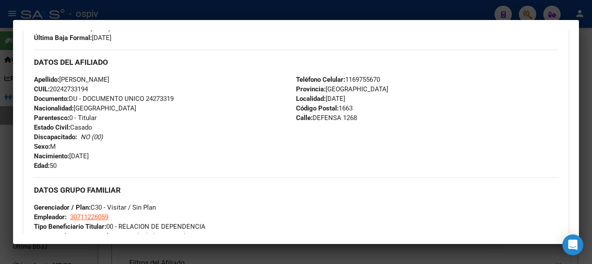
click at [525, 10] on div at bounding box center [296, 132] width 592 height 264
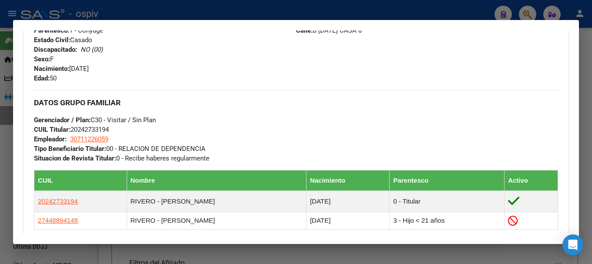
click at [533, 13] on div at bounding box center [296, 132] width 592 height 264
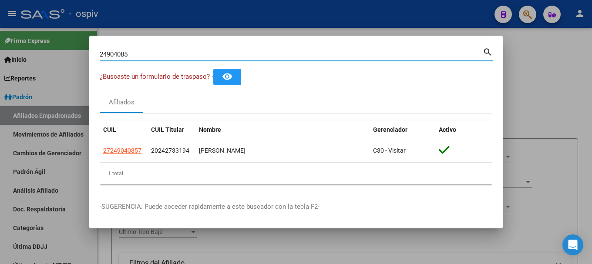
drag, startPoint x: 123, startPoint y: 55, endPoint x: 2, endPoint y: 55, distance: 120.7
click at [2, 55] on div "24904085 Buscar (apellido, dni, cuil, nro traspaso, cuit, obra social) search ¿…" at bounding box center [296, 132] width 592 height 264
drag, startPoint x: 143, startPoint y: 52, endPoint x: 91, endPoint y: 50, distance: 52.3
click at [91, 50] on mat-dialog-content "24904085 Buscar (apellido, dni, cuil, nro traspaso, cuit, obra social) search ¿…" at bounding box center [296, 119] width 414 height 146
type input "44958896"
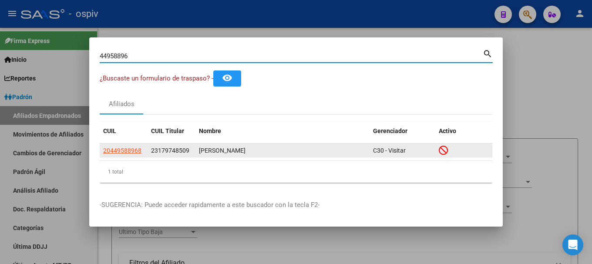
click at [130, 150] on span "20449588968" at bounding box center [122, 150] width 38 height 7
type textarea "20449588968"
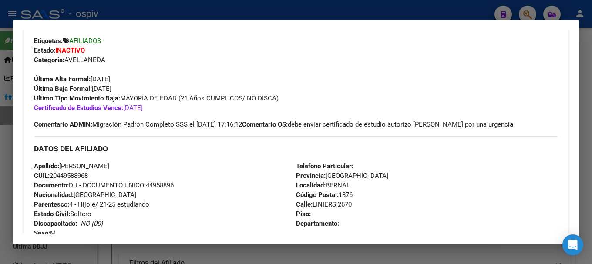
scroll to position [197, 0]
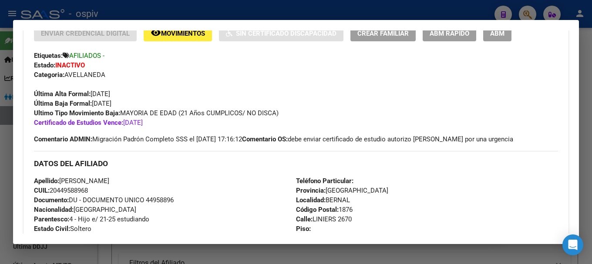
click at [504, 40] on button "ABM" at bounding box center [498, 33] width 28 height 16
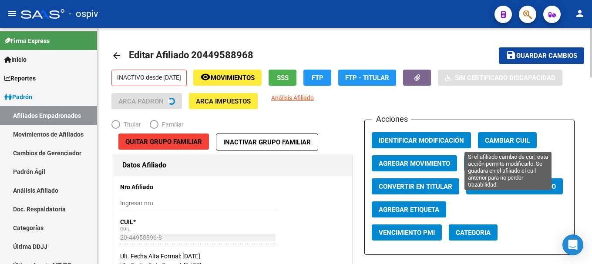
radio input "true"
type input "30-54173905-6"
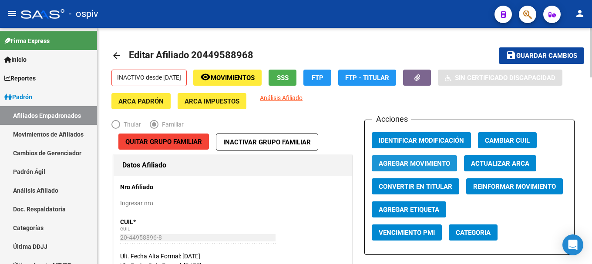
click at [435, 170] on button "Agregar Movimiento" at bounding box center [414, 164] width 85 height 16
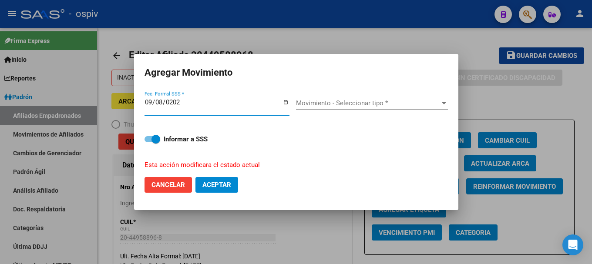
type input "[DATE]"
click at [342, 109] on div "Movimiento - Seleccionar tipo * Movimiento - Seleccionar tipo *" at bounding box center [372, 103] width 152 height 13
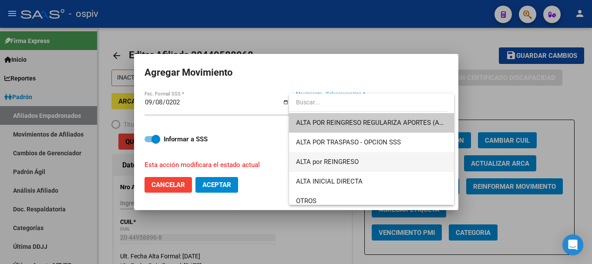
click at [334, 169] on span "ALTA por REINGRESO" at bounding box center [371, 162] width 151 height 20
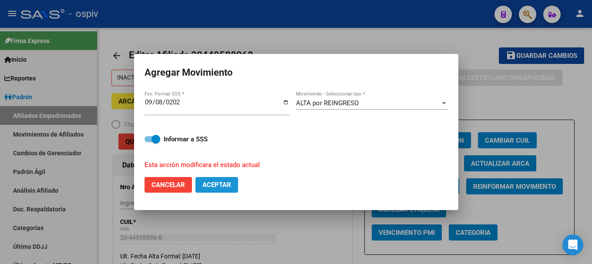
click at [206, 185] on span "Aceptar" at bounding box center [217, 185] width 29 height 8
checkbox input "false"
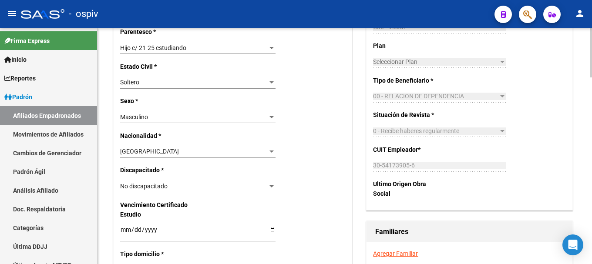
scroll to position [479, 0]
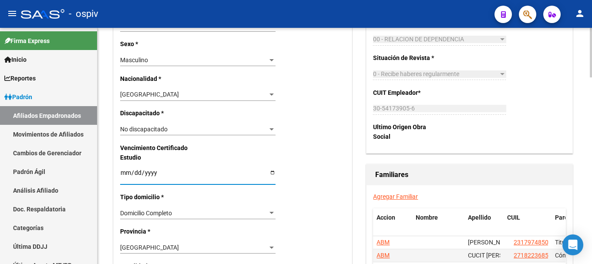
click at [125, 177] on input "2025-04-30" at bounding box center [198, 175] width 156 height 13
type input "2025-12-30"
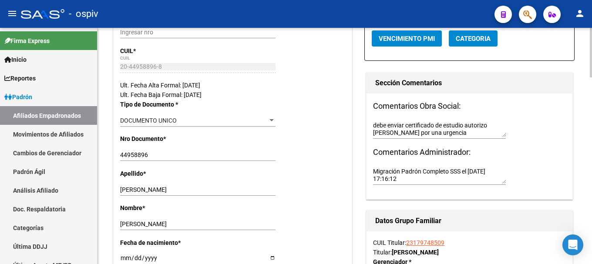
scroll to position [0, 0]
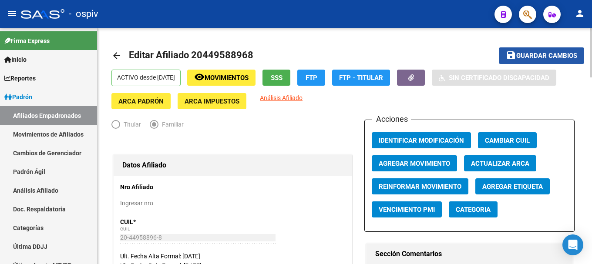
click at [544, 58] on span "Guardar cambios" at bounding box center [547, 56] width 61 height 8
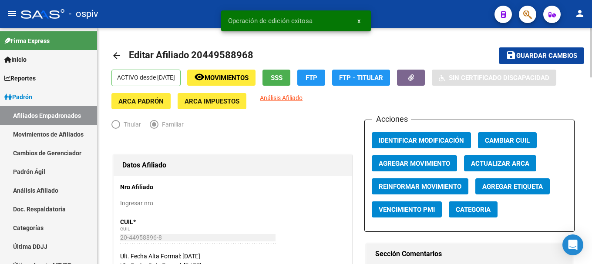
click at [479, 209] on span "Categoria" at bounding box center [473, 210] width 35 height 8
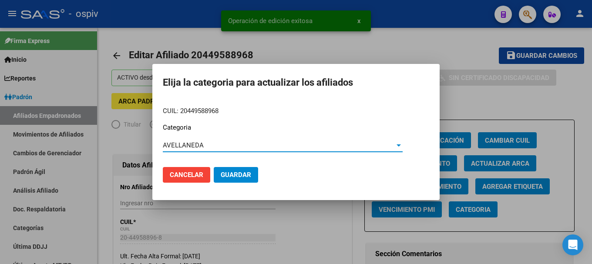
drag, startPoint x: 236, startPoint y: 175, endPoint x: 400, endPoint y: 173, distance: 164.3
click at [237, 175] on span "Guardar" at bounding box center [236, 175] width 30 height 8
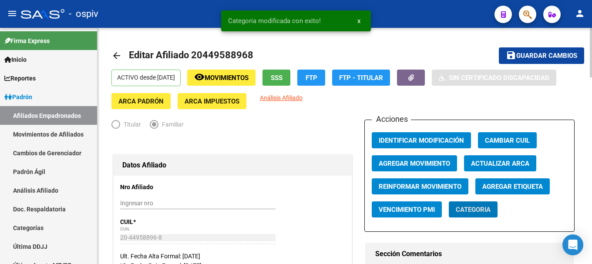
click at [524, 189] on span "Agregar Etiqueta" at bounding box center [513, 187] width 61 height 8
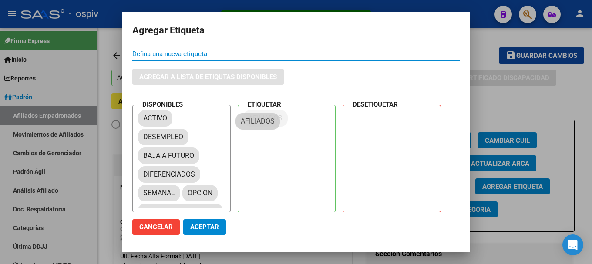
drag, startPoint x: 157, startPoint y: 159, endPoint x: 255, endPoint y: 124, distance: 104.0
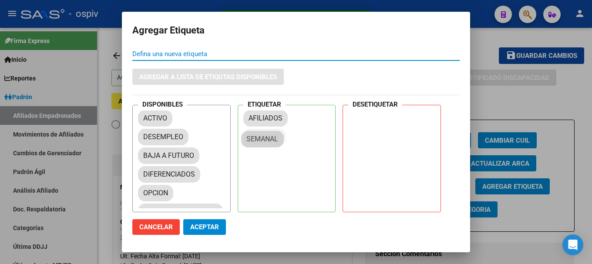
drag, startPoint x: 159, startPoint y: 196, endPoint x: 269, endPoint y: 140, distance: 123.7
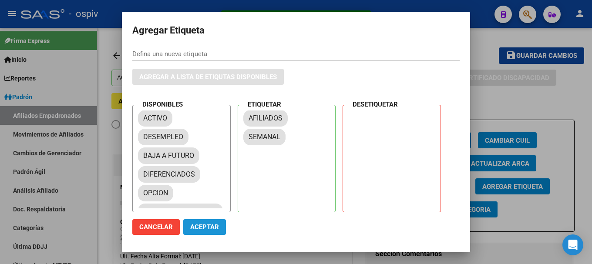
click at [202, 232] on button "Aceptar" at bounding box center [204, 228] width 43 height 16
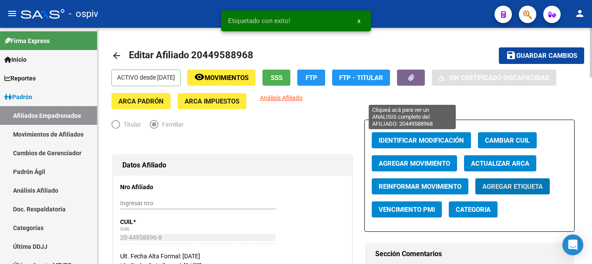
click at [303, 97] on span "Análisis Afiliado" at bounding box center [281, 98] width 43 height 7
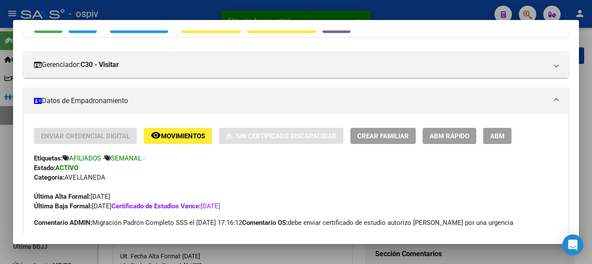
scroll to position [131, 0]
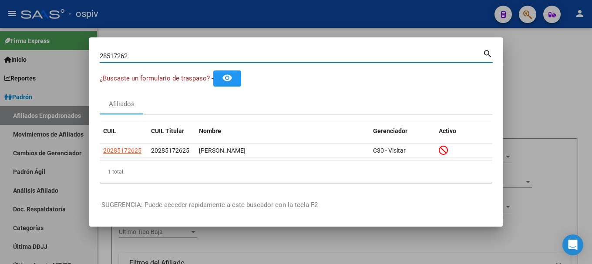
drag, startPoint x: 116, startPoint y: 55, endPoint x: 78, endPoint y: 50, distance: 38.3
click at [78, 50] on div "28517262 Buscar (apellido, dni, cuil, nro traspaso, cuit, obra social) search ¿…" at bounding box center [296, 132] width 592 height 264
type input "94432810"
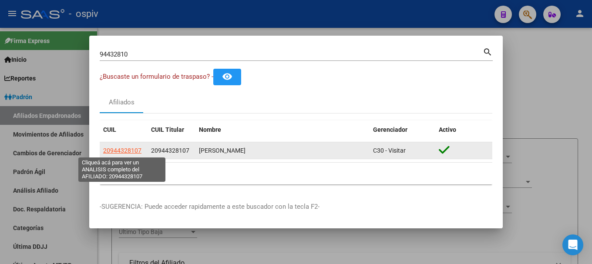
click at [119, 151] on span "20944328107" at bounding box center [122, 150] width 38 height 7
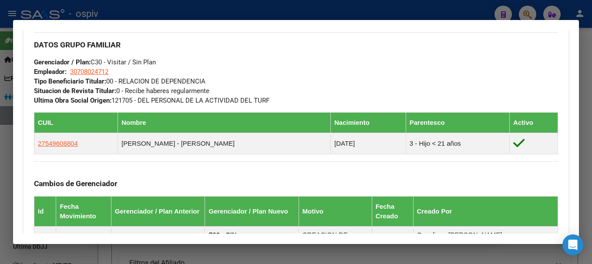
scroll to position [437, 0]
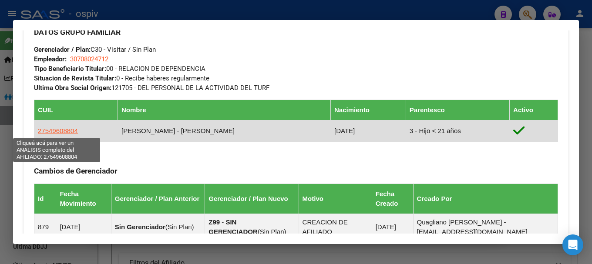
click at [61, 134] on span "27549608804" at bounding box center [58, 130] width 40 height 7
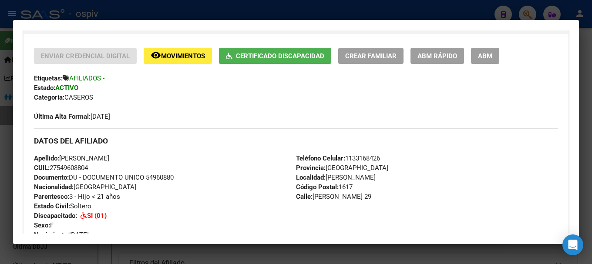
scroll to position [0, 0]
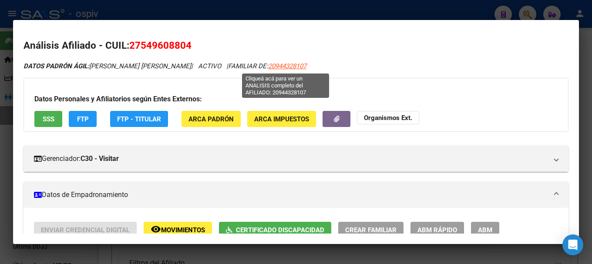
click at [294, 64] on span "20944328107" at bounding box center [287, 66] width 38 height 8
type textarea "20944328107"
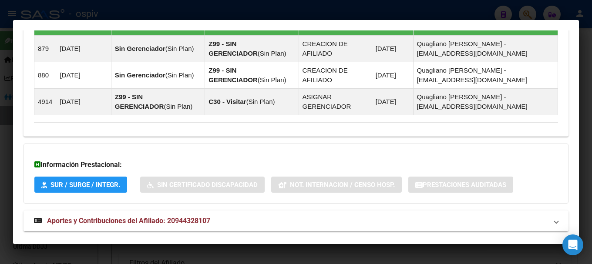
scroll to position [633, 0]
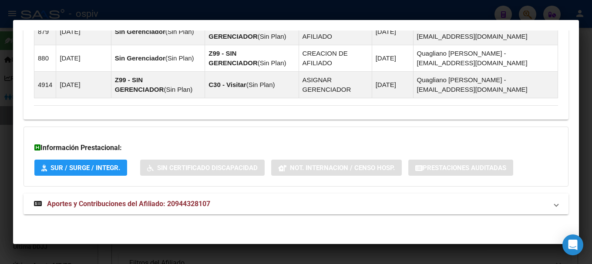
click at [143, 200] on span "Aportes y Contribuciones del Afiliado: 20944328107" at bounding box center [128, 204] width 163 height 8
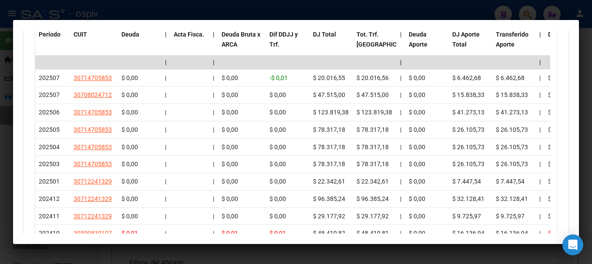
scroll to position [989, 0]
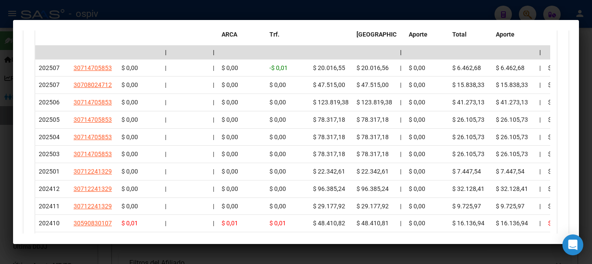
click at [0, 118] on div at bounding box center [296, 132] width 592 height 264
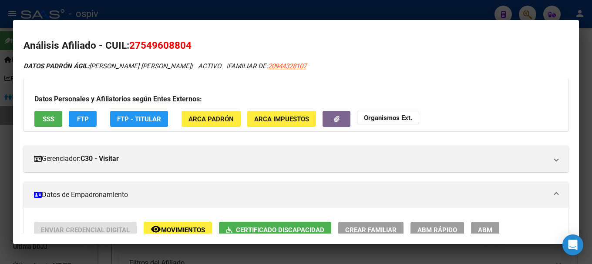
click at [531, 7] on div at bounding box center [296, 132] width 592 height 264
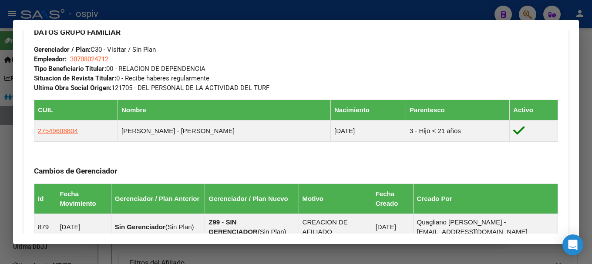
click at [525, 13] on div at bounding box center [296, 132] width 592 height 264
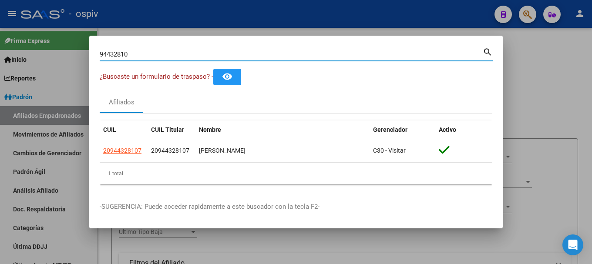
drag, startPoint x: 143, startPoint y: 53, endPoint x: 0, endPoint y: 16, distance: 147.9
click at [0, 16] on div "94432810 Buscar (apellido, dni, cuil, nro traspaso, cuit, obra social) search ¿…" at bounding box center [296, 132] width 592 height 264
type input "32643745"
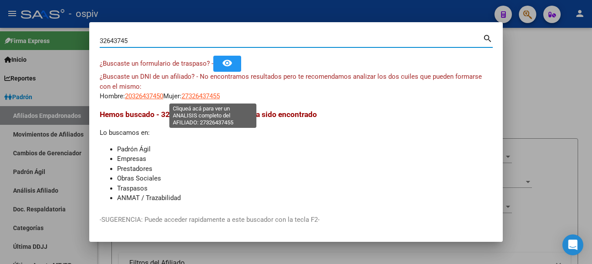
click at [208, 99] on span "27326437455" at bounding box center [201, 96] width 38 height 8
type textarea "27326437455"
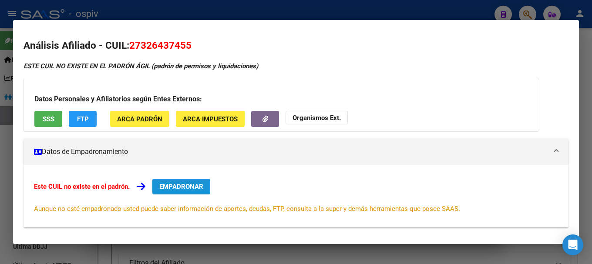
click at [175, 185] on span "EMPADRONAR" at bounding box center [181, 187] width 44 height 8
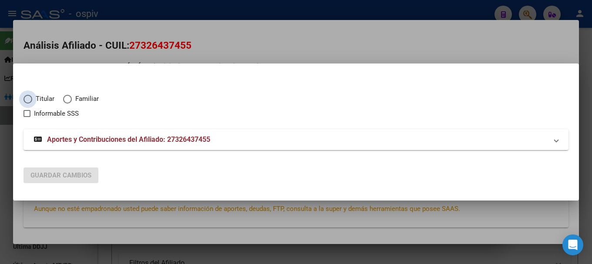
click at [30, 97] on span "Elija una opción" at bounding box center [28, 99] width 9 height 9
click at [30, 97] on input "Titular" at bounding box center [28, 99] width 9 height 9
radio input "true"
checkbox input "true"
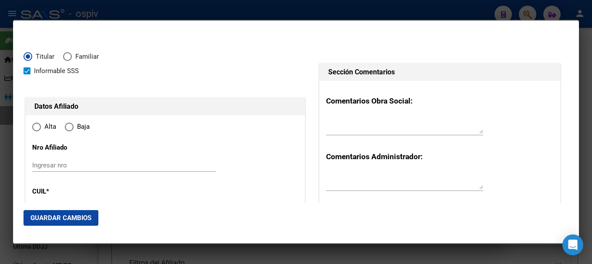
type input "27-32643745-5"
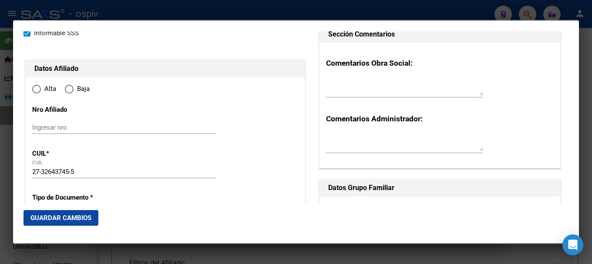
radio input "true"
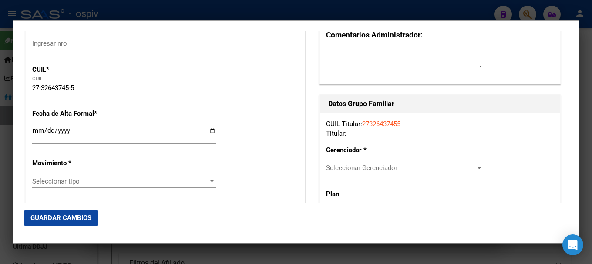
scroll to position [131, 0]
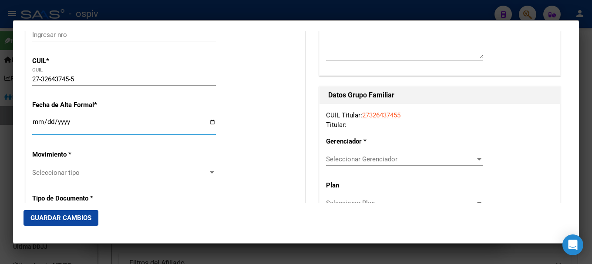
click at [33, 121] on input "Ingresar fecha" at bounding box center [124, 125] width 184 height 14
click at [34, 122] on input "Ingresar fecha" at bounding box center [124, 125] width 184 height 14
type input "[DATE]"
click at [57, 176] on span "Seleccionar tipo" at bounding box center [120, 173] width 176 height 8
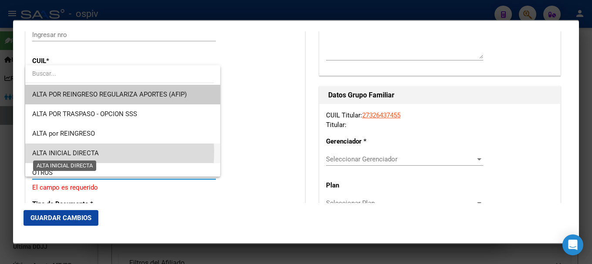
click at [68, 152] on span "ALTA INICIAL DIRECTA" at bounding box center [65, 153] width 67 height 8
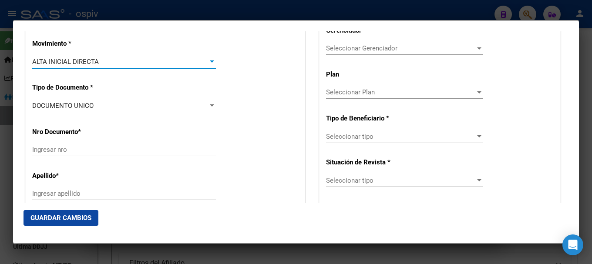
scroll to position [261, 0]
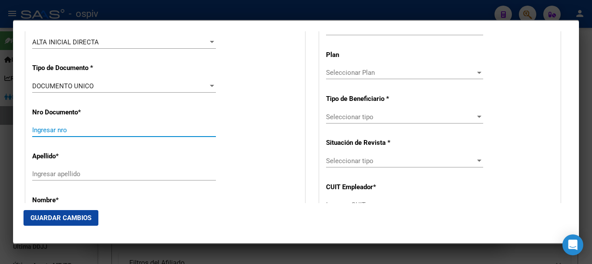
click at [66, 133] on input "Ingresar nro" at bounding box center [124, 130] width 184 height 8
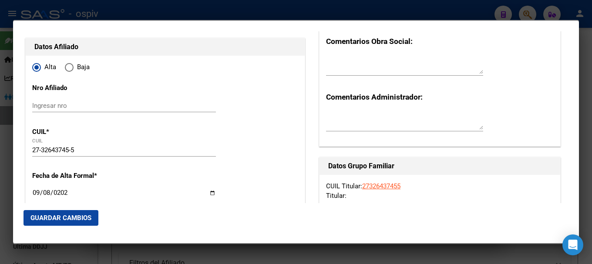
scroll to position [131, 0]
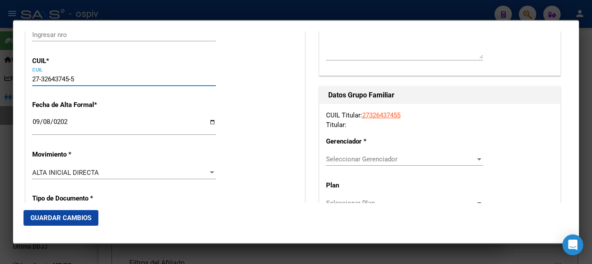
click at [36, 77] on input "27-32643745-5" at bounding box center [124, 79] width 184 height 8
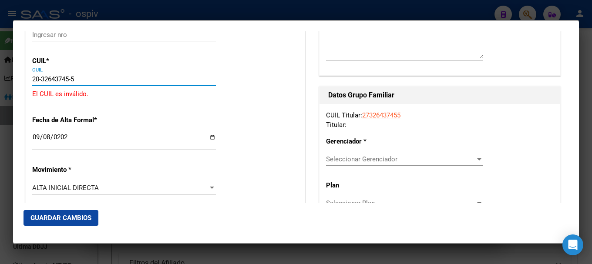
drag, startPoint x: 74, startPoint y: 79, endPoint x: 86, endPoint y: 80, distance: 12.2
click at [86, 80] on input "20-32643745-5" at bounding box center [124, 79] width 184 height 8
type input "20-32643745-0"
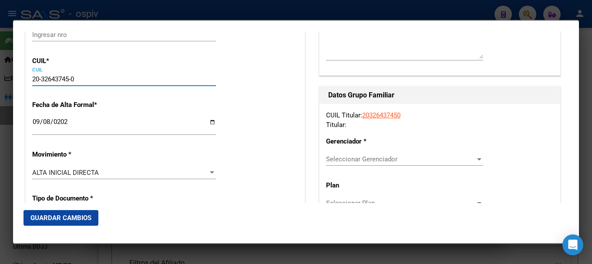
type input "32643745"
type input "MAZZEY"
type input "[PERSON_NAME]"
type input "[DATE]"
type input "OLAVARRIA"
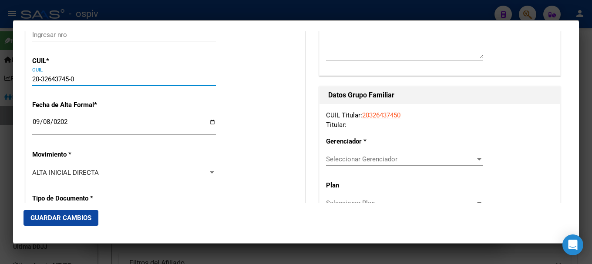
type input "7400"
type input "GENERAL [PERSON_NAME]"
type input "1967"
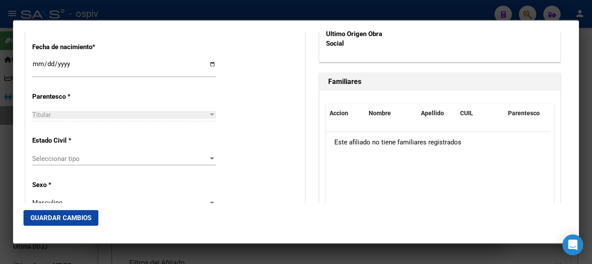
scroll to position [479, 0]
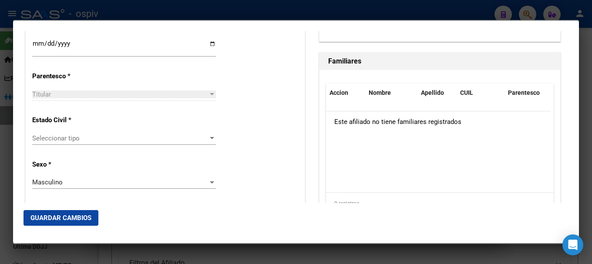
type input "20-32643745-0"
click at [70, 138] on span "Seleccionar tipo" at bounding box center [120, 139] width 176 height 8
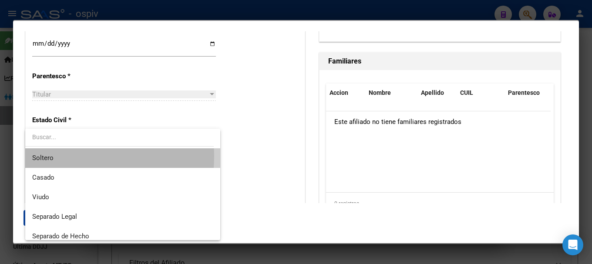
click at [54, 156] on span "Soltero" at bounding box center [122, 159] width 181 height 20
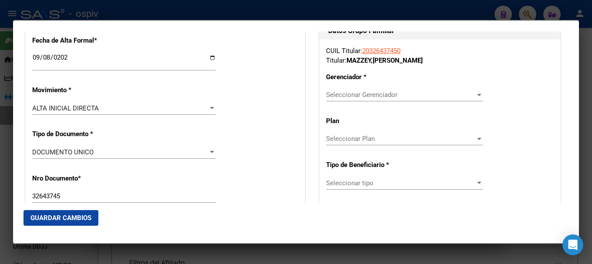
scroll to position [174, 0]
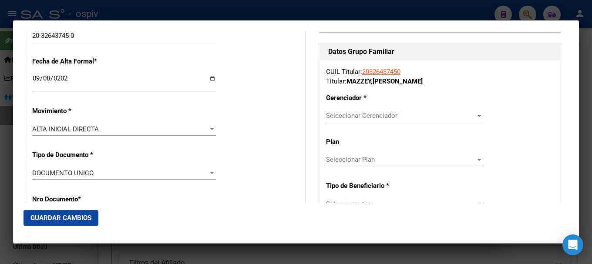
click at [401, 117] on span "Seleccionar Gerenciador" at bounding box center [400, 116] width 149 height 8
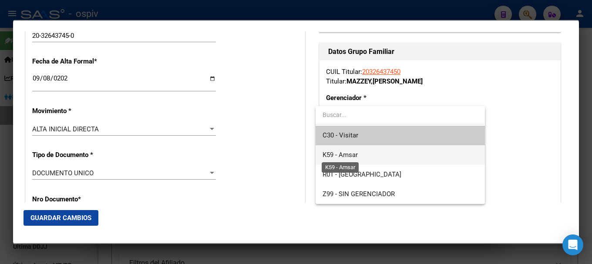
click at [349, 157] on span "K59 - Amsar" at bounding box center [340, 155] width 35 height 8
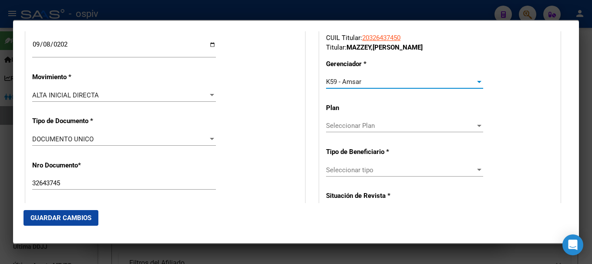
scroll to position [261, 0]
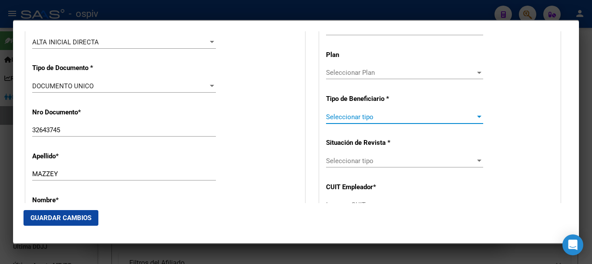
click at [372, 119] on span "Seleccionar tipo" at bounding box center [400, 117] width 149 height 8
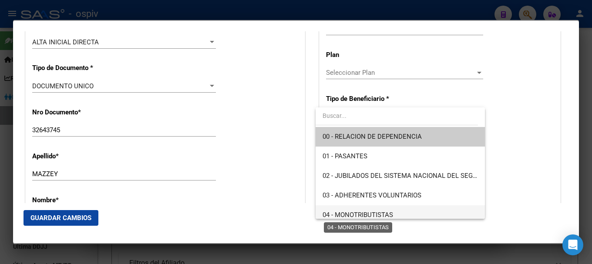
click at [348, 213] on span "04 - MONOTRIBUTISTAS" at bounding box center [358, 215] width 71 height 8
type input "20-32643745-0"
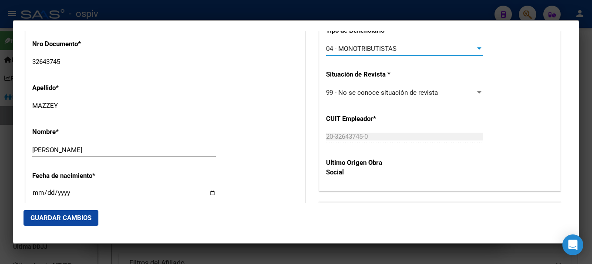
scroll to position [392, 0]
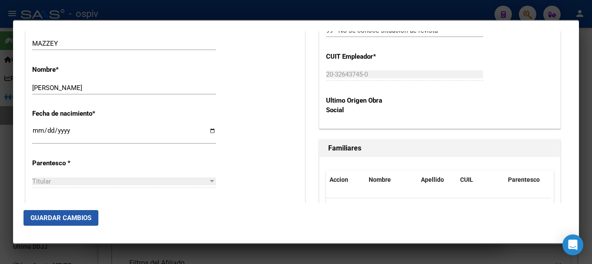
click at [63, 213] on button "Guardar Cambios" at bounding box center [61, 218] width 75 height 16
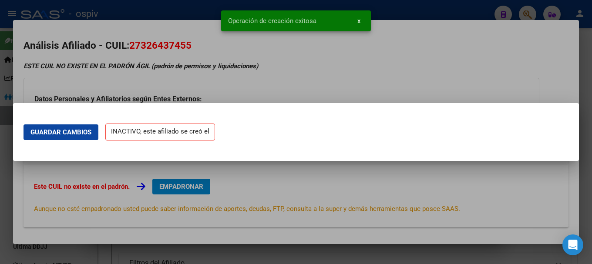
scroll to position [0, 0]
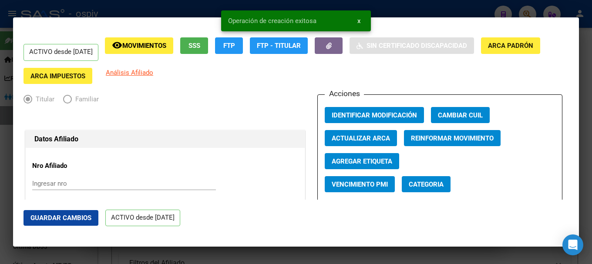
click at [435, 187] on span "Categoria" at bounding box center [426, 185] width 35 height 8
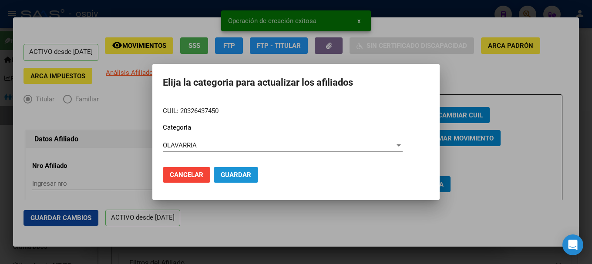
click at [246, 171] on span "Guardar" at bounding box center [236, 175] width 30 height 8
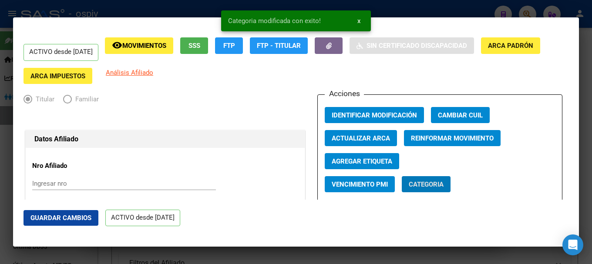
click at [372, 163] on span "Agregar Etiqueta" at bounding box center [362, 162] width 61 height 8
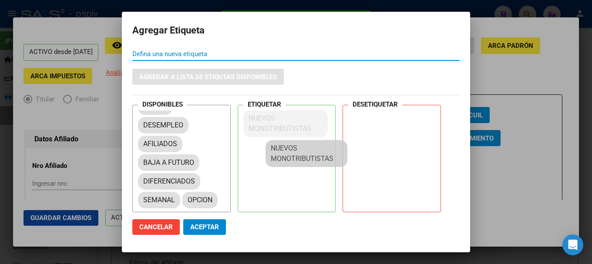
scroll to position [12, 0]
drag, startPoint x: 168, startPoint y: 190, endPoint x: 261, endPoint y: 125, distance: 113.6
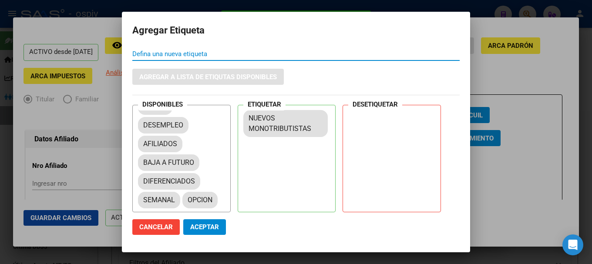
click at [224, 221] on button "Aceptar" at bounding box center [204, 228] width 43 height 16
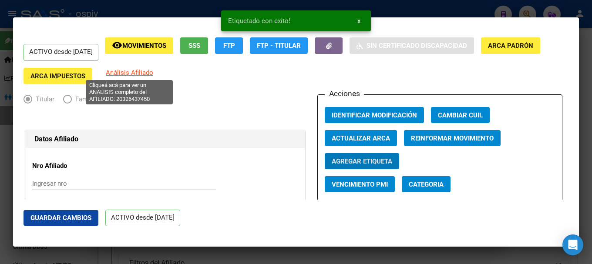
click at [134, 69] on span "Análisis Afiliado" at bounding box center [129, 73] width 47 height 8
type textarea "20326437450"
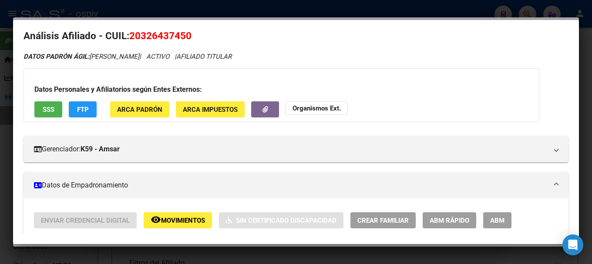
scroll to position [0, 0]
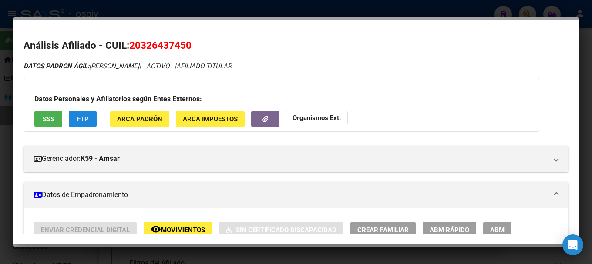
click at [89, 114] on button "FTP" at bounding box center [83, 119] width 28 height 16
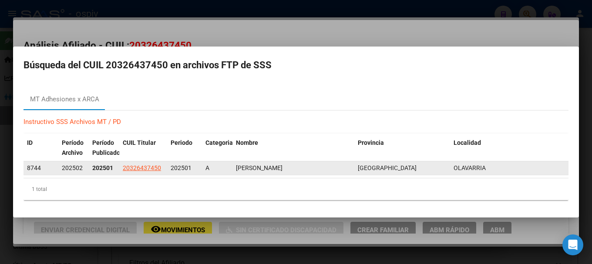
click at [84, 169] on div "202502" at bounding box center [74, 168] width 24 height 10
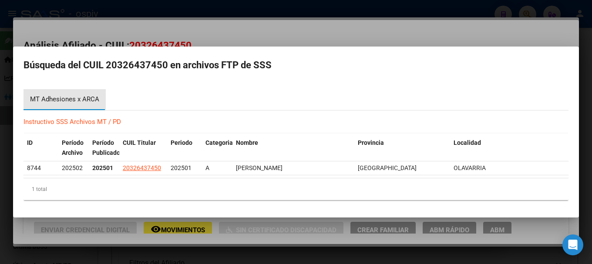
click at [66, 97] on div "MT Adhesiones x ARCA" at bounding box center [64, 100] width 69 height 10
click at [175, 35] on div at bounding box center [296, 132] width 592 height 264
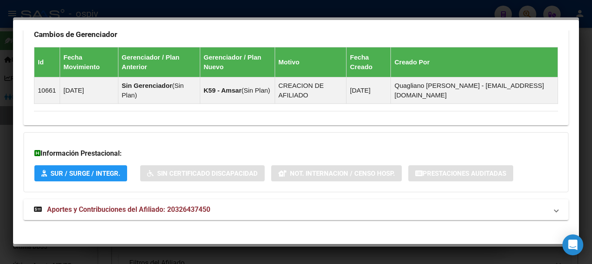
scroll to position [525, 0]
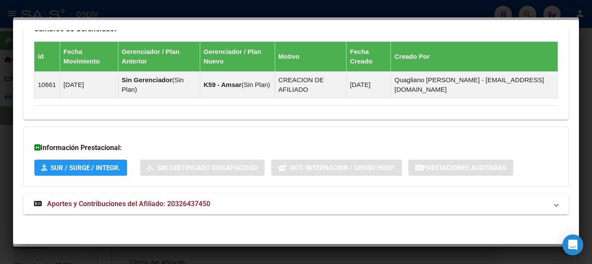
click at [216, 202] on mat-panel-title "Aportes y Contribuciones del Afiliado: 20326437450" at bounding box center [291, 204] width 514 height 10
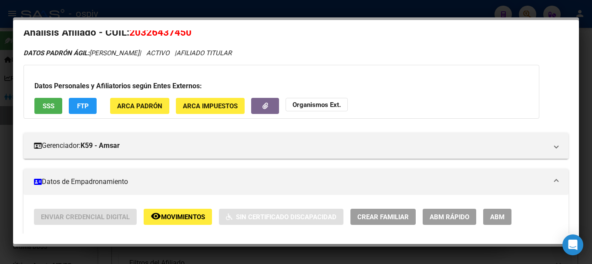
scroll to position [0, 0]
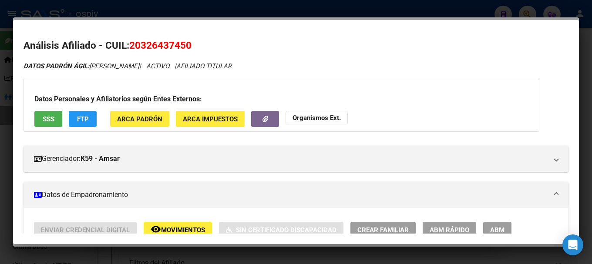
click at [90, 118] on button "FTP" at bounding box center [83, 119] width 28 height 16
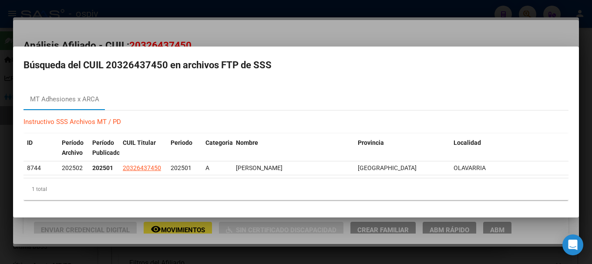
click at [17, 87] on mat-dialog-content "MT Adhesiones x ARCA Instructivo SSS Archivos MT / PD ID Período Archivo Períod…" at bounding box center [296, 144] width 566 height 125
click at [112, 34] on div at bounding box center [296, 132] width 592 height 264
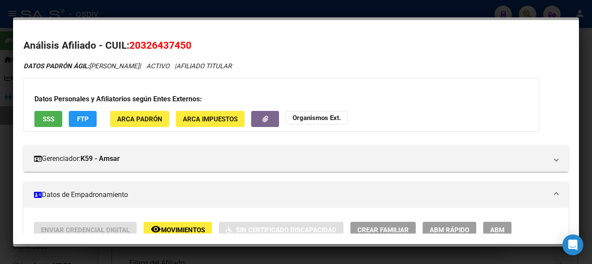
click at [47, 115] on button "SSS" at bounding box center [48, 119] width 28 height 16
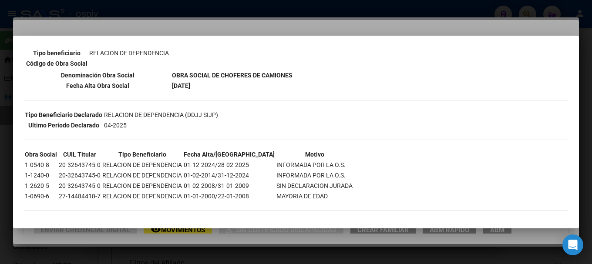
scroll to position [141, 0]
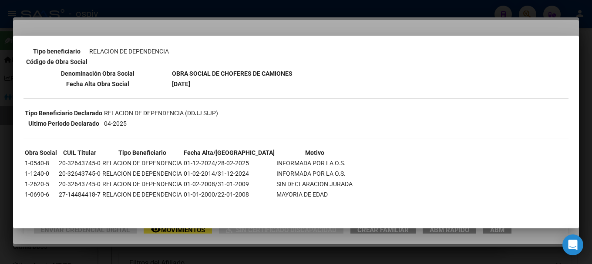
click at [0, 80] on div at bounding box center [296, 132] width 592 height 264
